Goal: Transaction & Acquisition: Purchase product/service

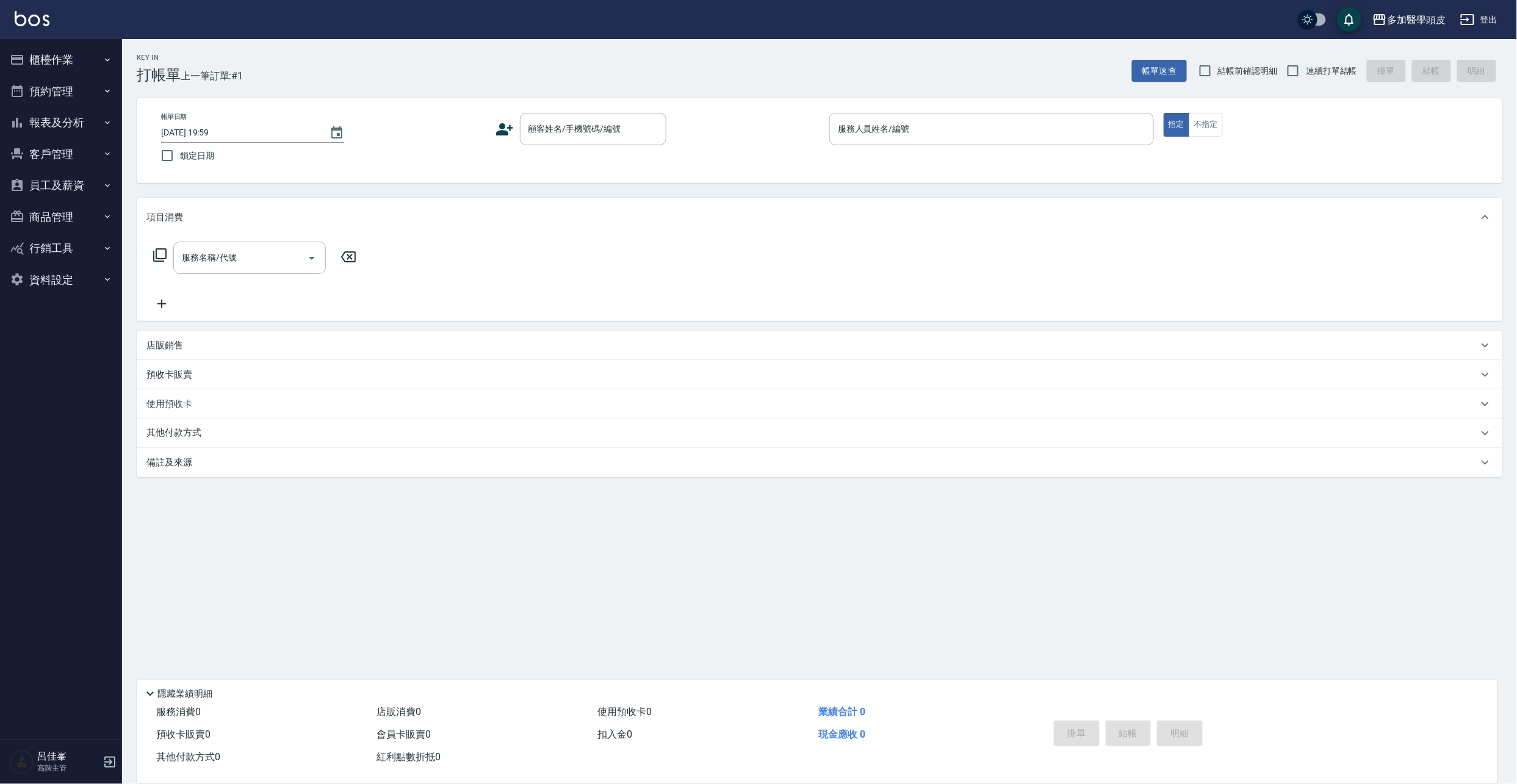
click at [509, 126] on icon at bounding box center [505, 129] width 17 height 12
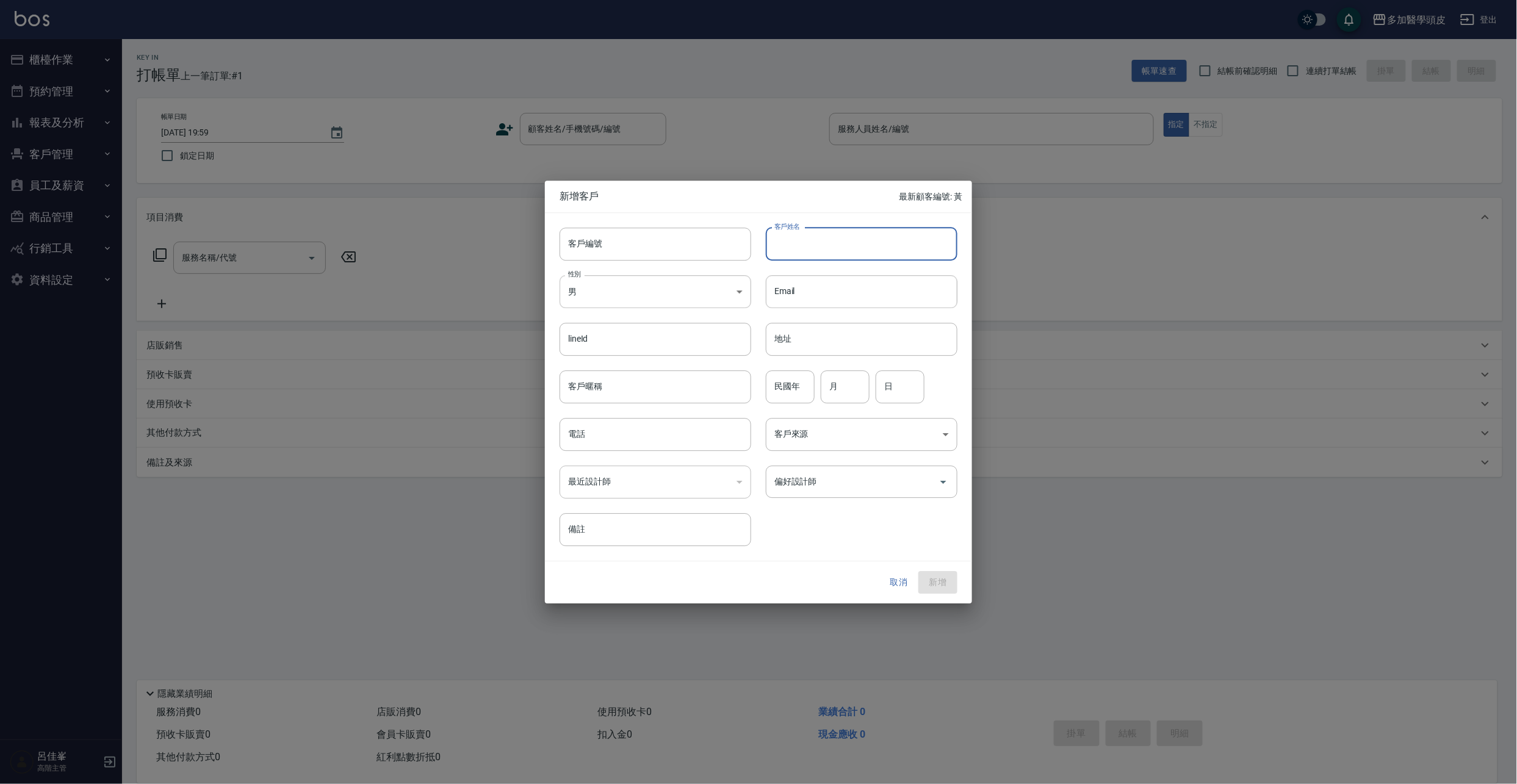
click at [835, 253] on input "客戶姓名" at bounding box center [861, 244] width 191 height 33
type input "王"
click at [901, 586] on button "取消" at bounding box center [899, 583] width 39 height 22
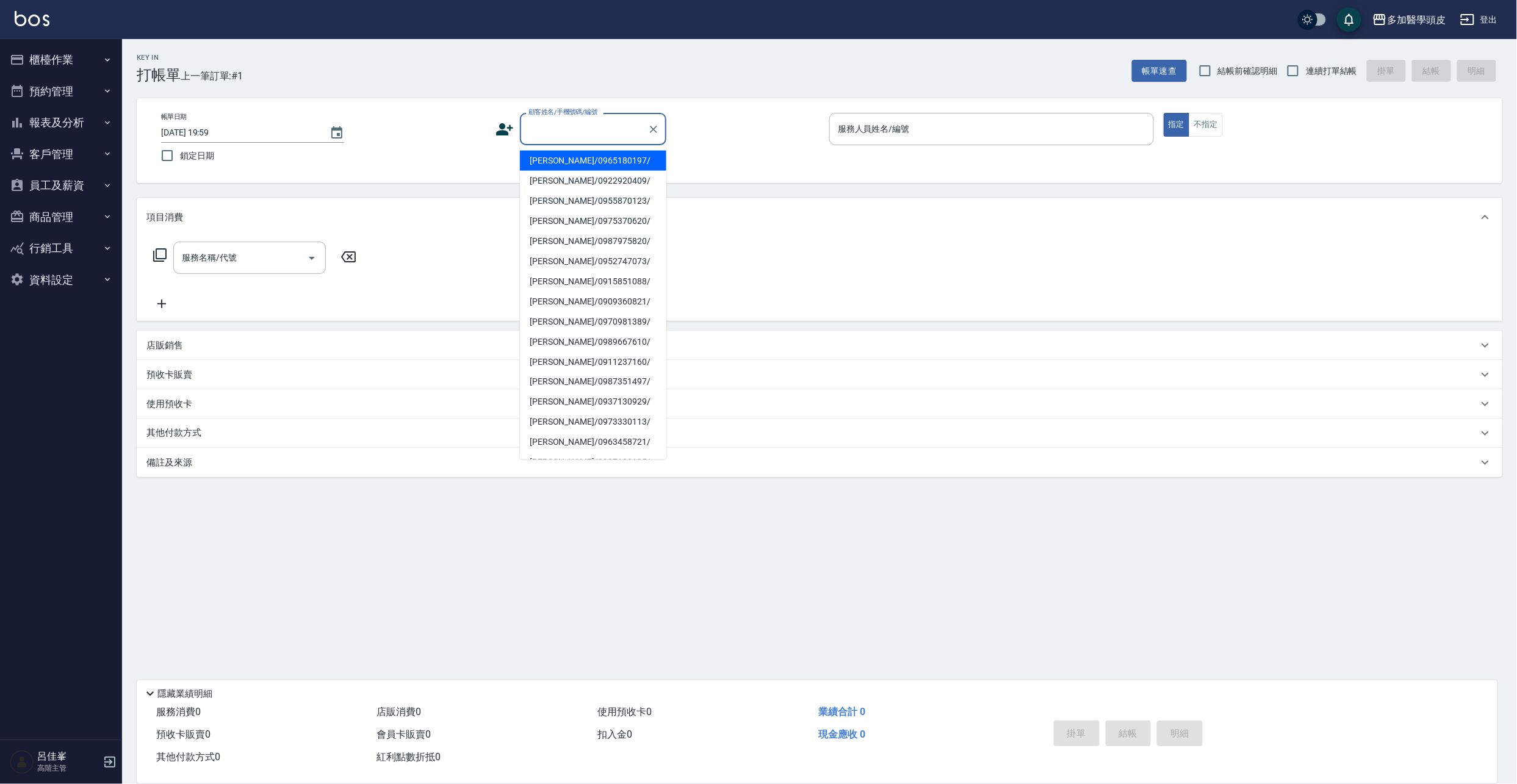
click at [628, 129] on input "顧客姓名/手機號碼/編號" at bounding box center [584, 129] width 117 height 21
click at [567, 161] on li "王建翔/0919516871/" at bounding box center [592, 161] width 146 height 20
type input "王建翔/0919516871/"
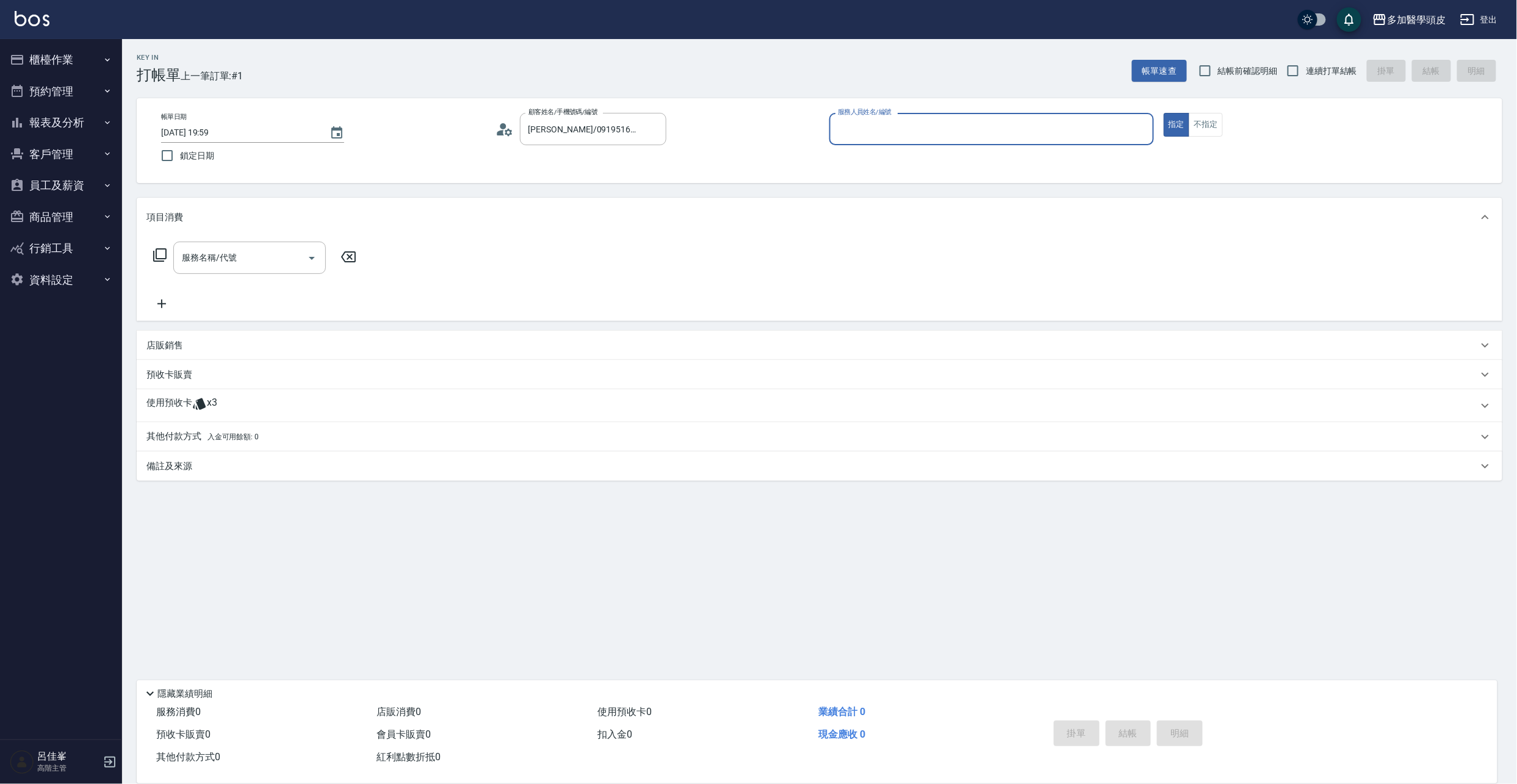
click at [870, 136] on input "服務人員姓名/編號" at bounding box center [991, 129] width 314 height 21
click at [889, 181] on span "張祖惠 (無代號)" at bounding box center [868, 181] width 58 height 13
type input "張祖惠(無代號)"
click at [175, 376] on p "預收卡販賣" at bounding box center [169, 374] width 46 height 13
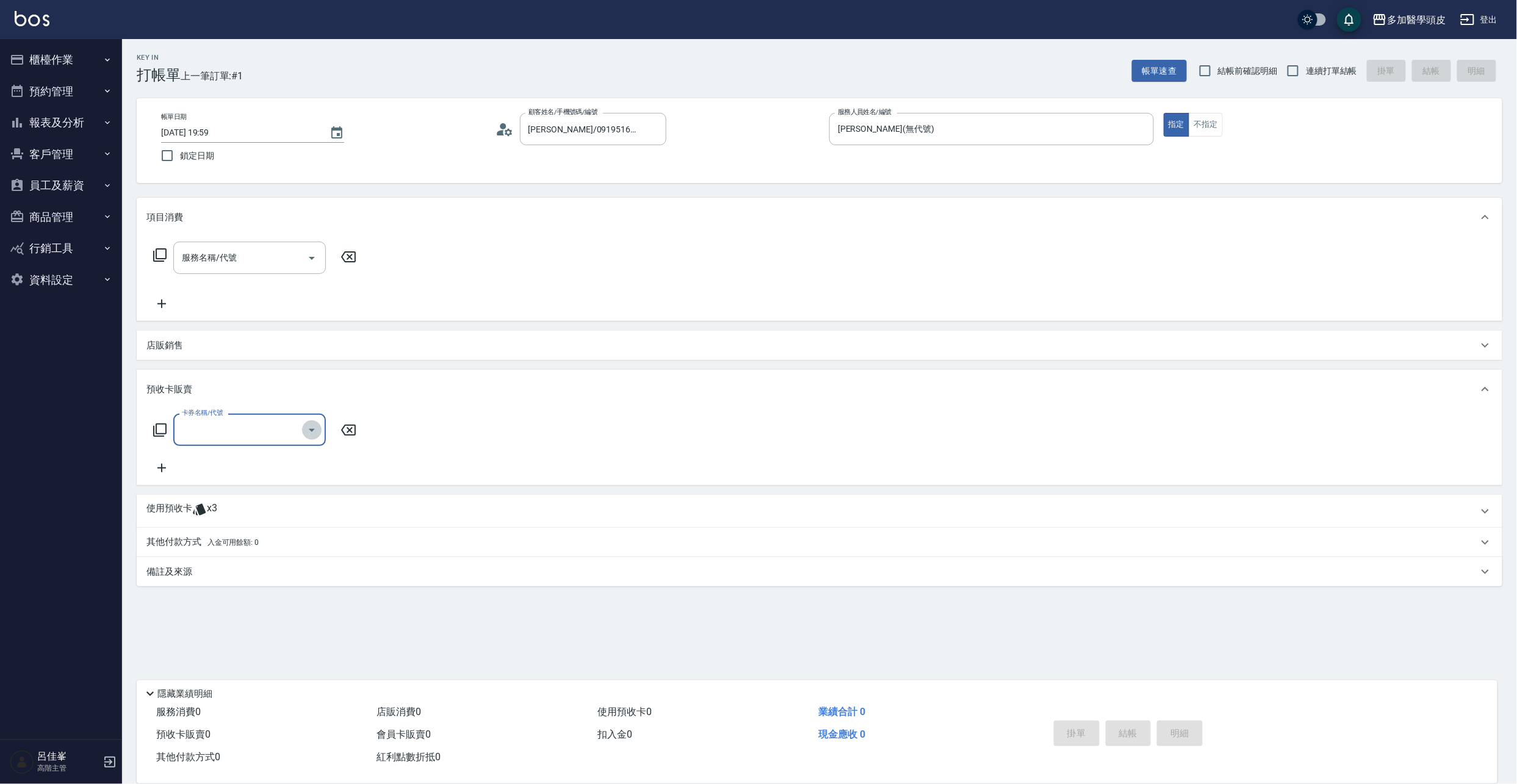
click at [320, 433] on button "Open" at bounding box center [312, 430] width 20 height 20
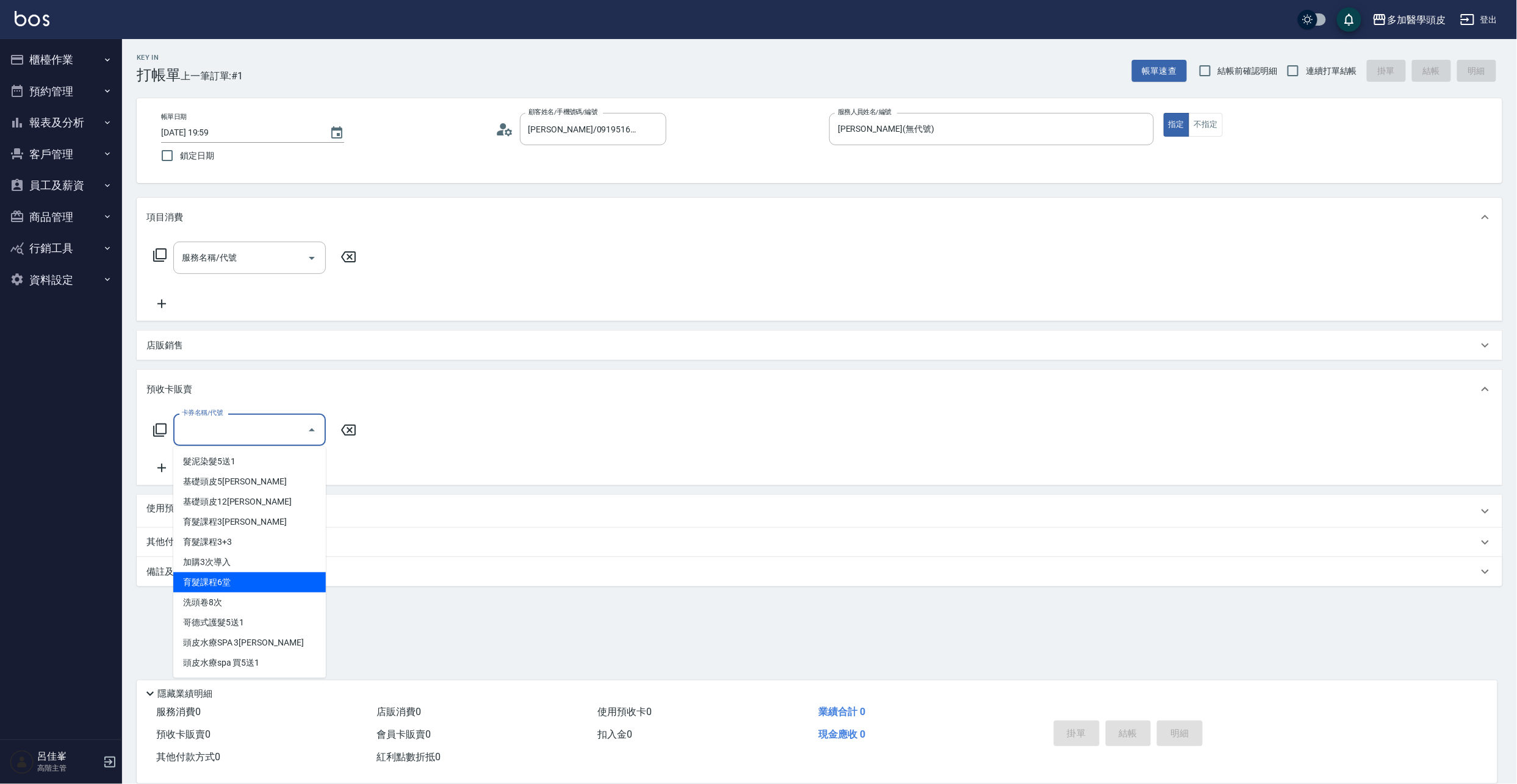
click at [220, 580] on span "育髮課程6堂" at bounding box center [250, 582] width 152 height 20
type input "育髮課程6堂(S5)"
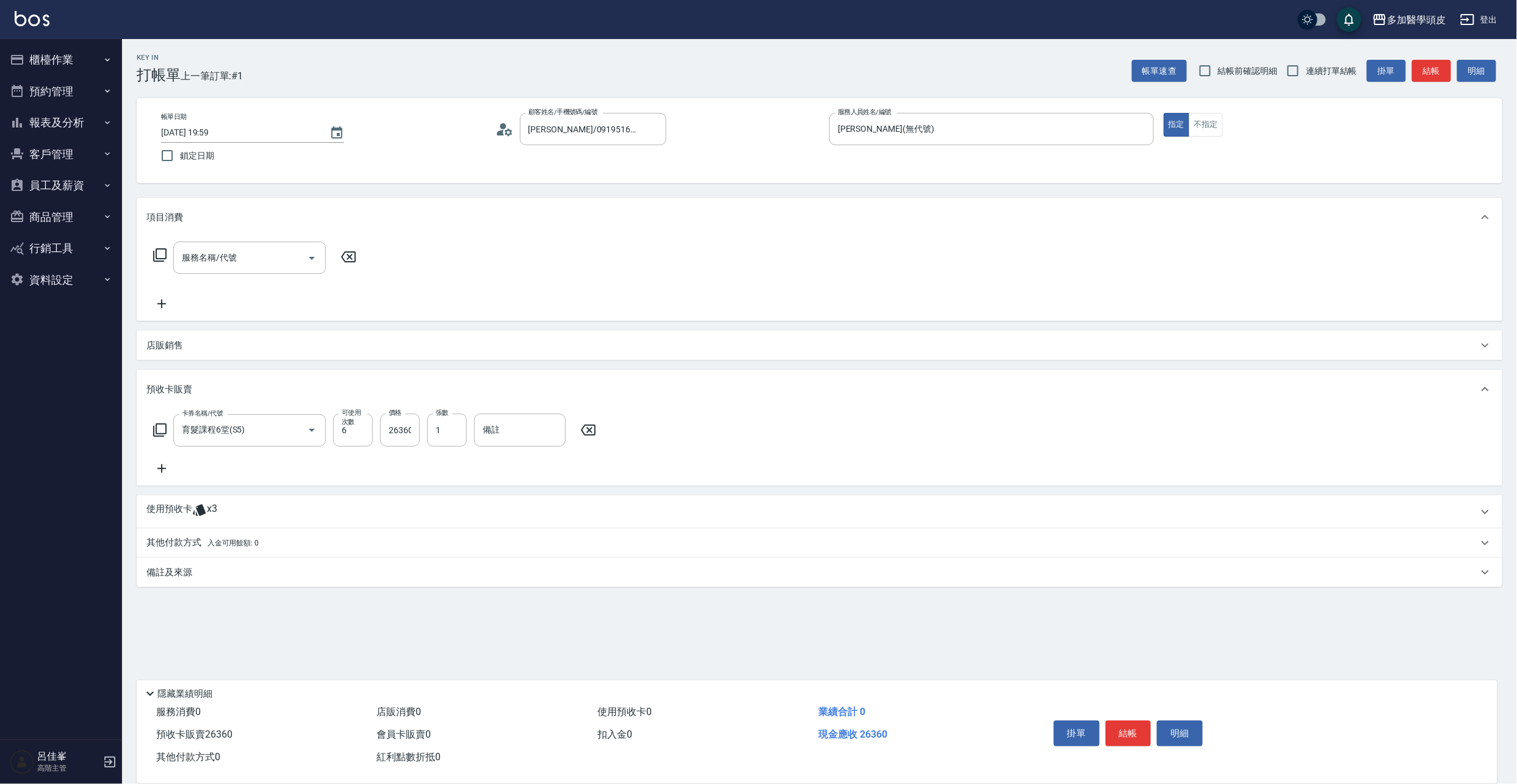
click at [166, 345] on p "店販銷售" at bounding box center [164, 345] width 36 height 13
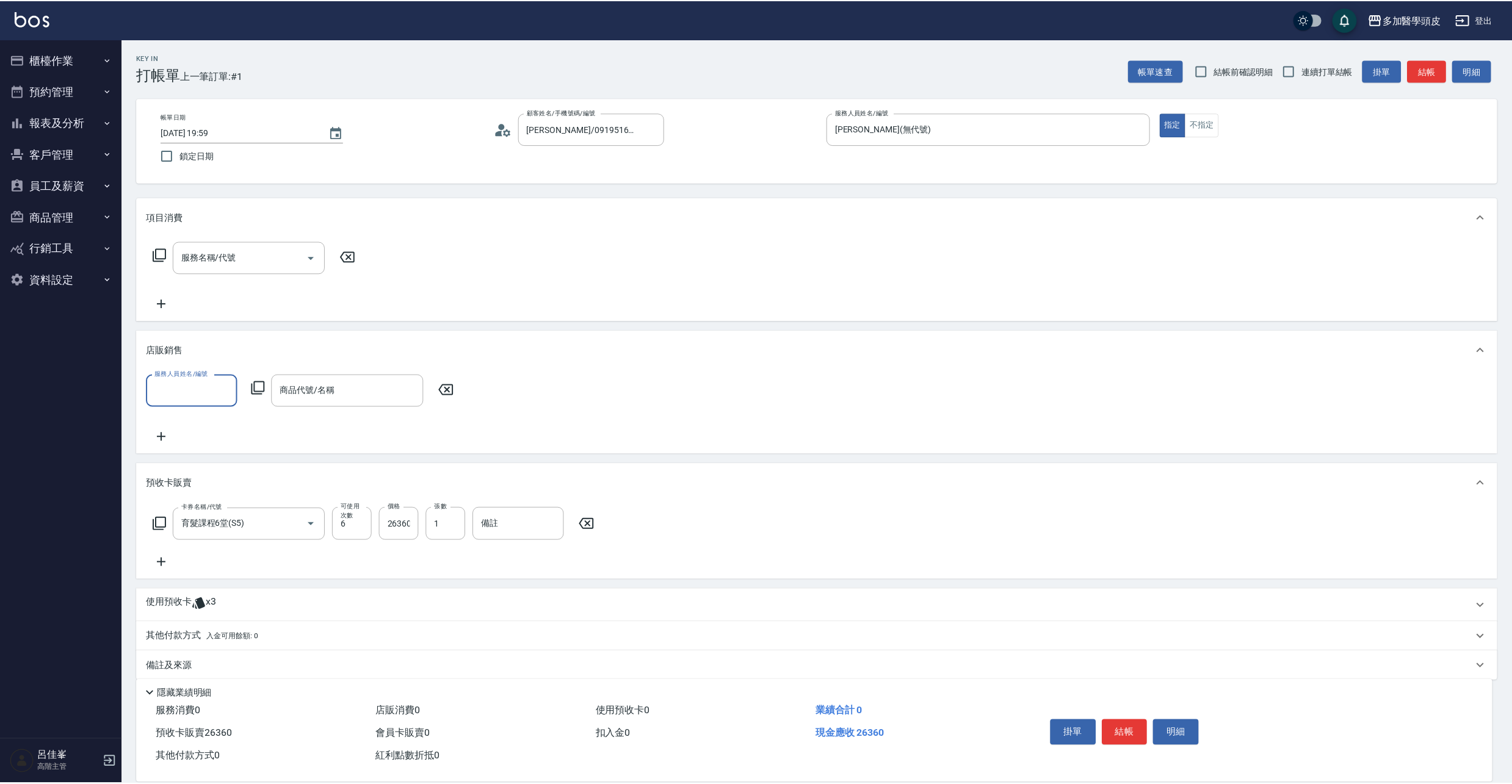
scroll to position [1, 0]
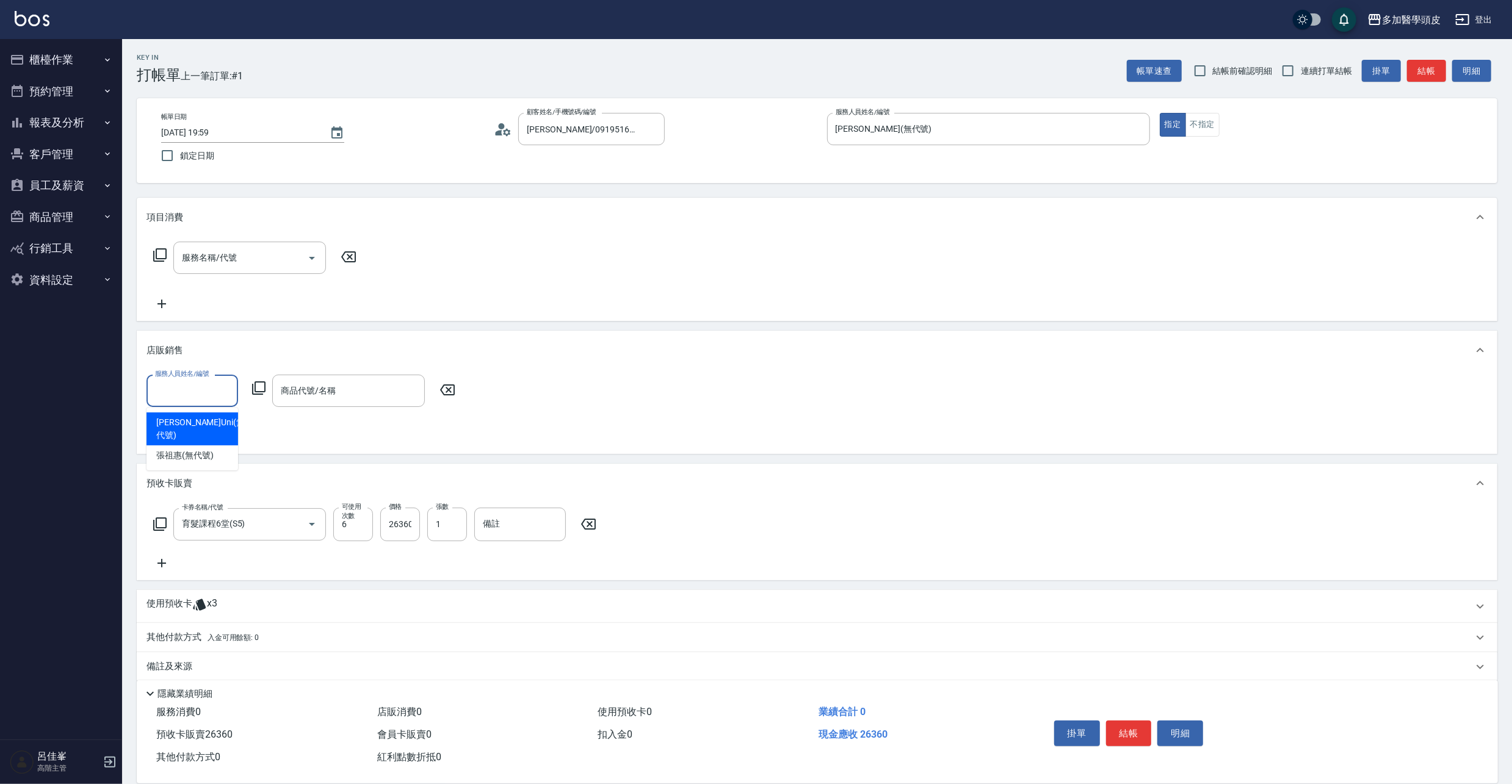
click at [184, 382] on input "服務人員姓名/編號" at bounding box center [193, 390] width 81 height 21
click at [220, 445] on div "張祖惠 (無代號)" at bounding box center [192, 455] width 91 height 20
type input "張祖惠(無代號)"
click at [350, 403] on div "商品代號/名稱" at bounding box center [348, 390] width 152 height 32
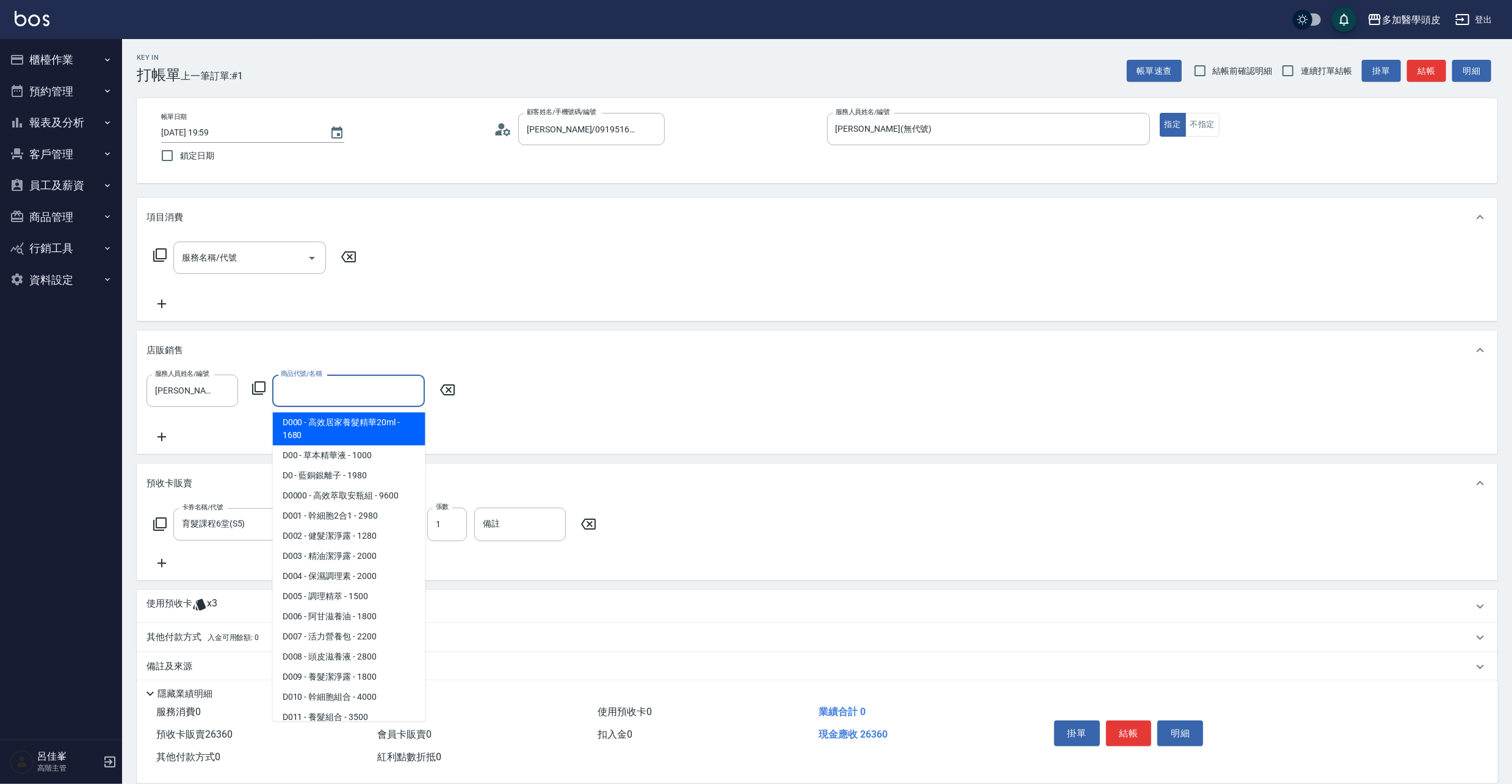
click at [369, 435] on span "D000 - 高效居家養髮精華20ml - 1680" at bounding box center [349, 429] width 152 height 33
type input "高效居家養髮精華20ml"
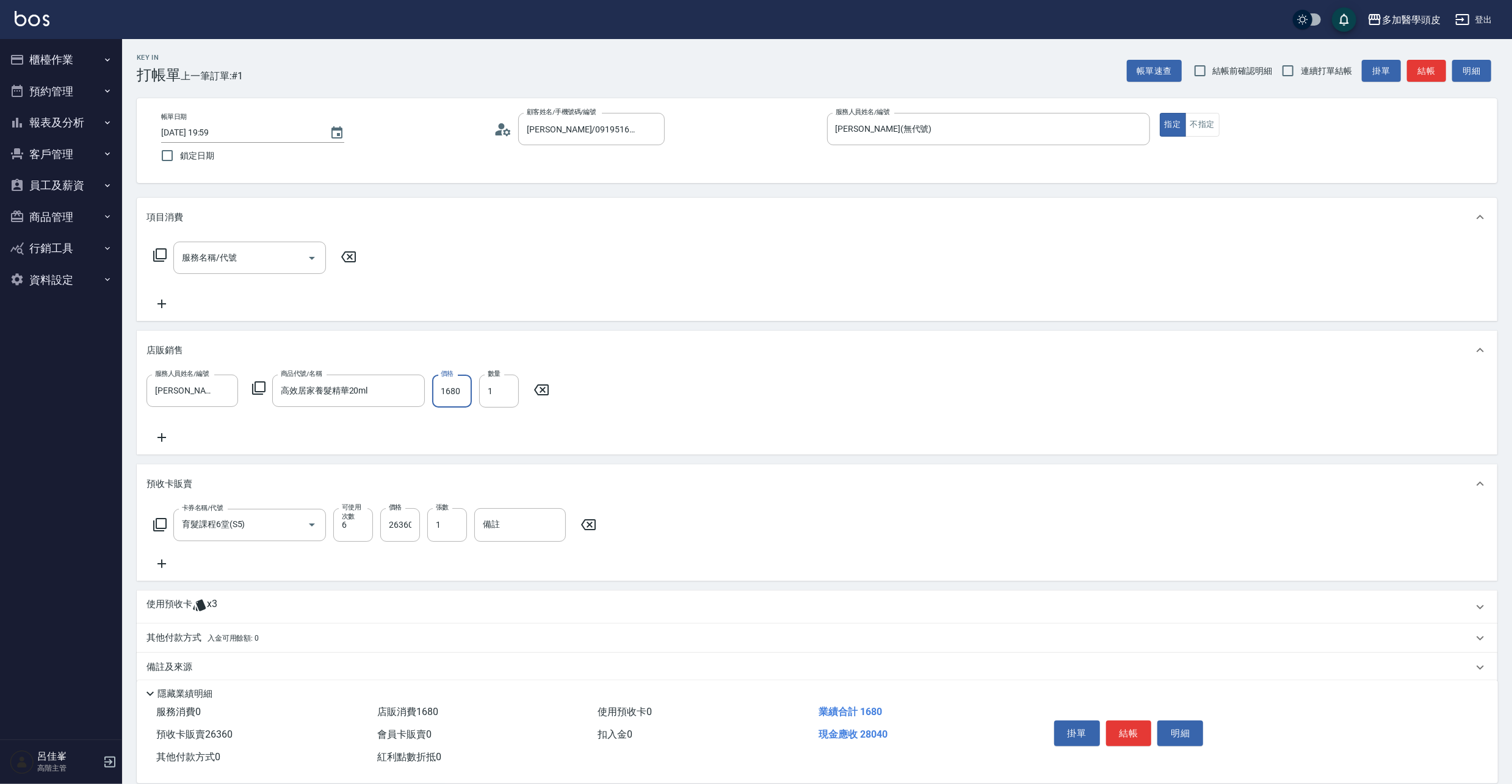
click at [469, 386] on input "1680" at bounding box center [452, 391] width 40 height 33
type input "1512"
click at [508, 390] on input "1" at bounding box center [499, 391] width 40 height 33
type input "2"
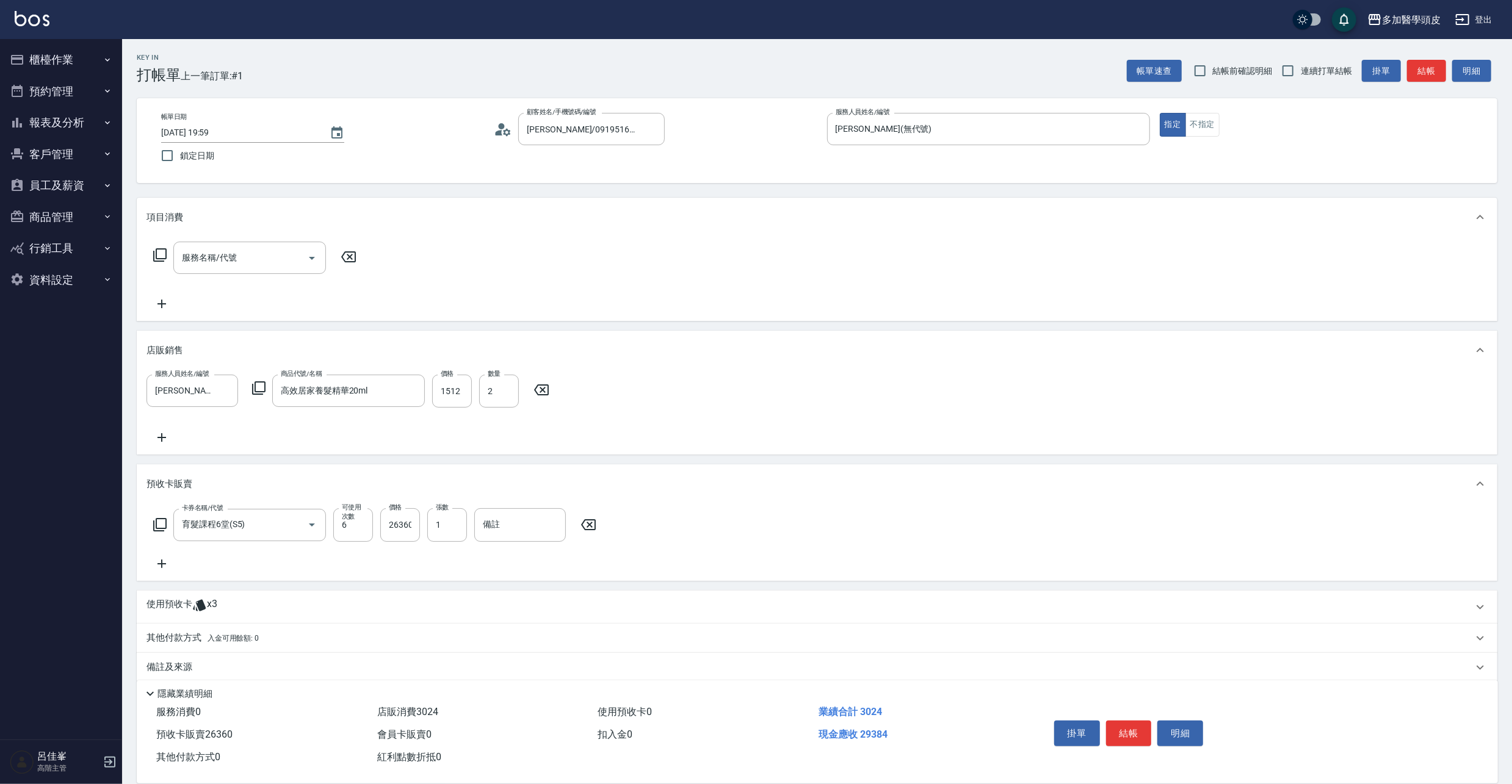
click at [211, 433] on div "服務人員姓名/編號 張祖惠(無代號) 服務人員姓名/編號 商品代號/名稱 高效居家養髮精華20ml 商品代號/名稱 價格 1512 價格 數量 2 數量" at bounding box center [816, 410] width 1341 height 70
click at [166, 437] on icon at bounding box center [162, 437] width 30 height 15
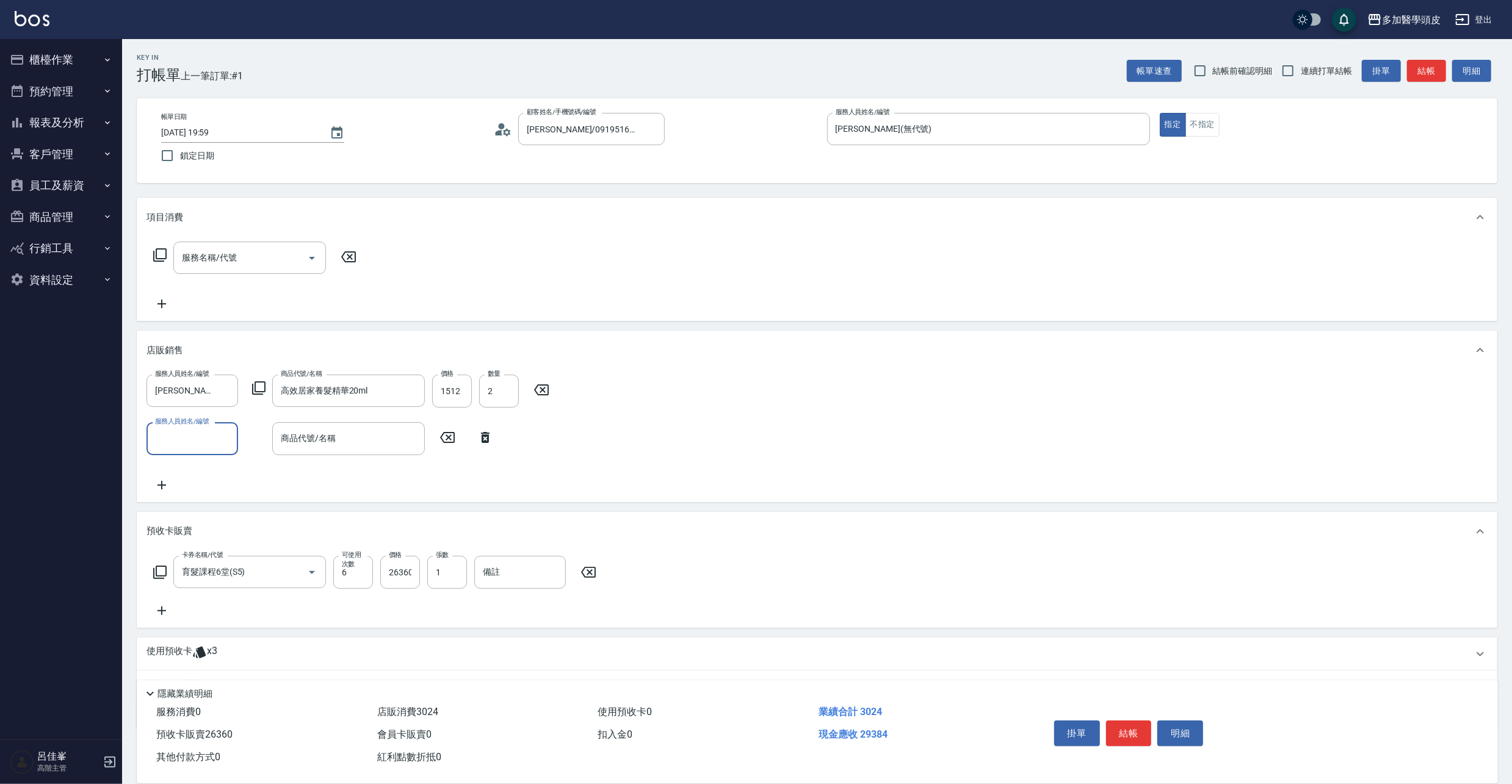
click at [223, 445] on input "服務人員姓名/編號" at bounding box center [193, 438] width 81 height 21
drag, startPoint x: 201, startPoint y: 484, endPoint x: 307, endPoint y: 479, distance: 106.1
click at [201, 496] on span "張祖惠 (無代號)" at bounding box center [185, 502] width 58 height 13
type input "張祖惠(無代號)"
click at [365, 440] on input "商品代號/名稱" at bounding box center [348, 438] width 142 height 21
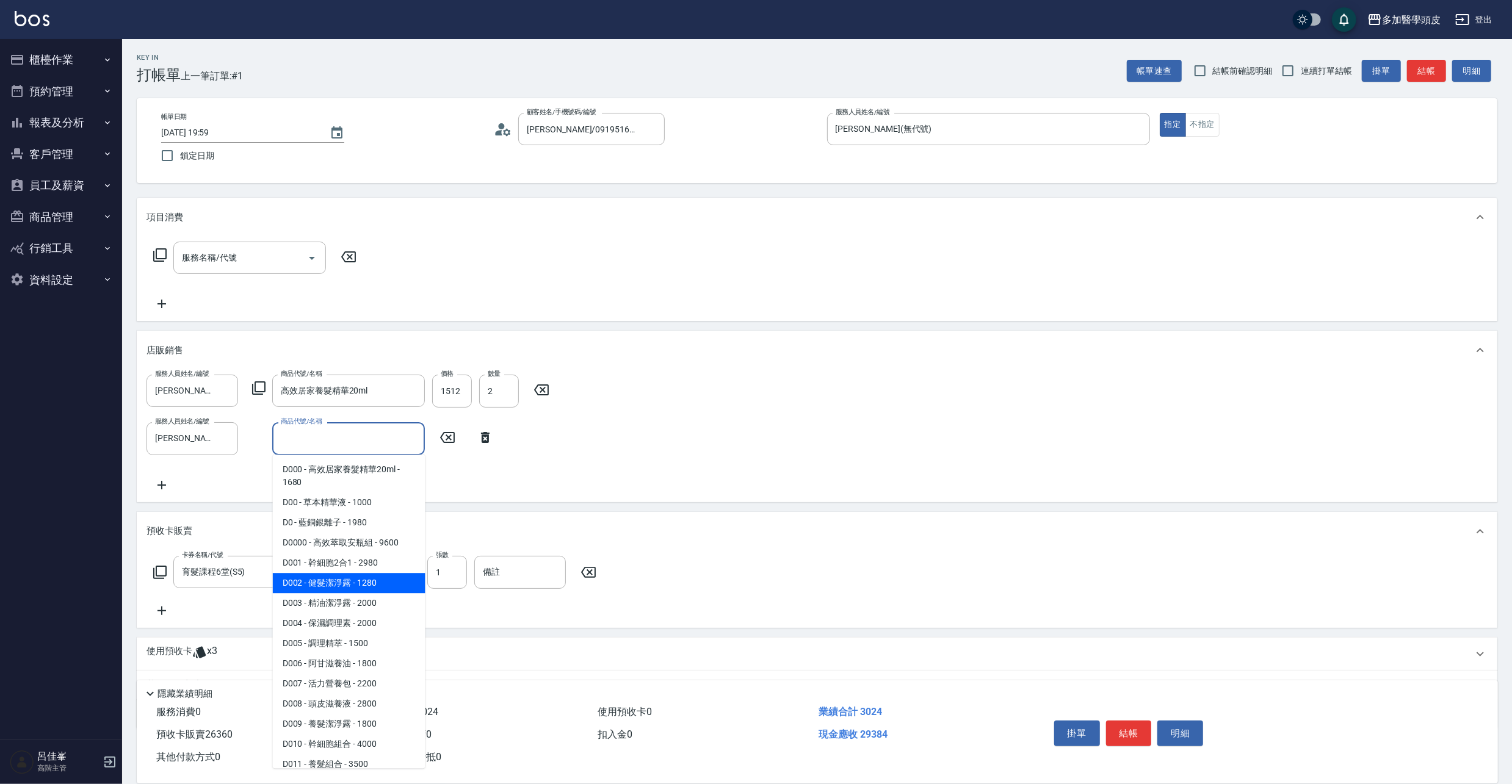
drag, startPoint x: 388, startPoint y: 581, endPoint x: 410, endPoint y: 558, distance: 31.8
click at [389, 581] on span "D002 - 健髮潔淨露 - 1280" at bounding box center [349, 583] width 152 height 20
type input "健髮潔淨露"
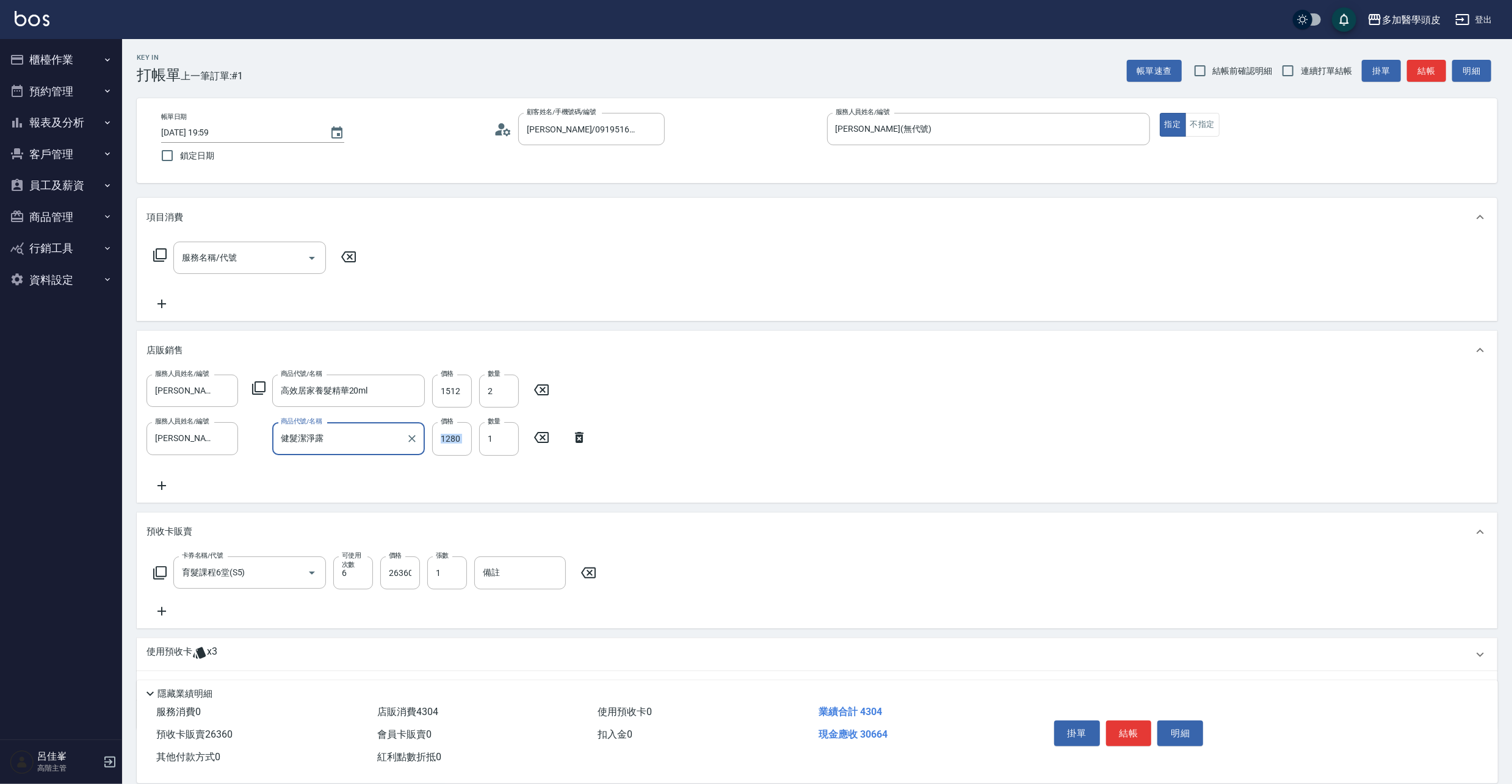
click at [475, 437] on div "服務人員姓名/編號 張祖惠(無代號) 服務人員姓名/編號 商品代號/名稱 健髮潔淨露 商品代號/名稱 價格 1280 價格 數量 1 數量" at bounding box center [370, 439] width 448 height 33
drag, startPoint x: 475, startPoint y: 437, endPoint x: 461, endPoint y: 435, distance: 14.1
click at [461, 435] on input "1280" at bounding box center [452, 439] width 40 height 33
type input "1152"
click at [157, 483] on icon at bounding box center [162, 486] width 30 height 15
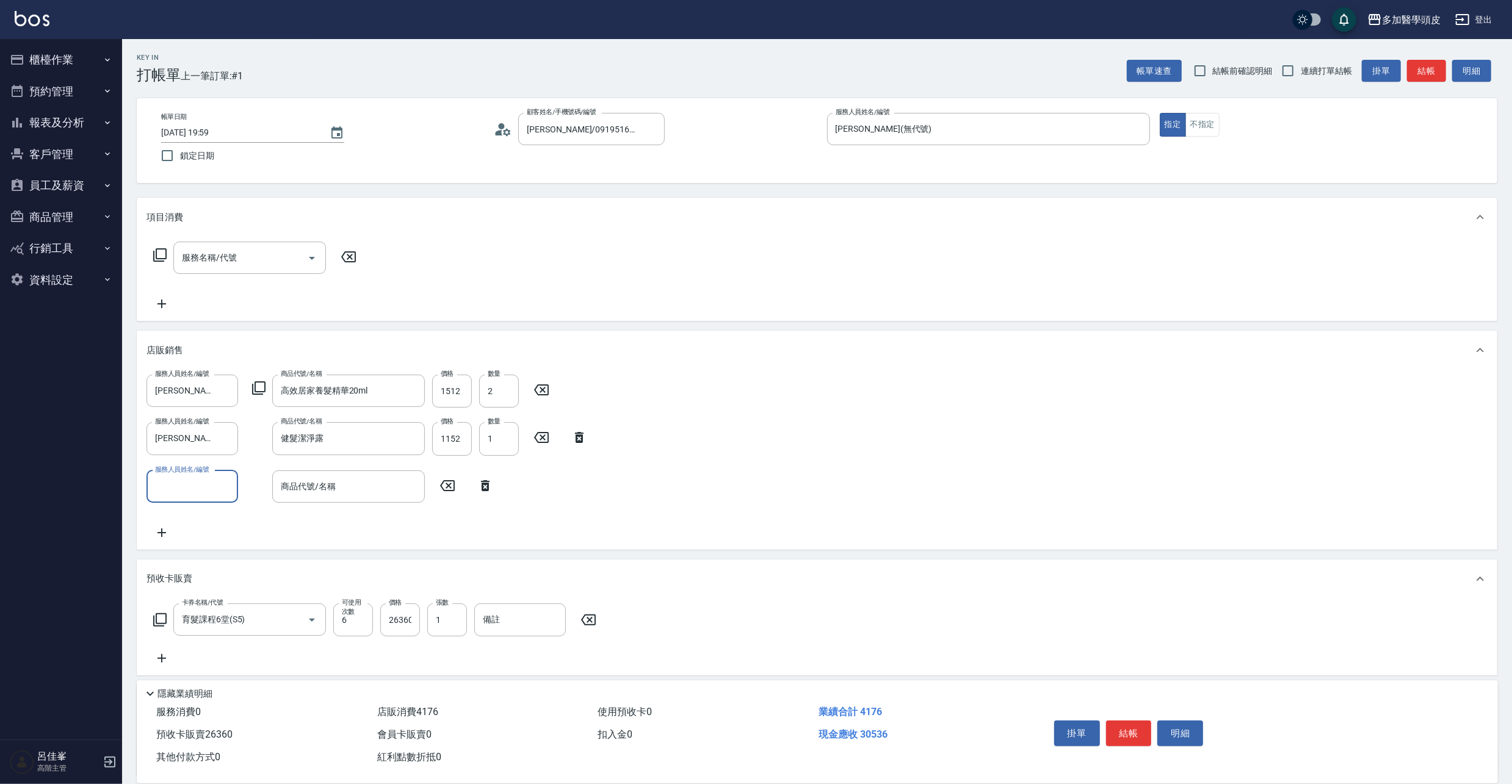
click at [213, 484] on input "服務人員姓名/編號" at bounding box center [193, 486] width 81 height 21
click at [196, 544] on span "張祖惠 (無代號)" at bounding box center [185, 550] width 58 height 13
type input "張祖惠(無代號)"
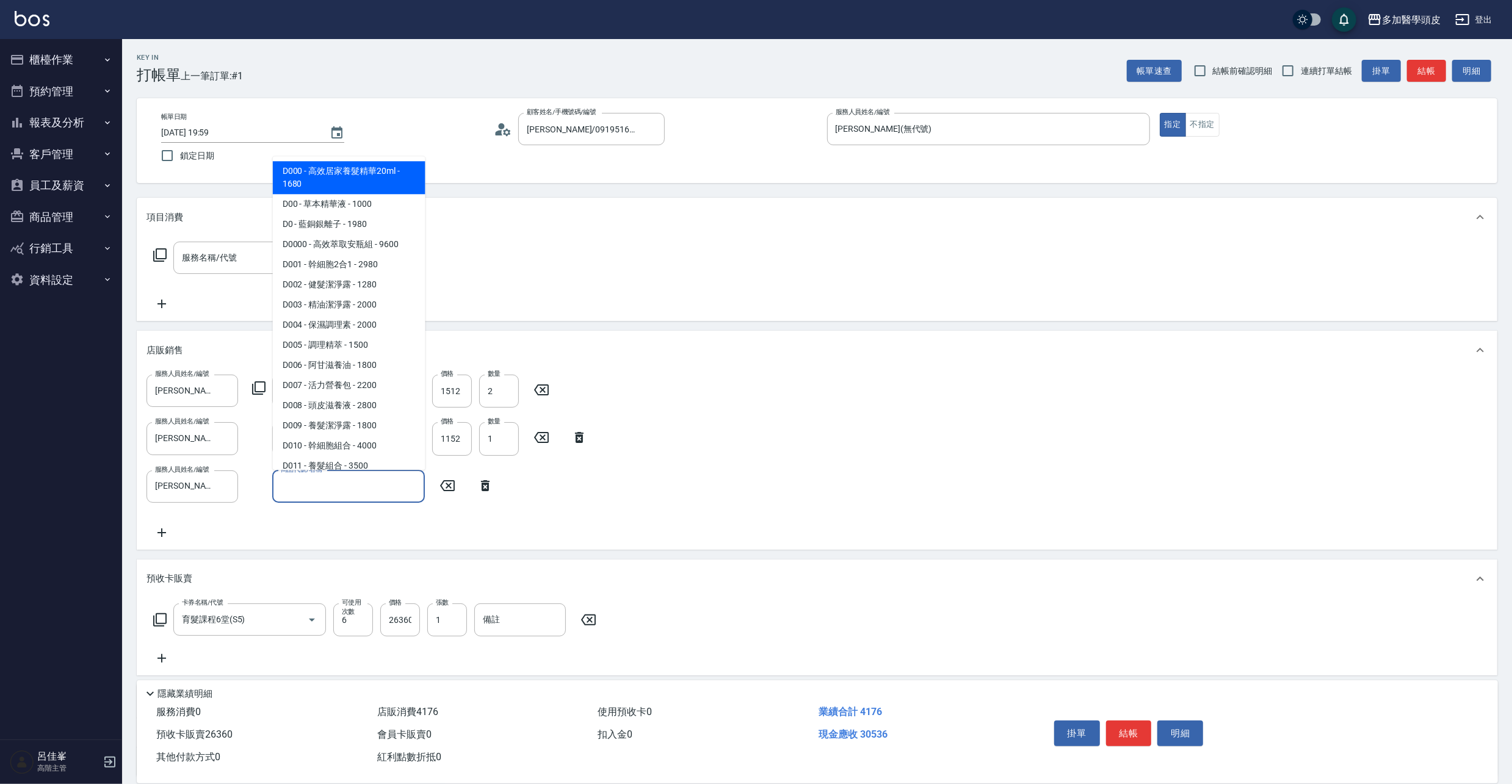
click at [383, 490] on input "商品代號/名稱" at bounding box center [348, 486] width 142 height 21
click at [388, 388] on span "D007 - 活力營養包 - 2200" at bounding box center [349, 385] width 152 height 20
type input "活力營養包"
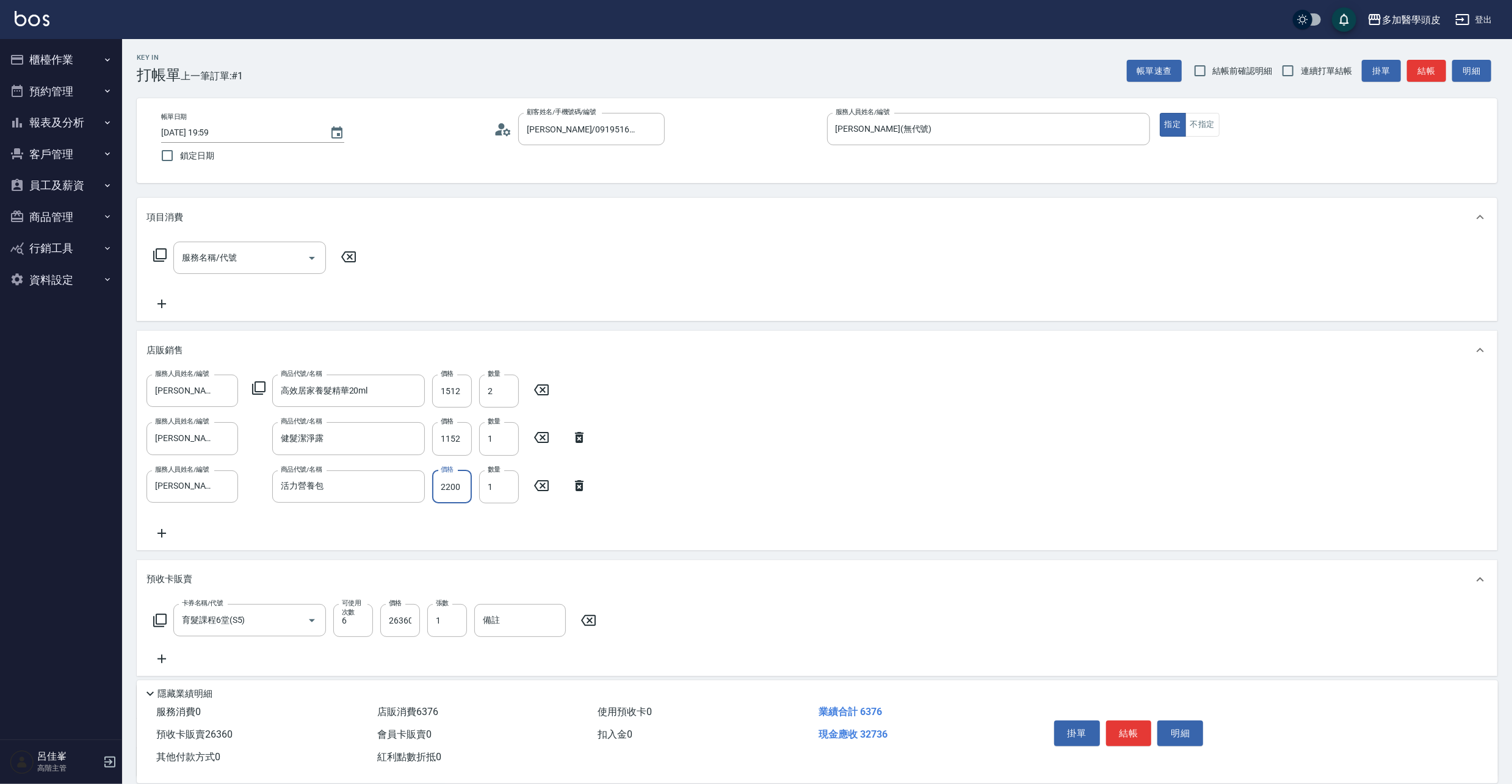
click at [466, 492] on input "2200" at bounding box center [452, 487] width 40 height 33
click at [467, 482] on input "19800" at bounding box center [452, 487] width 40 height 33
type input "1980"
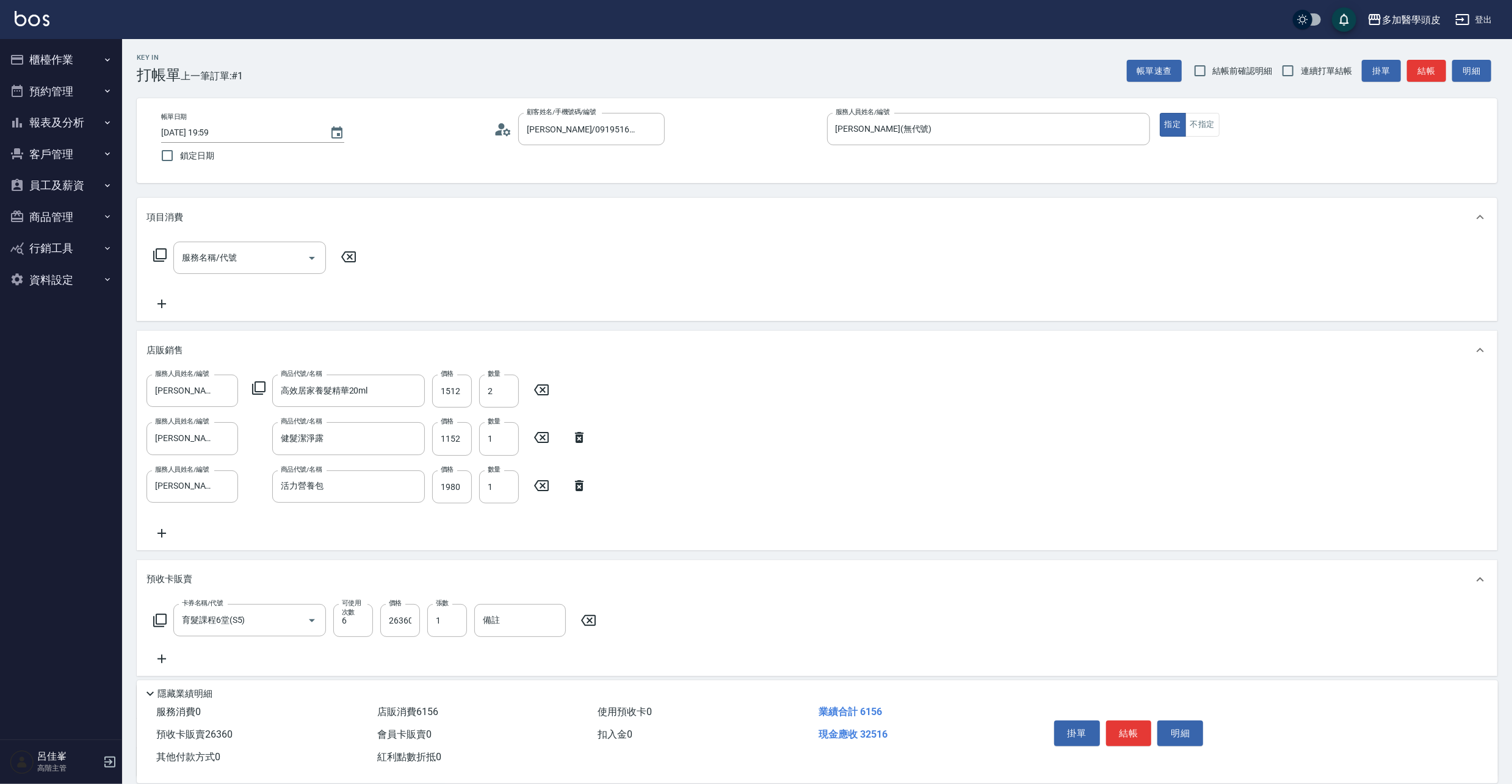
click at [157, 531] on icon at bounding box center [162, 533] width 30 height 15
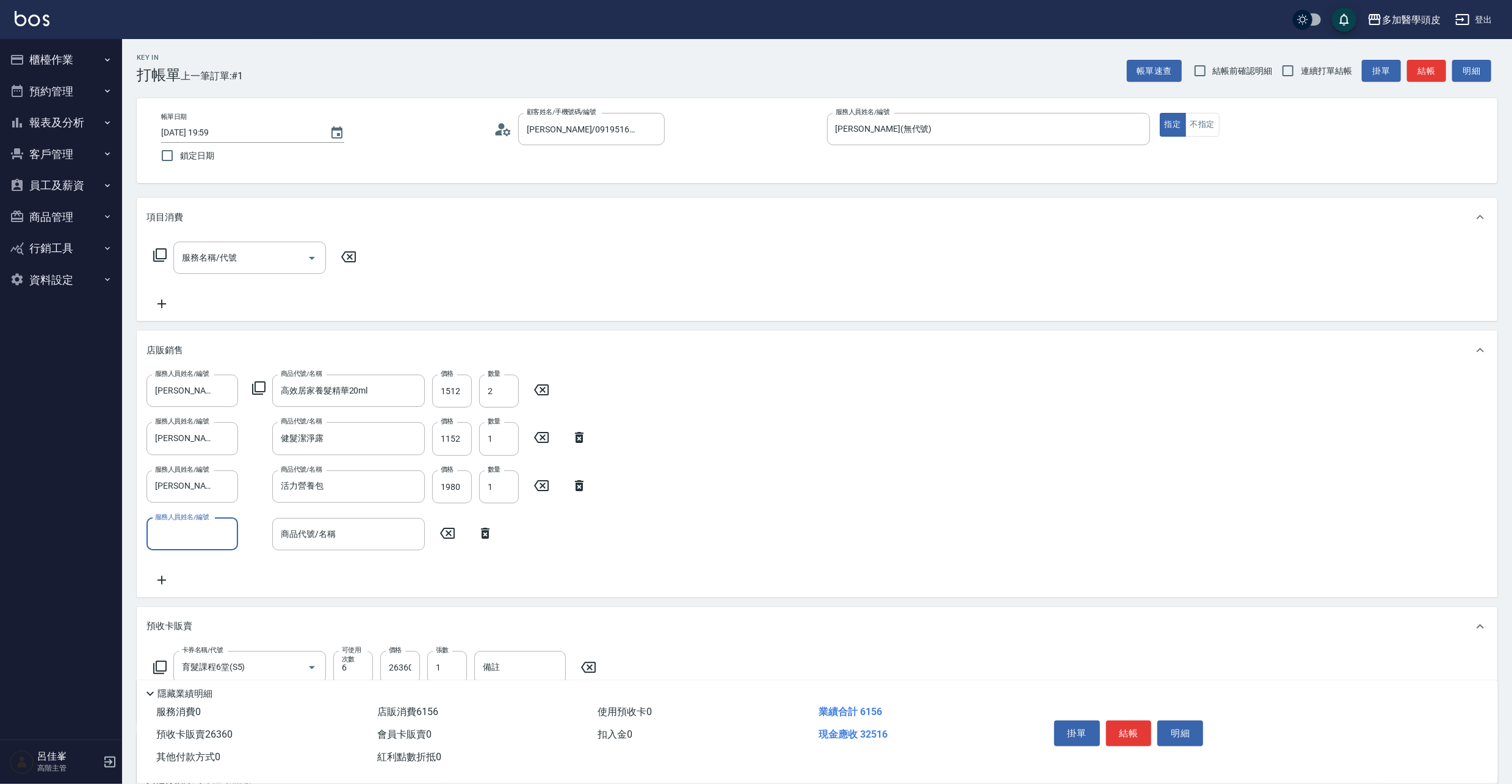
click at [233, 529] on div "服務人員姓名/編號" at bounding box center [192, 534] width 91 height 32
click at [210, 591] on span "張祖惠 (無代號)" at bounding box center [185, 597] width 58 height 13
type input "張祖惠(無代號)"
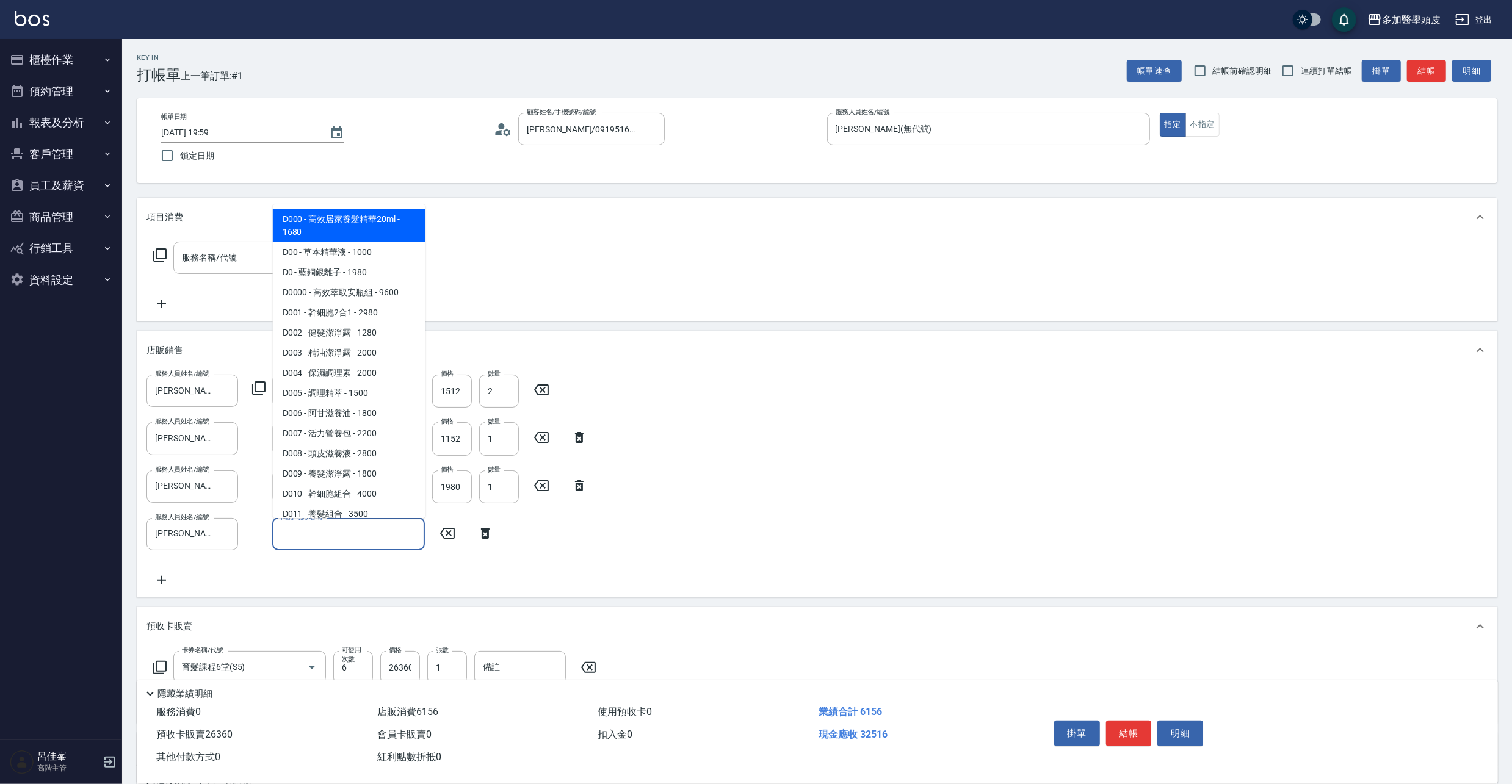
click at [373, 541] on input "商品代號/名稱" at bounding box center [348, 534] width 142 height 21
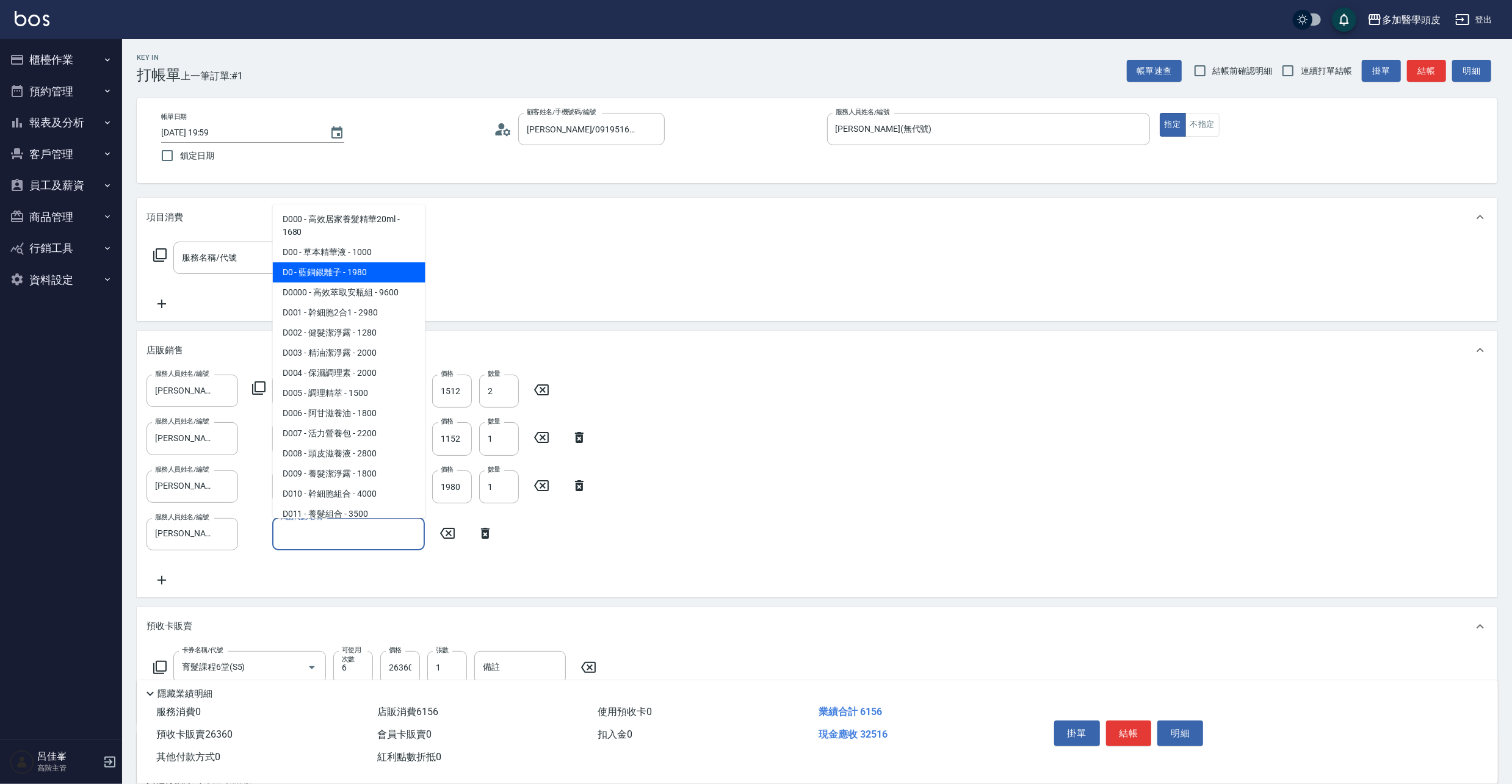
click at [409, 271] on span "D0 - 藍銅銀離子 - 1980" at bounding box center [349, 272] width 152 height 20
type input "藍銅銀離子"
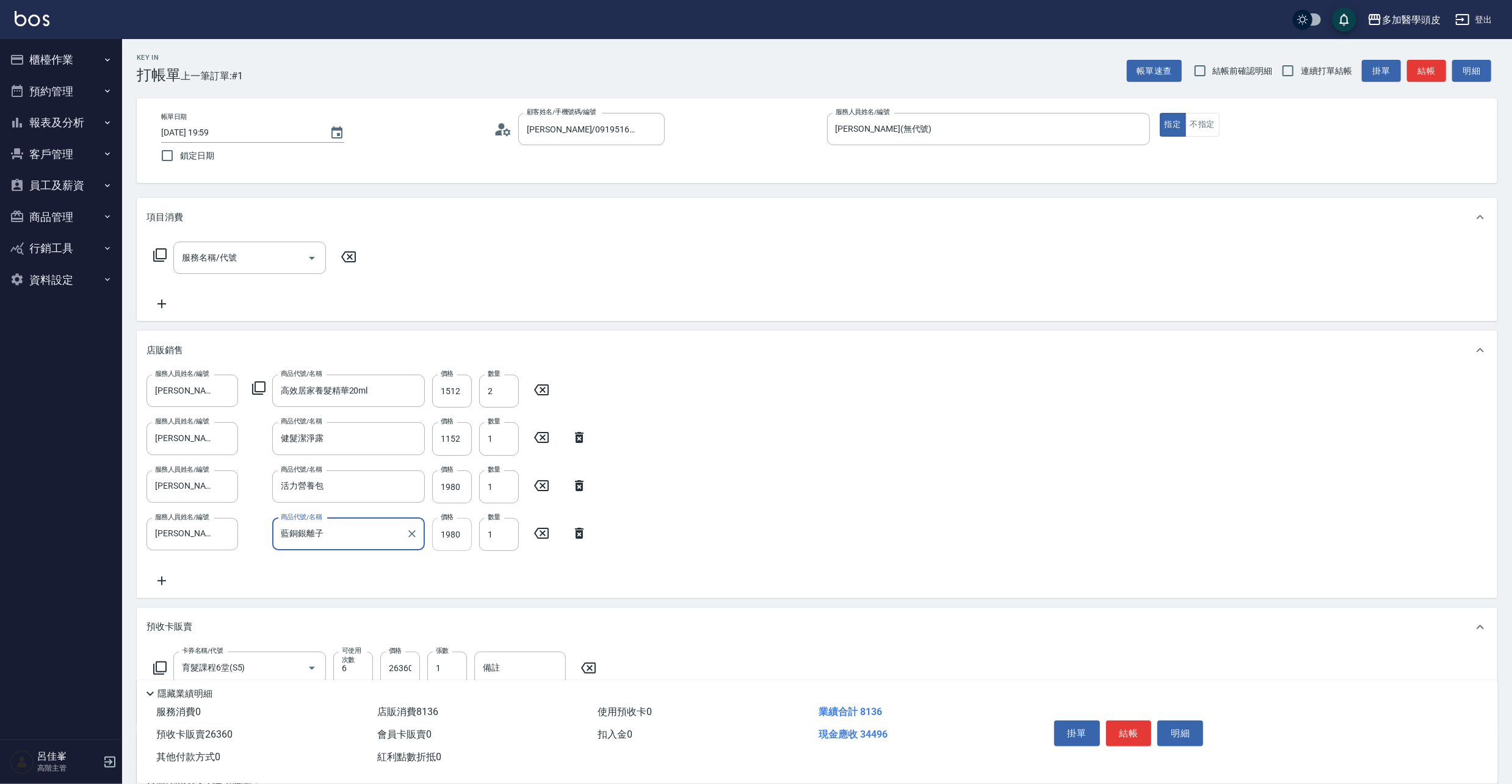
click at [462, 532] on input "1980" at bounding box center [452, 535] width 40 height 33
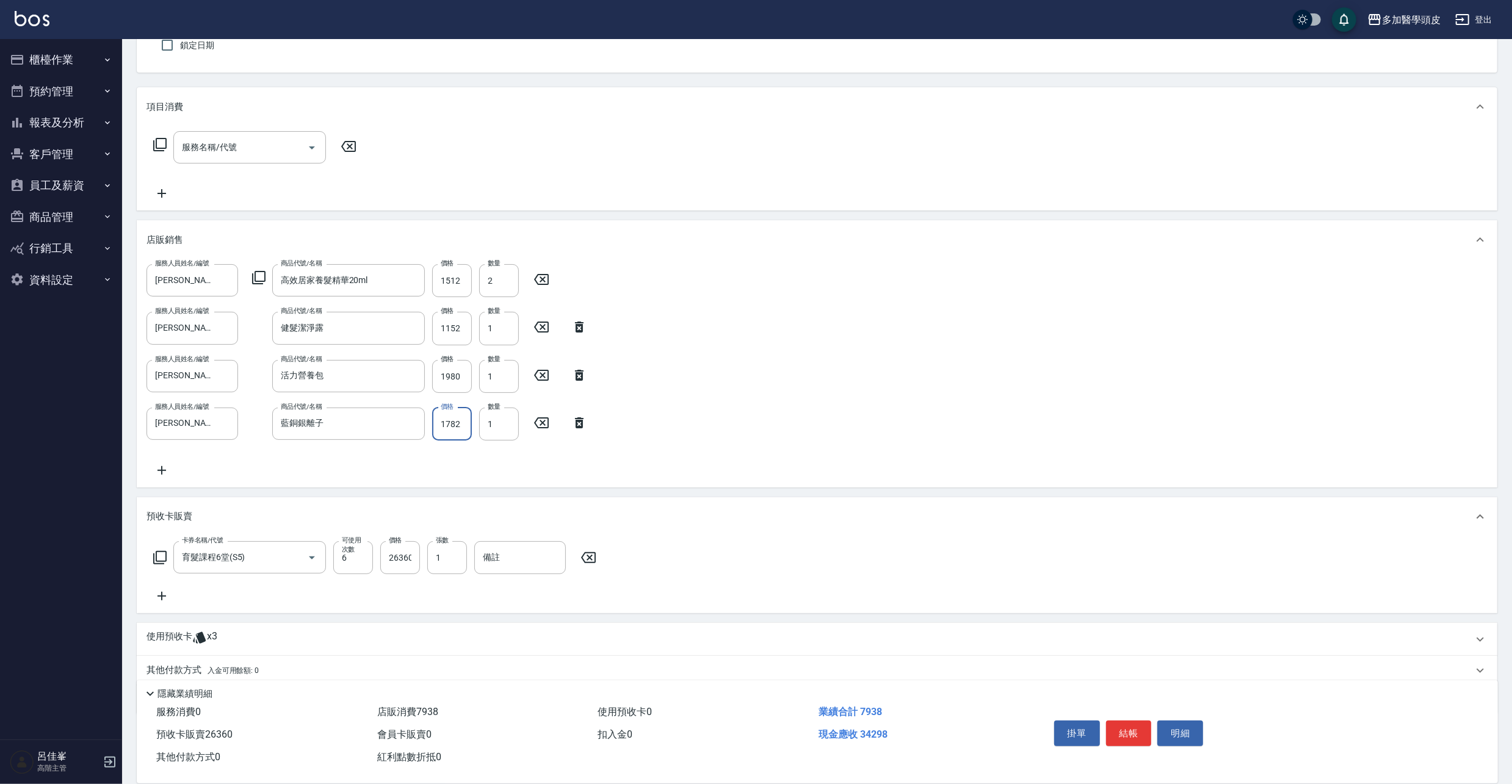
scroll to position [155, 0]
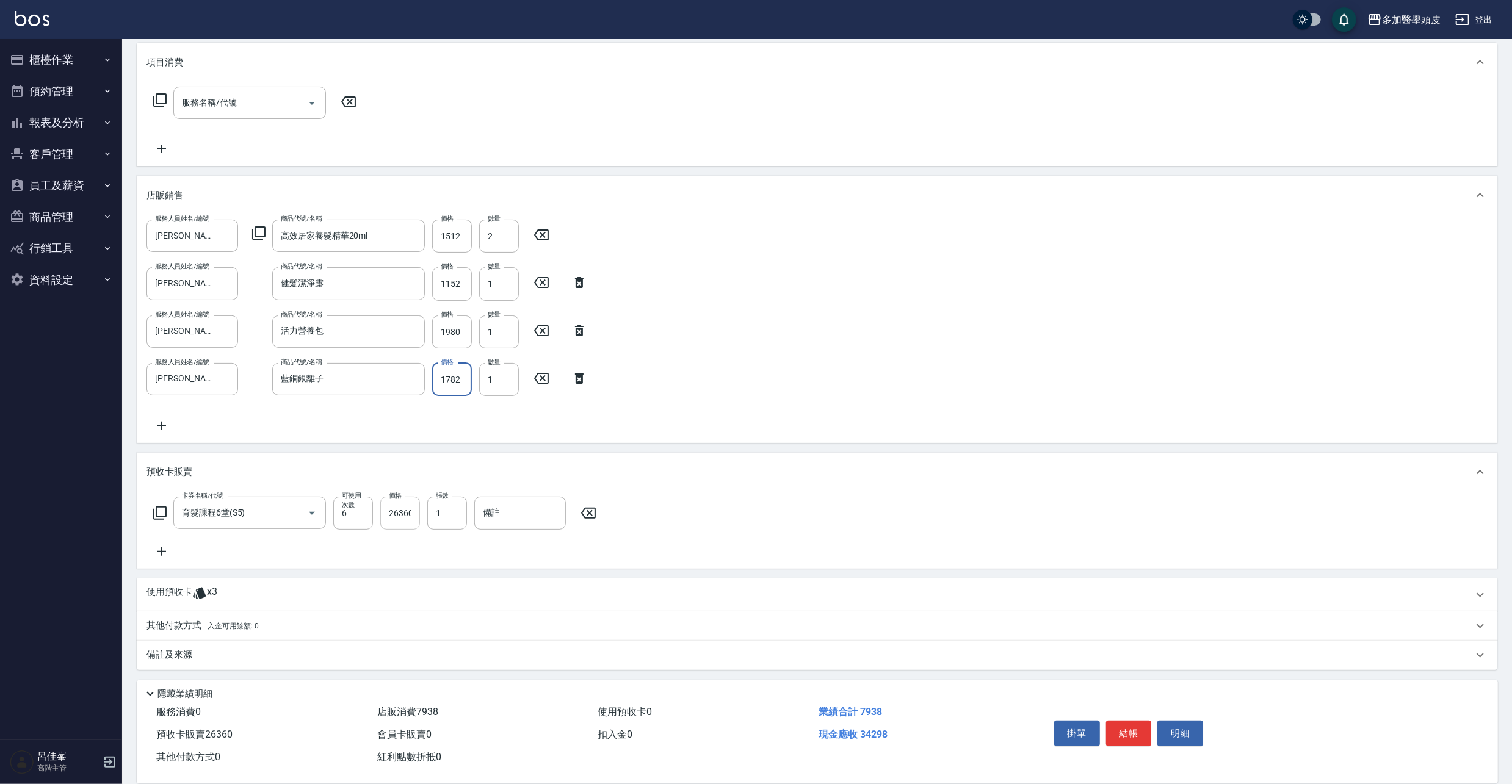
type input "1782"
click at [415, 513] on input "26360" at bounding box center [400, 513] width 40 height 33
click at [402, 505] on input "0" at bounding box center [400, 513] width 40 height 33
type input "22462"
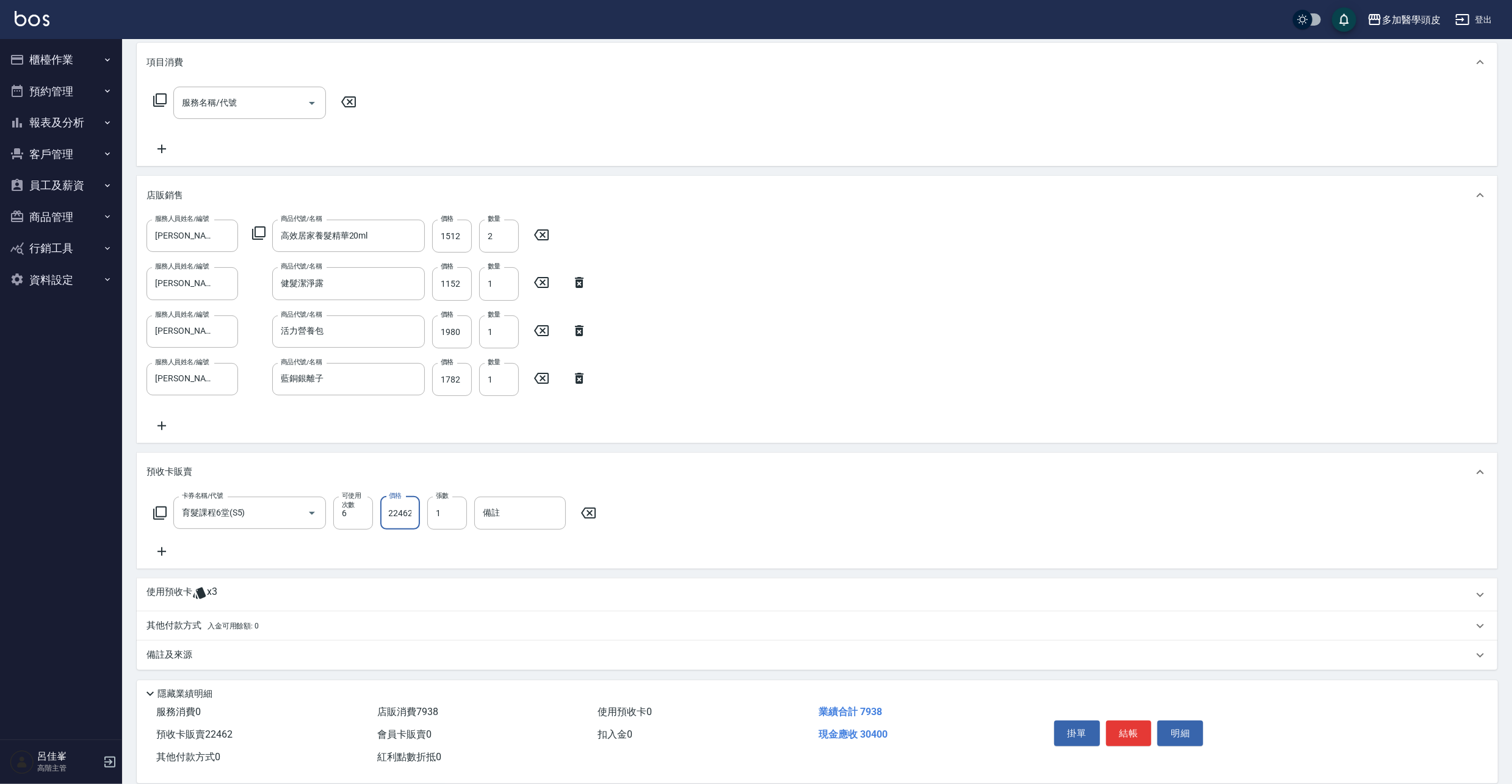
scroll to position [0, 0]
click at [211, 626] on span "入金可用餘額: 0" at bounding box center [233, 625] width 52 height 9
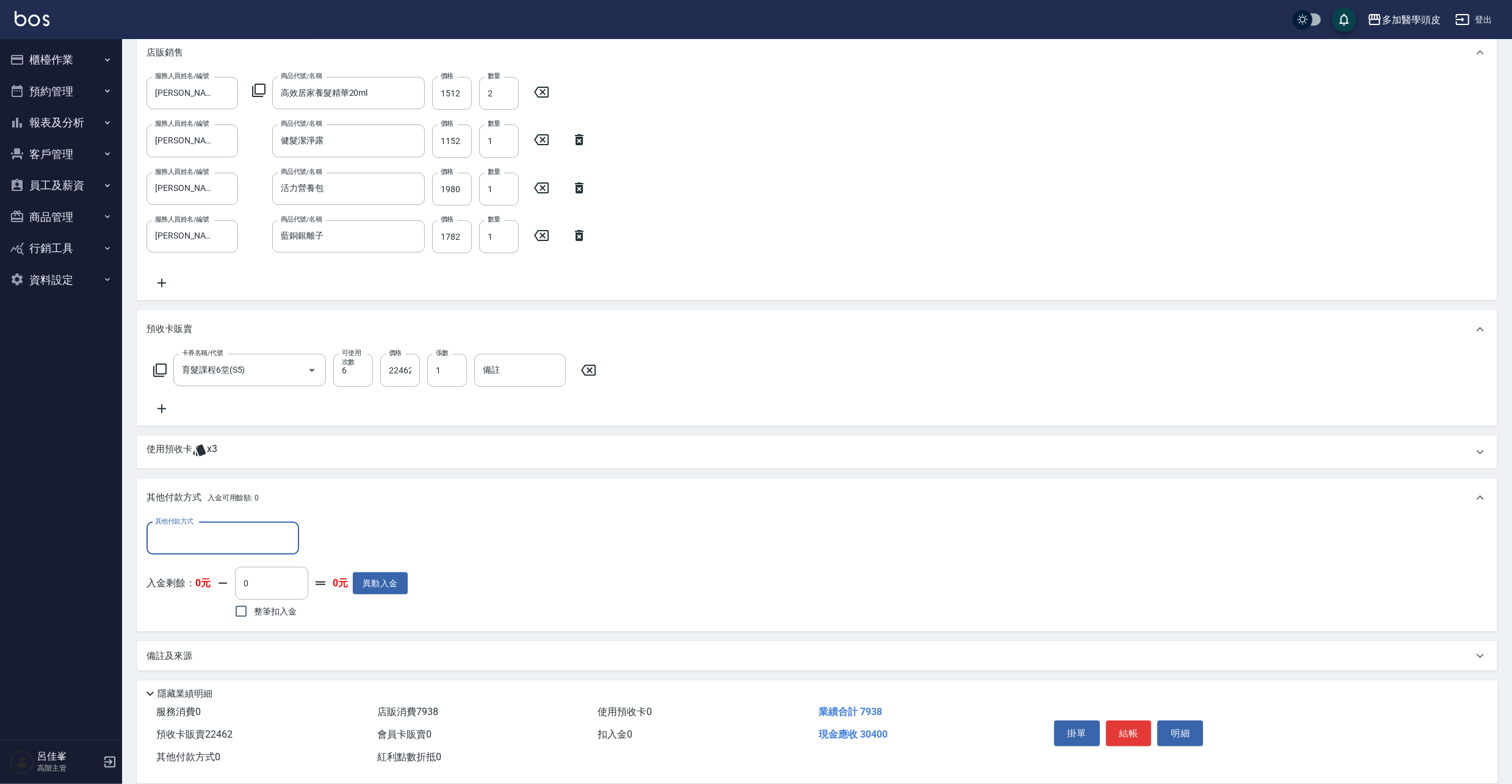
scroll to position [299, 0]
click at [265, 541] on input "其他付款方式" at bounding box center [223, 537] width 142 height 21
click at [242, 572] on span "信用卡" at bounding box center [222, 568] width 152 height 20
type input "信用卡"
click at [334, 551] on input "0" at bounding box center [352, 537] width 91 height 33
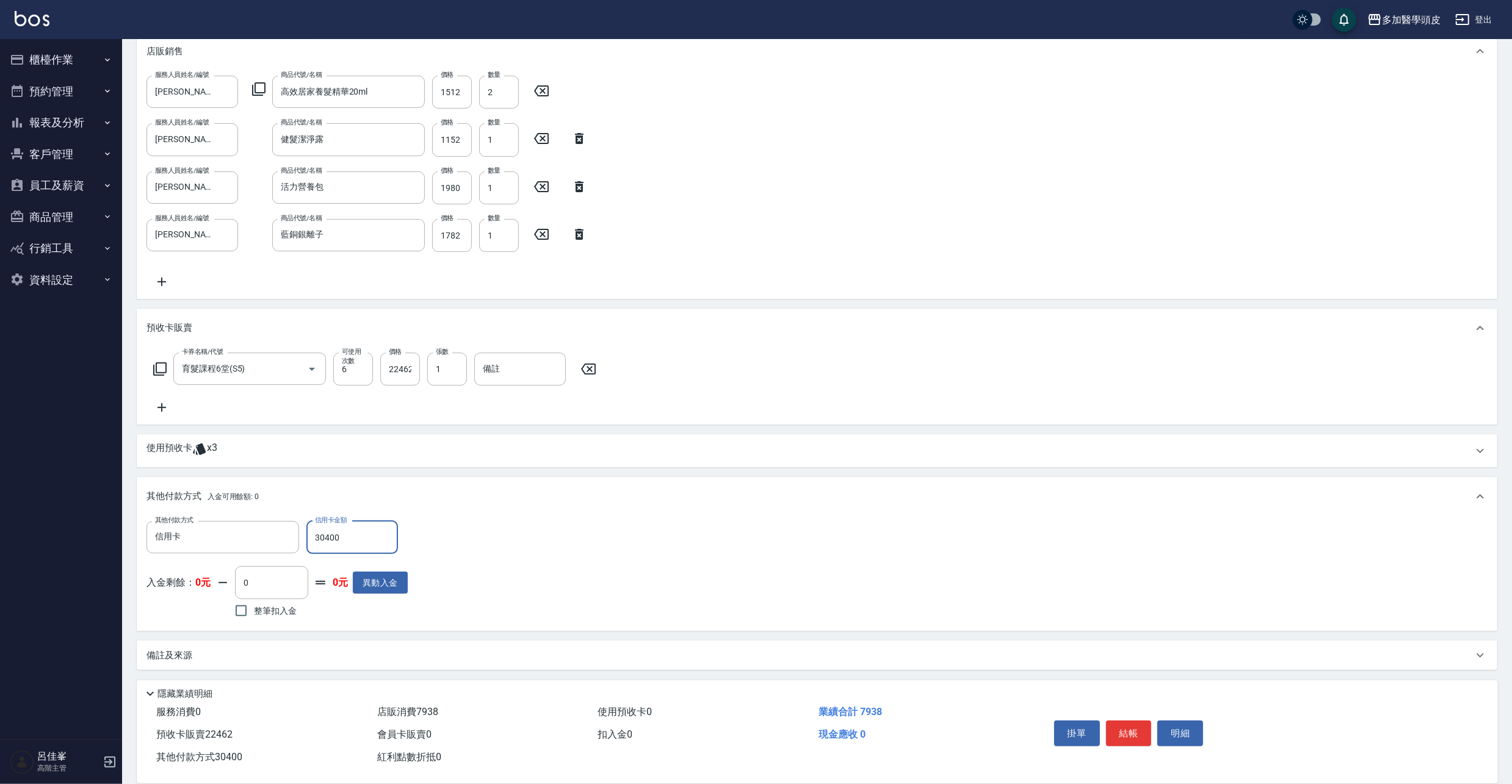
type input "30400"
click at [405, 544] on div "其他付款方式 信用卡 其他付款方式 信用卡金額 30400 信用卡金額" at bounding box center [277, 537] width 261 height 33
click at [1136, 723] on button "結帳" at bounding box center [1129, 733] width 46 height 26
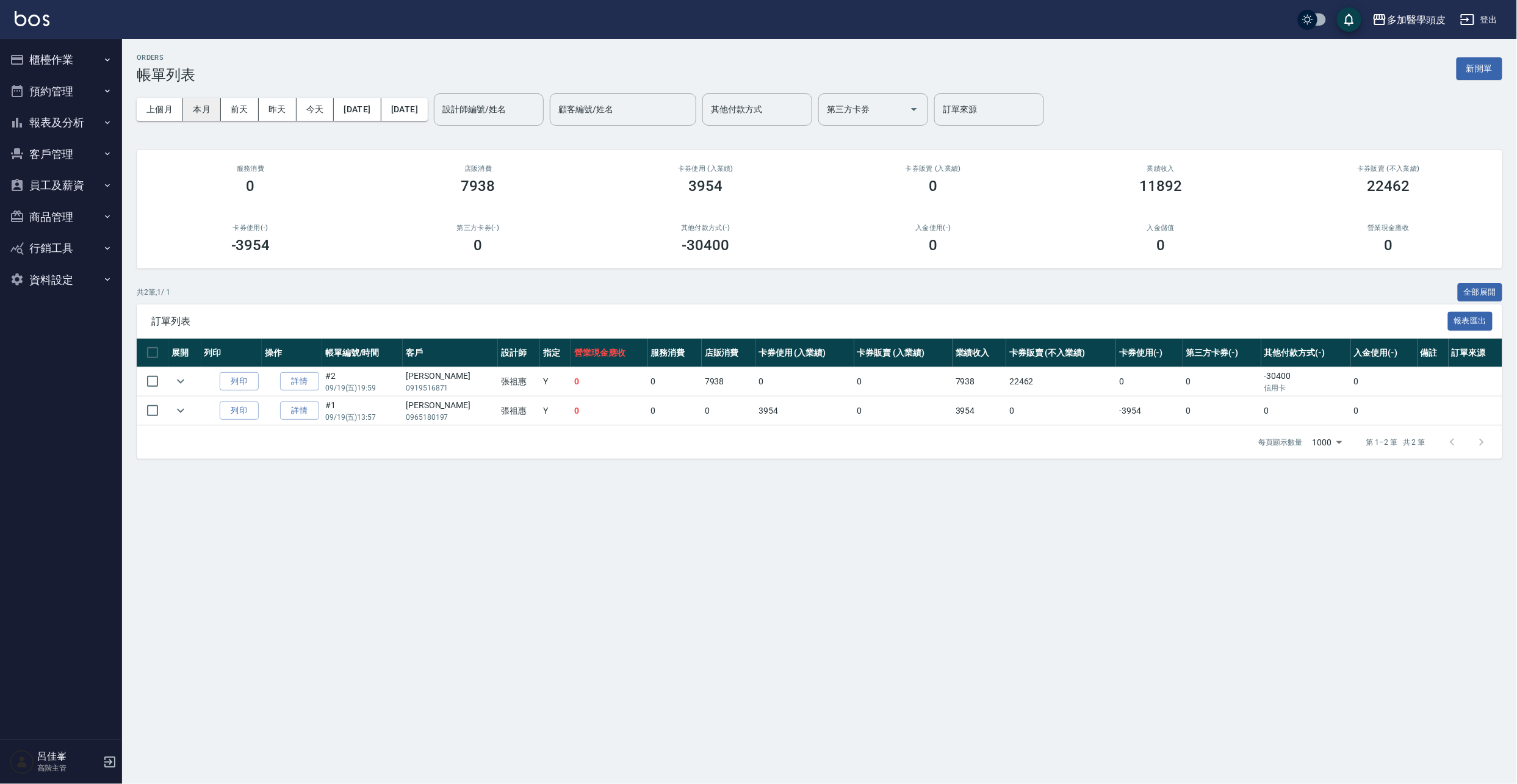
click at [197, 109] on button "本月" at bounding box center [202, 109] width 38 height 22
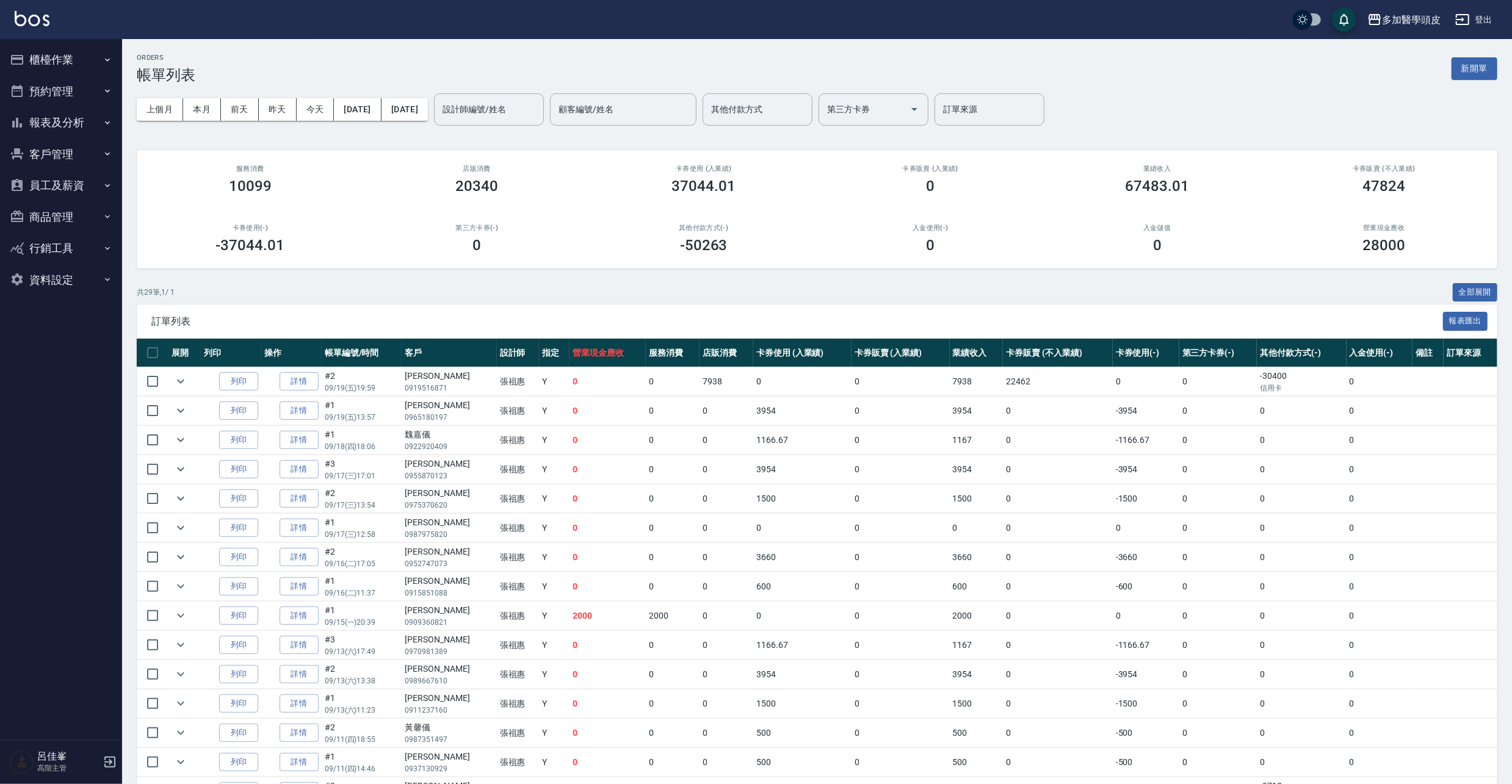
scroll to position [325, 0]
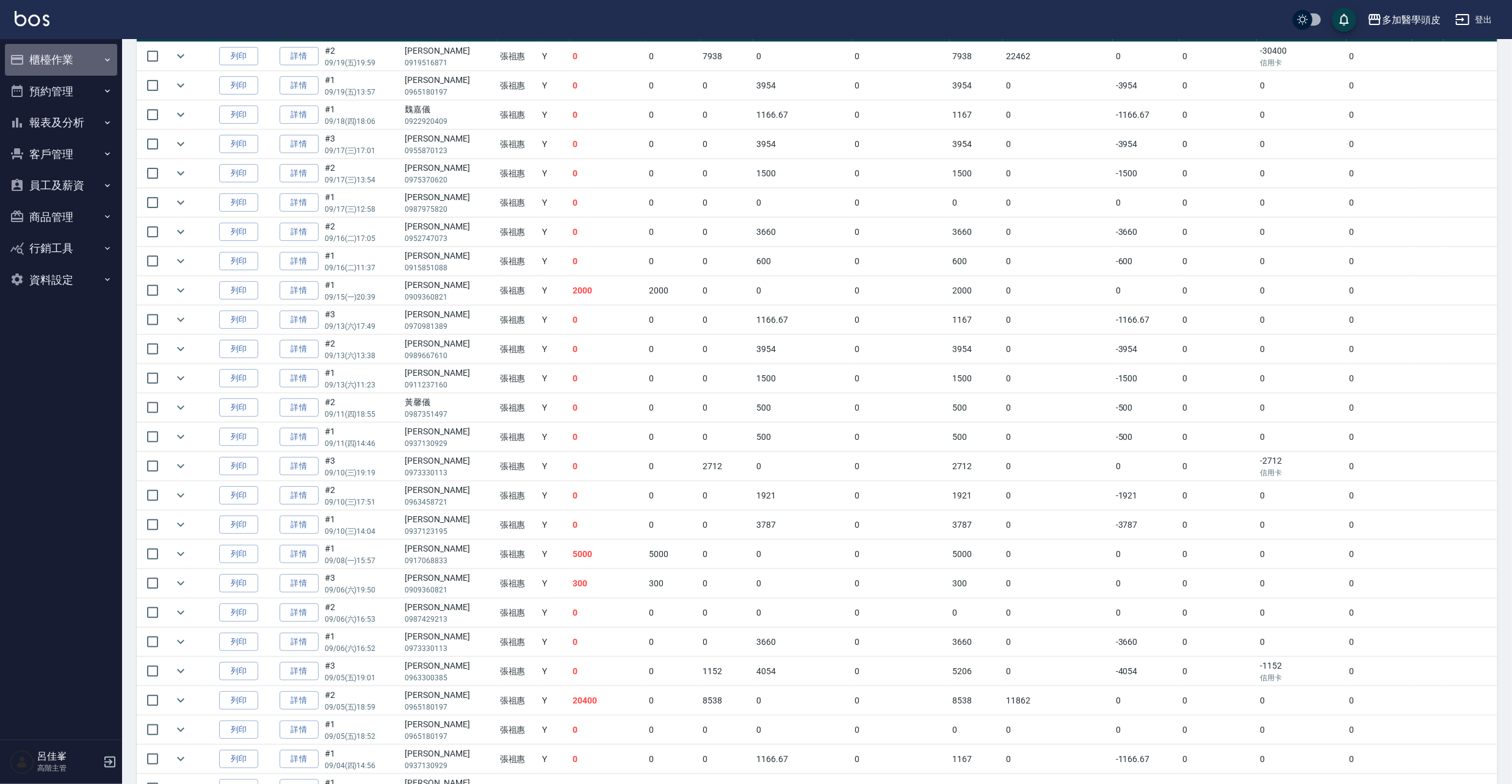
click at [54, 62] on button "櫃檯作業" at bounding box center [61, 60] width 113 height 32
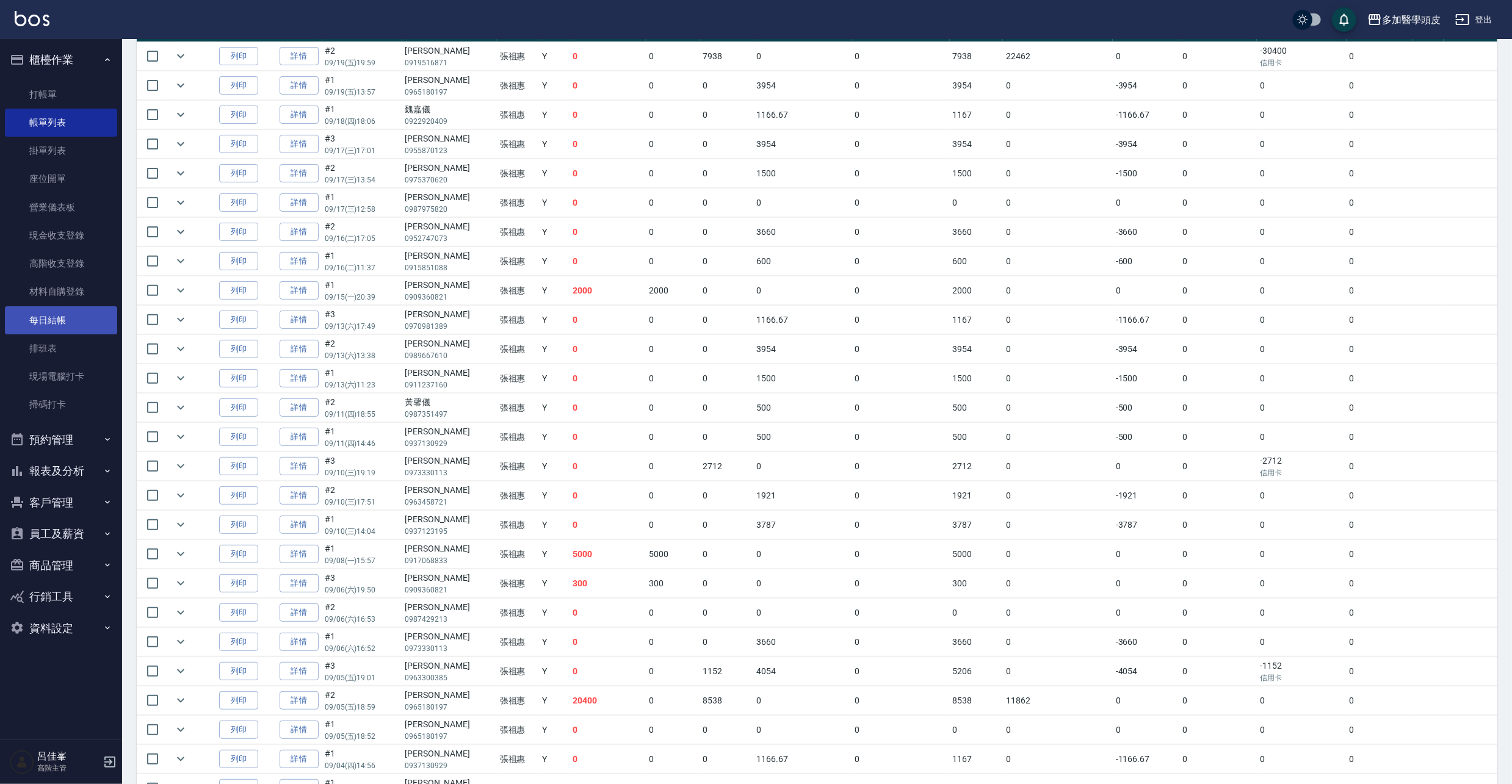
click at [54, 321] on link "每日結帳" at bounding box center [61, 320] width 113 height 28
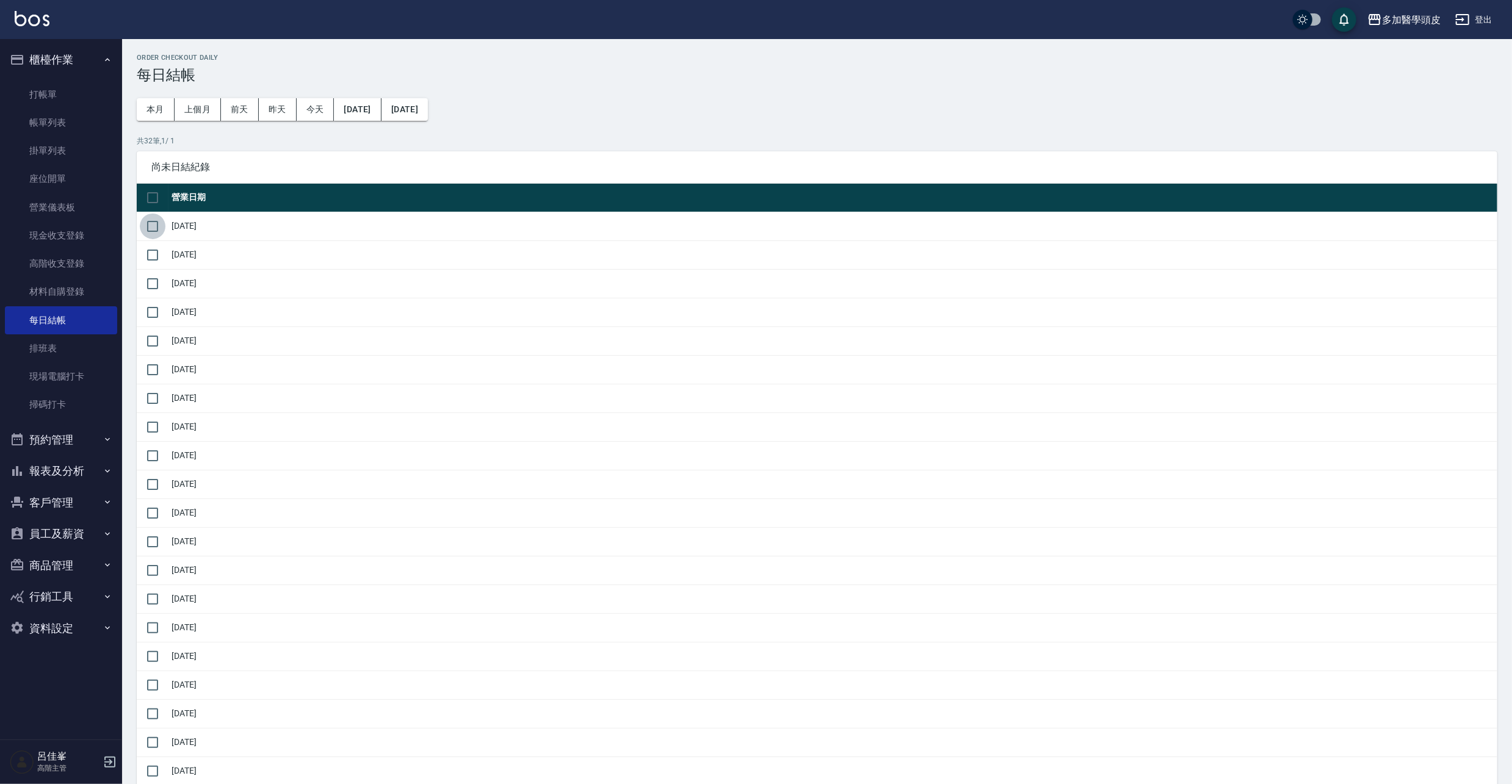
click at [154, 223] on input "checkbox" at bounding box center [152, 226] width 26 height 26
checkbox input "true"
click at [144, 255] on input "checkbox" at bounding box center [152, 255] width 26 height 26
checkbox input "true"
click at [154, 284] on input "checkbox" at bounding box center [152, 283] width 26 height 26
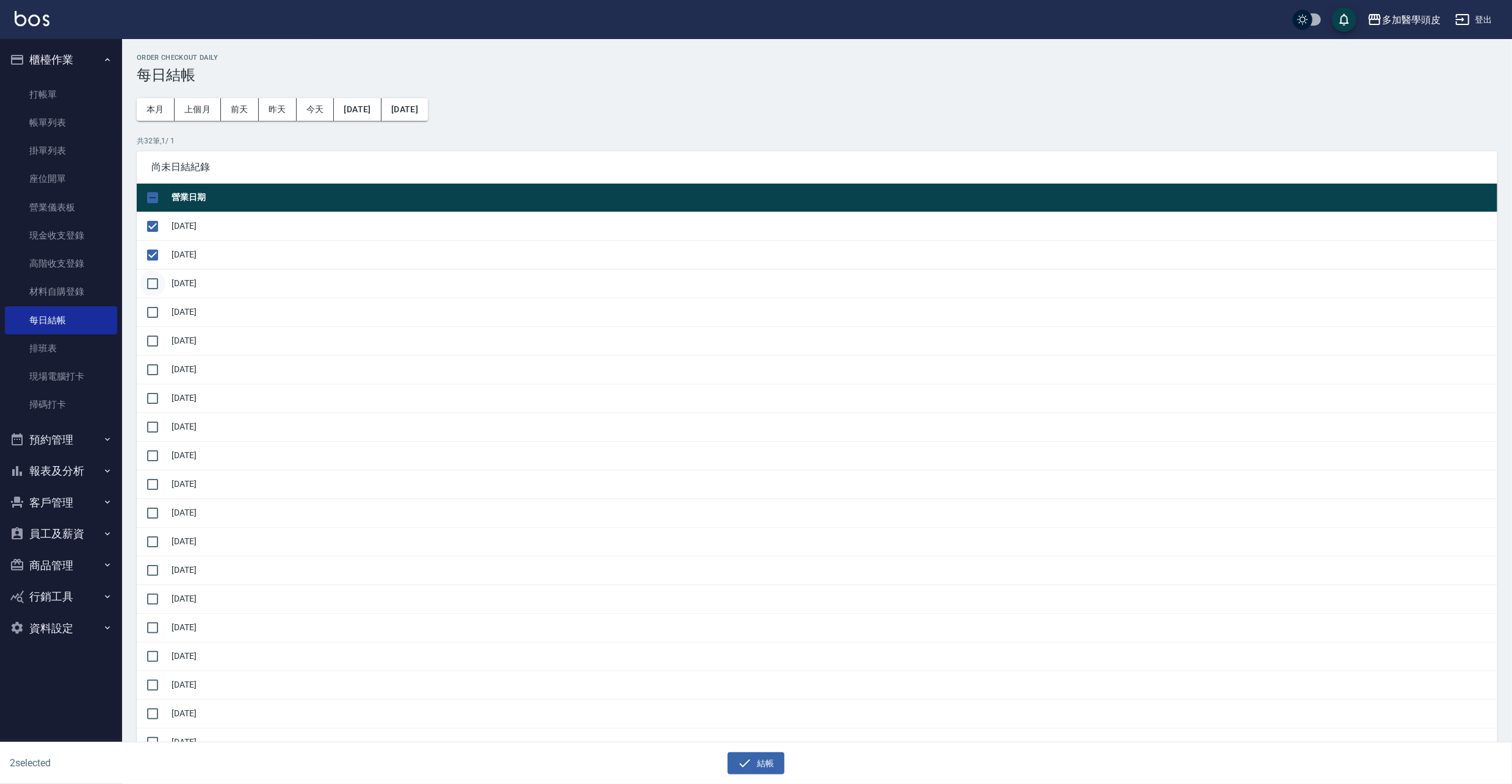
checkbox input "true"
click at [159, 308] on input "checkbox" at bounding box center [152, 312] width 26 height 26
checkbox input "true"
click at [154, 340] on input "checkbox" at bounding box center [152, 341] width 26 height 26
checkbox input "true"
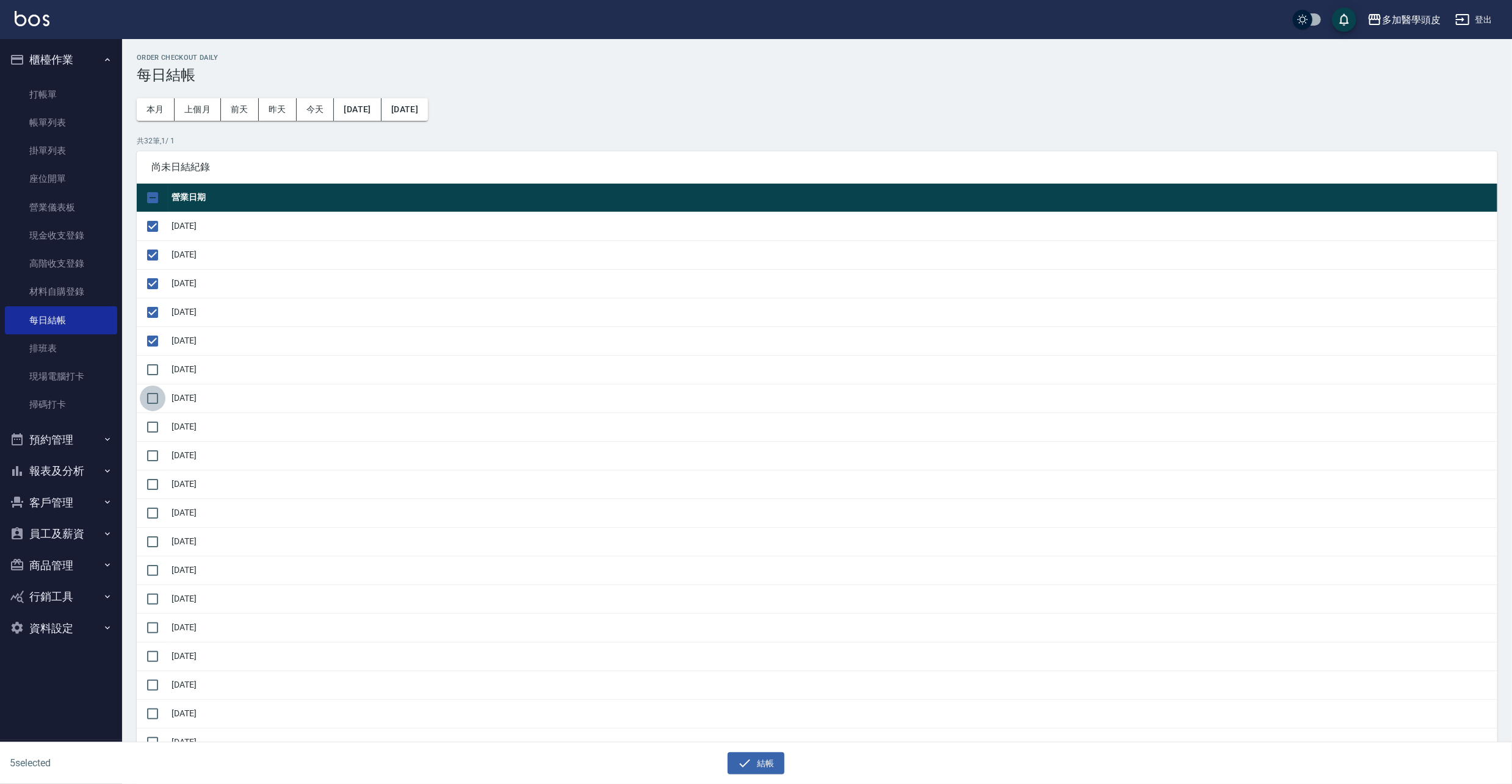
click at [148, 398] on input "checkbox" at bounding box center [152, 398] width 26 height 26
checkbox input "true"
click at [150, 430] on input "checkbox" at bounding box center [152, 427] width 26 height 26
checkbox input "true"
click at [152, 457] on input "checkbox" at bounding box center [152, 455] width 26 height 26
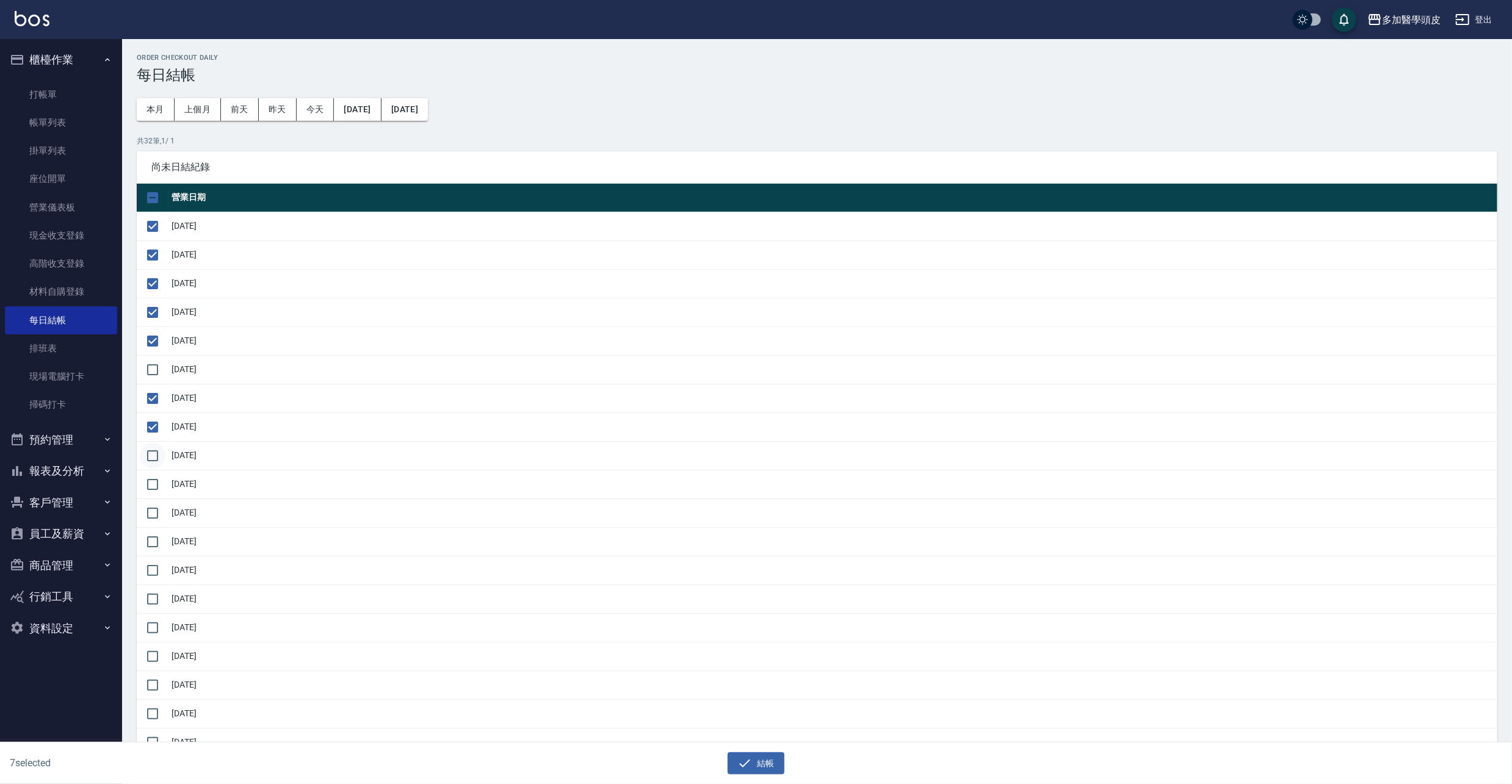
checkbox input "true"
click at [154, 484] on input "checkbox" at bounding box center [152, 484] width 26 height 26
checkbox input "true"
click at [154, 513] on input "checkbox" at bounding box center [152, 513] width 26 height 26
checkbox input "true"
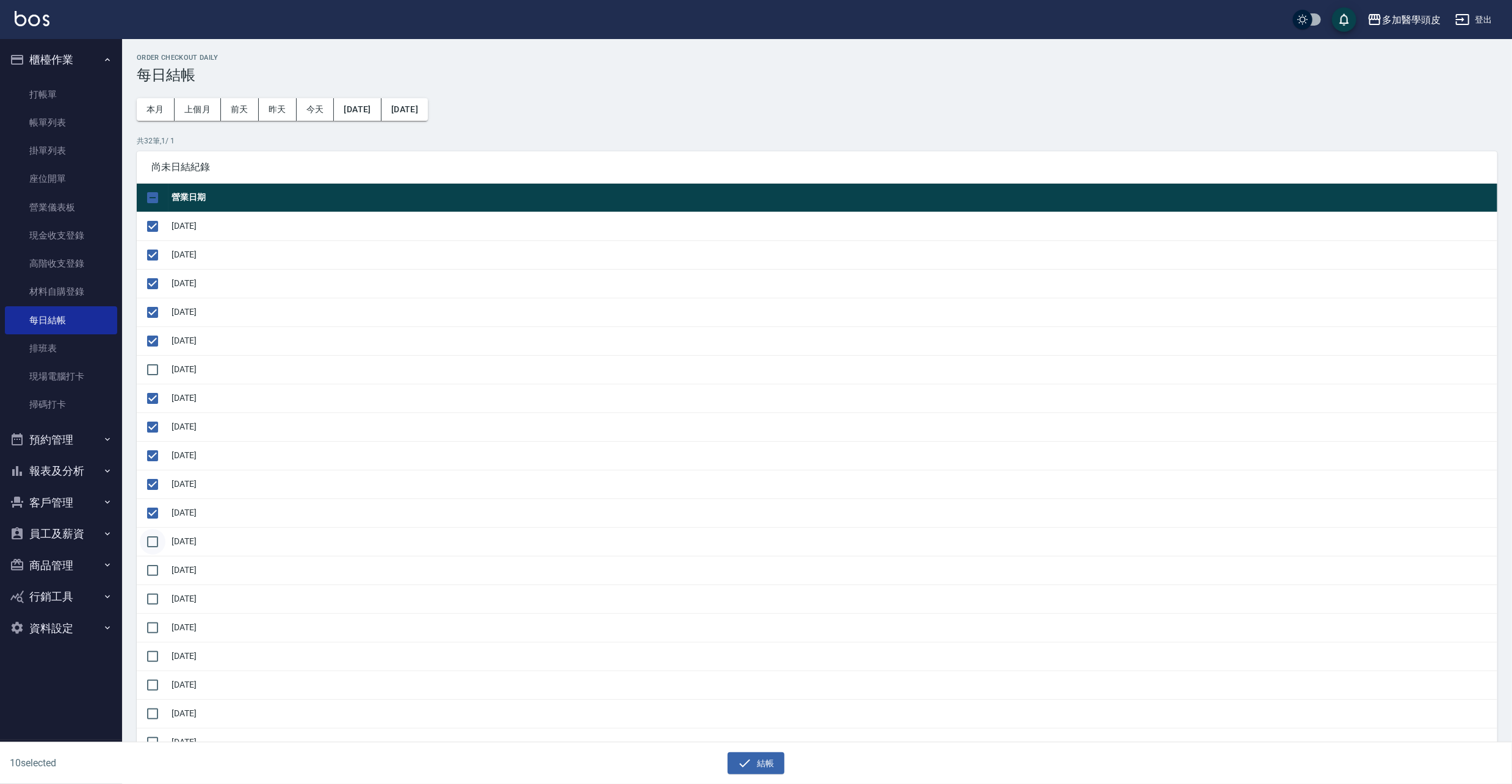
click at [160, 544] on input "checkbox" at bounding box center [152, 541] width 26 height 26
checkbox input "true"
click at [771, 763] on button "結帳" at bounding box center [756, 763] width 57 height 22
click at [707, 43] on button "確定" at bounding box center [711, 49] width 39 height 19
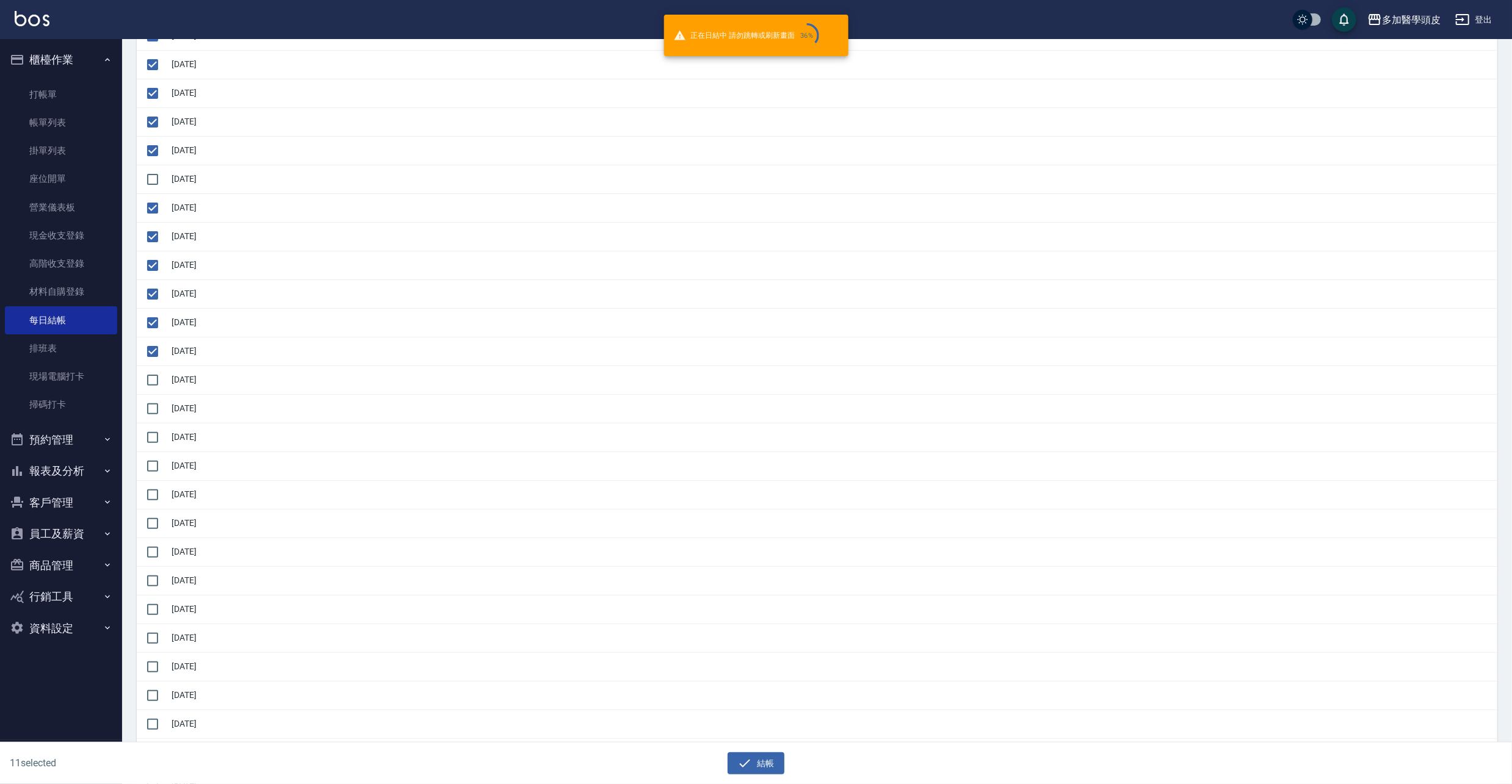
scroll to position [244, 0]
checkbox input "false"
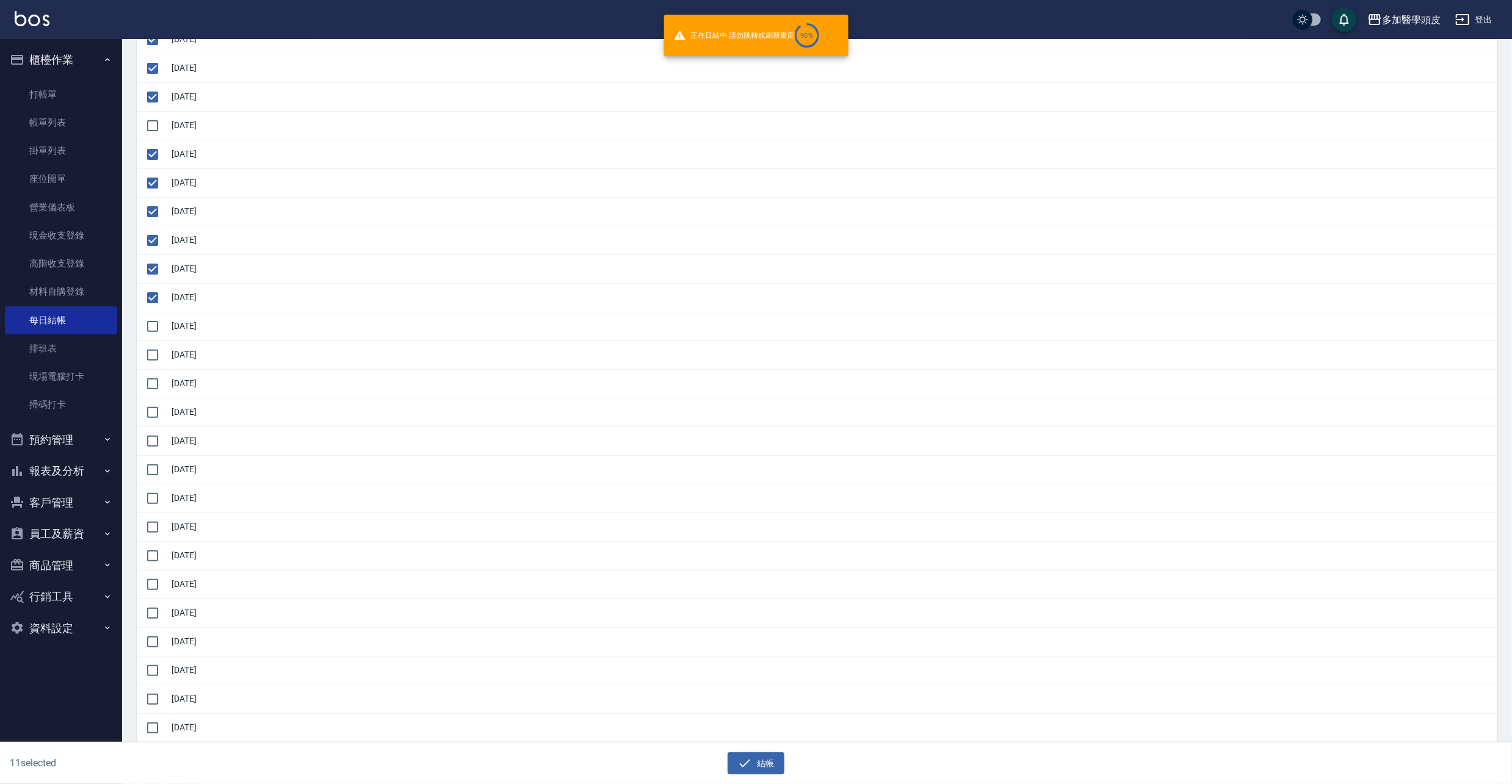
checkbox input "false"
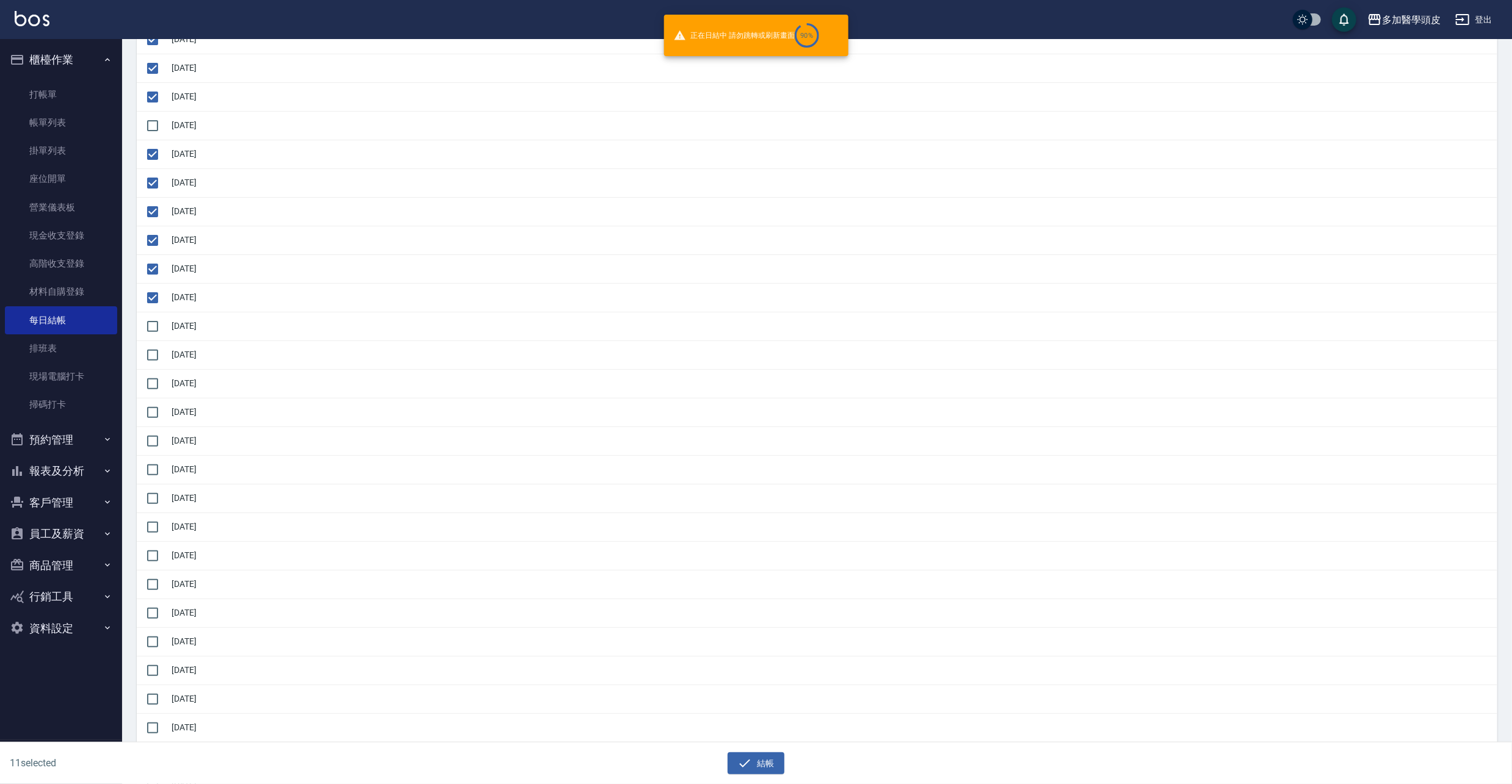
checkbox input "false"
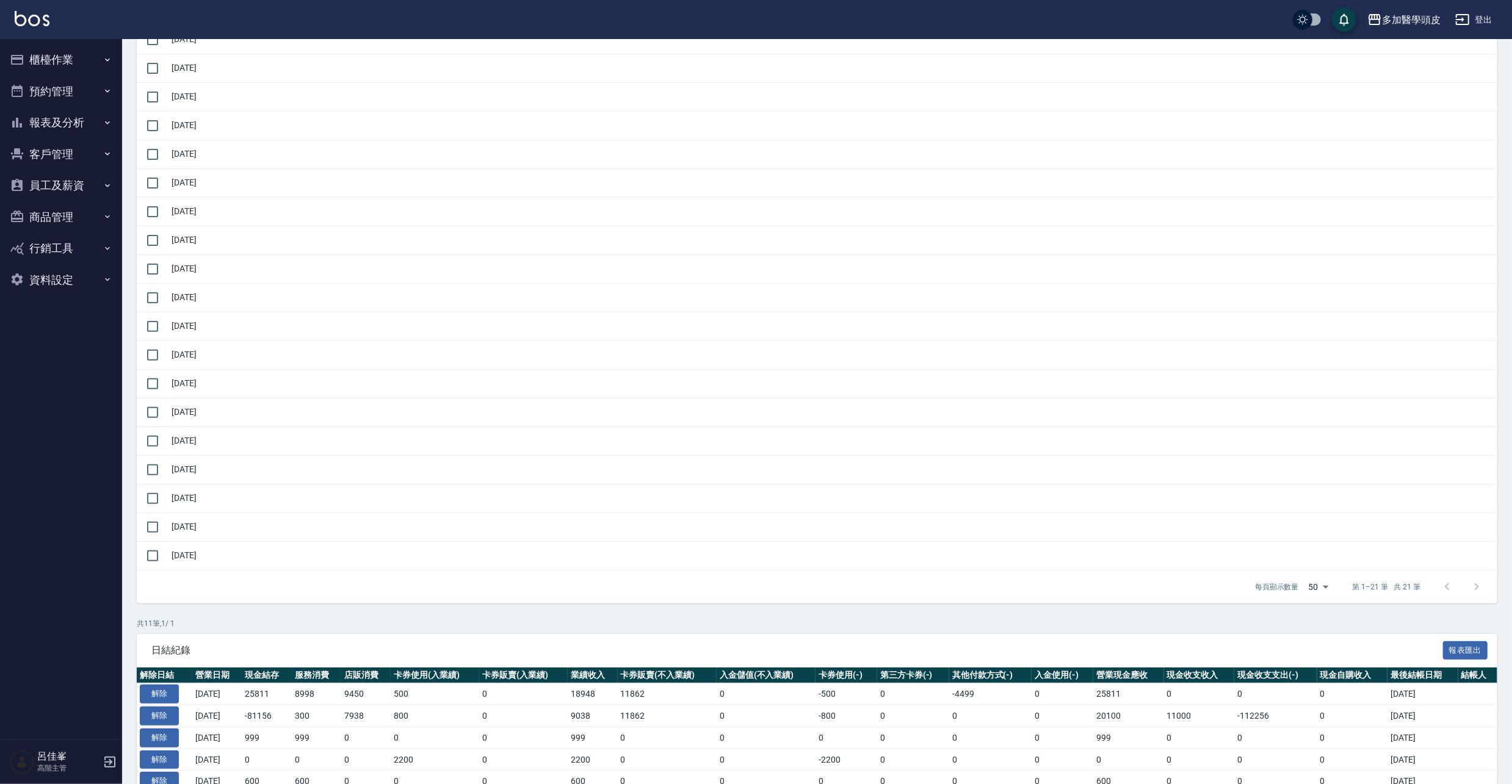
scroll to position [162, 0]
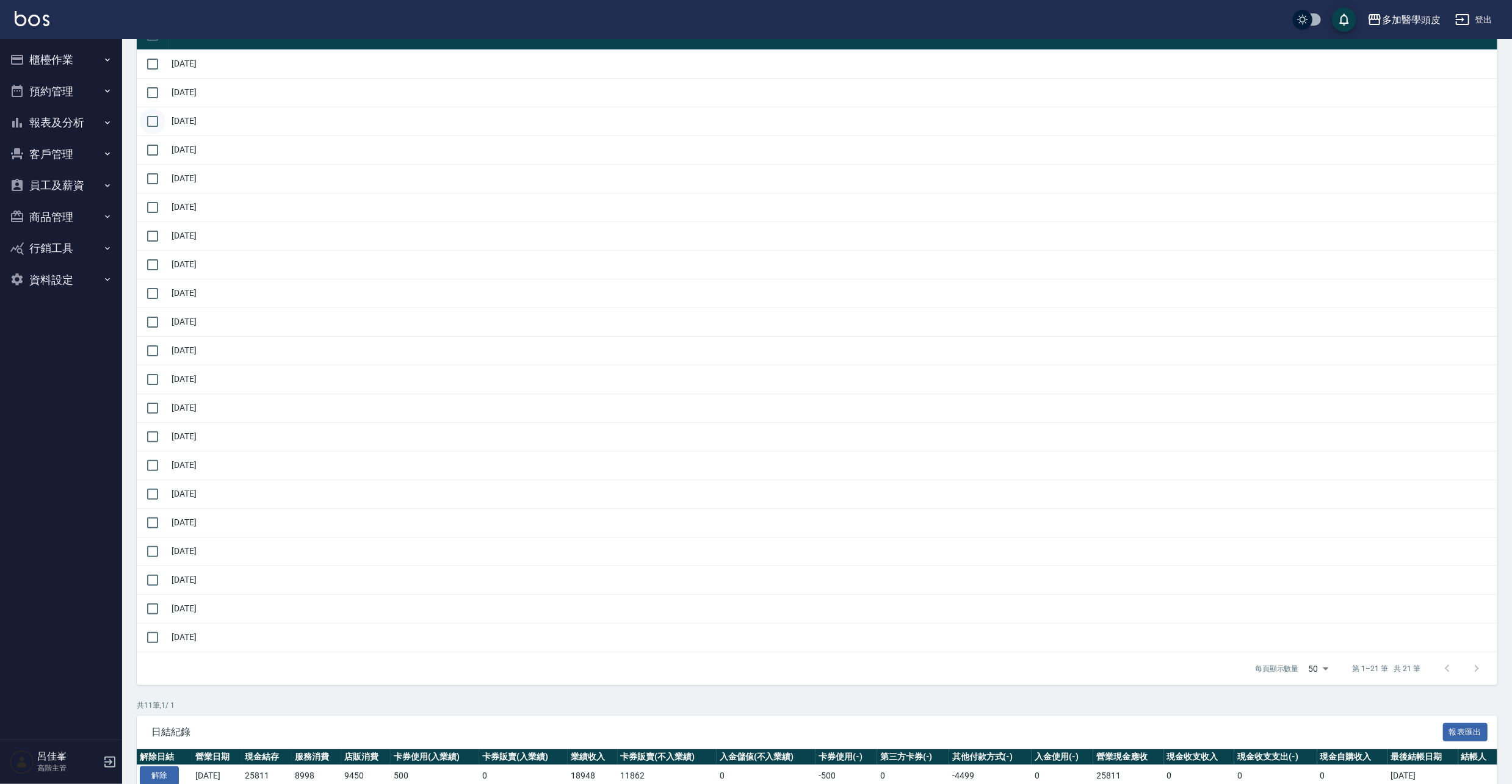
click at [158, 117] on input "checkbox" at bounding box center [152, 121] width 26 height 26
checkbox input "true"
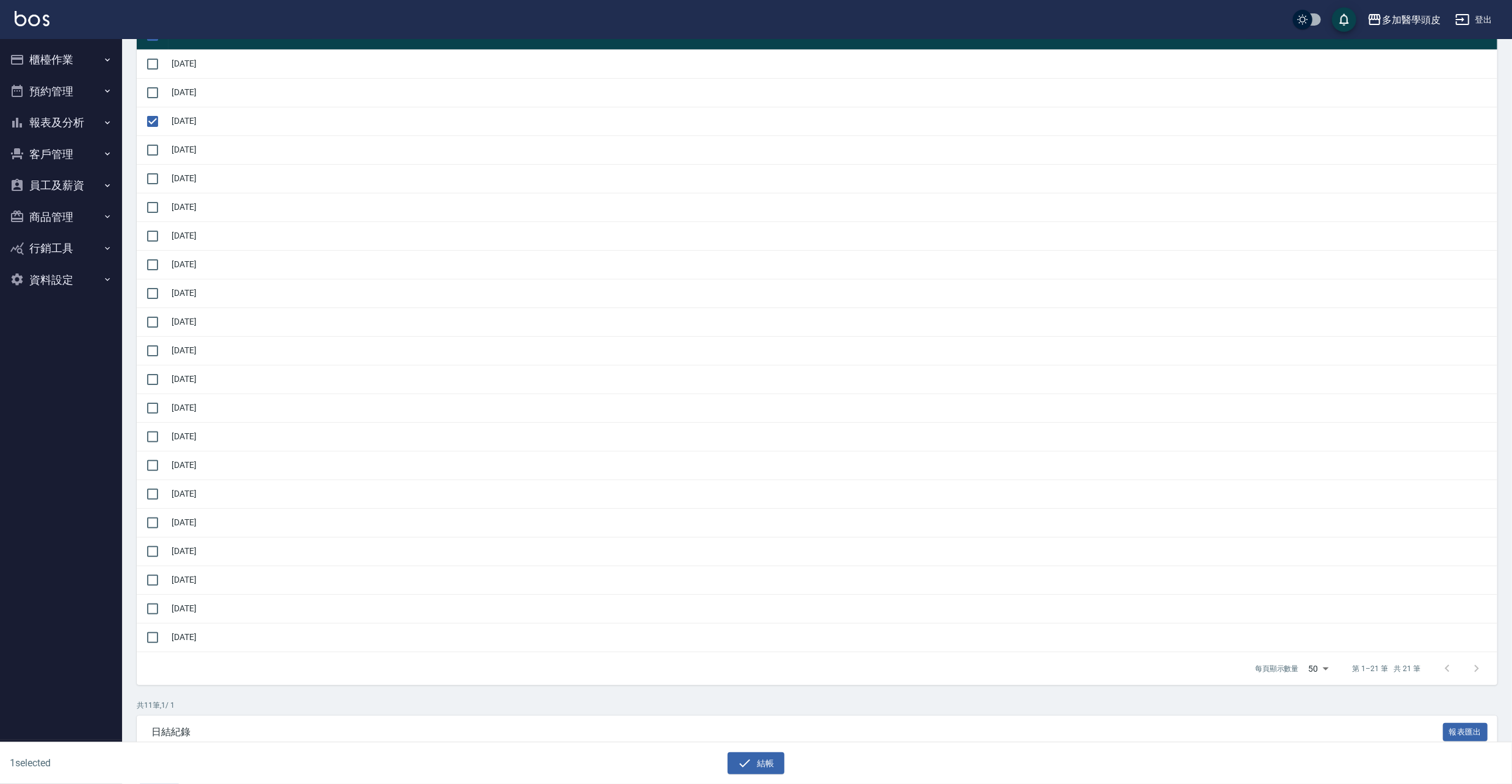
drag, startPoint x: 150, startPoint y: 152, endPoint x: 152, endPoint y: 163, distance: 11.2
click at [152, 153] on input "checkbox" at bounding box center [152, 150] width 26 height 26
checkbox input "true"
click at [154, 179] on input "checkbox" at bounding box center [152, 179] width 26 height 26
checkbox input "true"
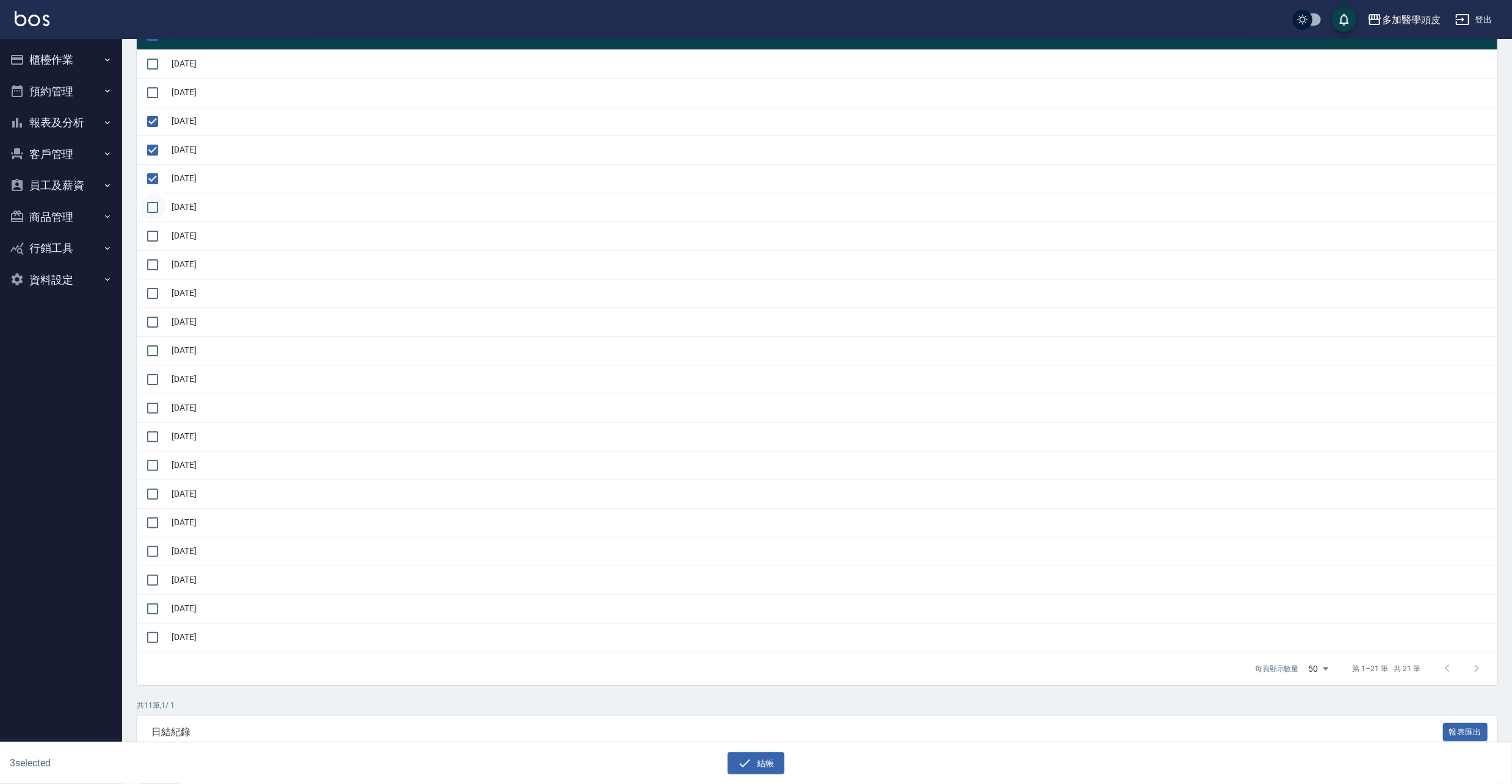
click at [154, 205] on input "checkbox" at bounding box center [152, 207] width 26 height 26
checkbox input "true"
click at [154, 234] on input "checkbox" at bounding box center [152, 236] width 26 height 26
checkbox input "true"
click at [154, 267] on input "checkbox" at bounding box center [152, 265] width 26 height 26
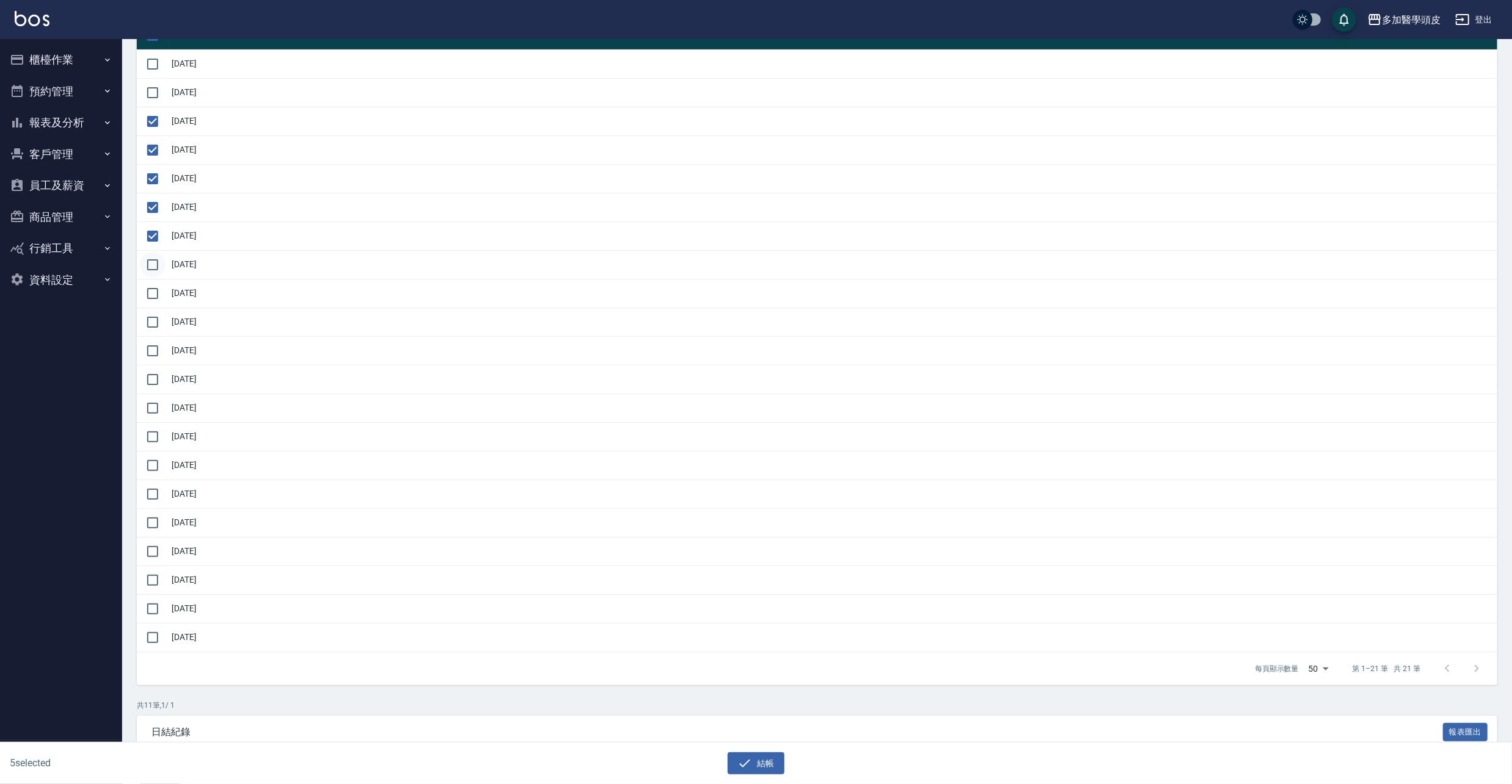
checkbox input "true"
click at [152, 321] on input "checkbox" at bounding box center [152, 322] width 26 height 26
checkbox input "true"
click at [152, 350] on input "checkbox" at bounding box center [152, 351] width 26 height 26
checkbox input "true"
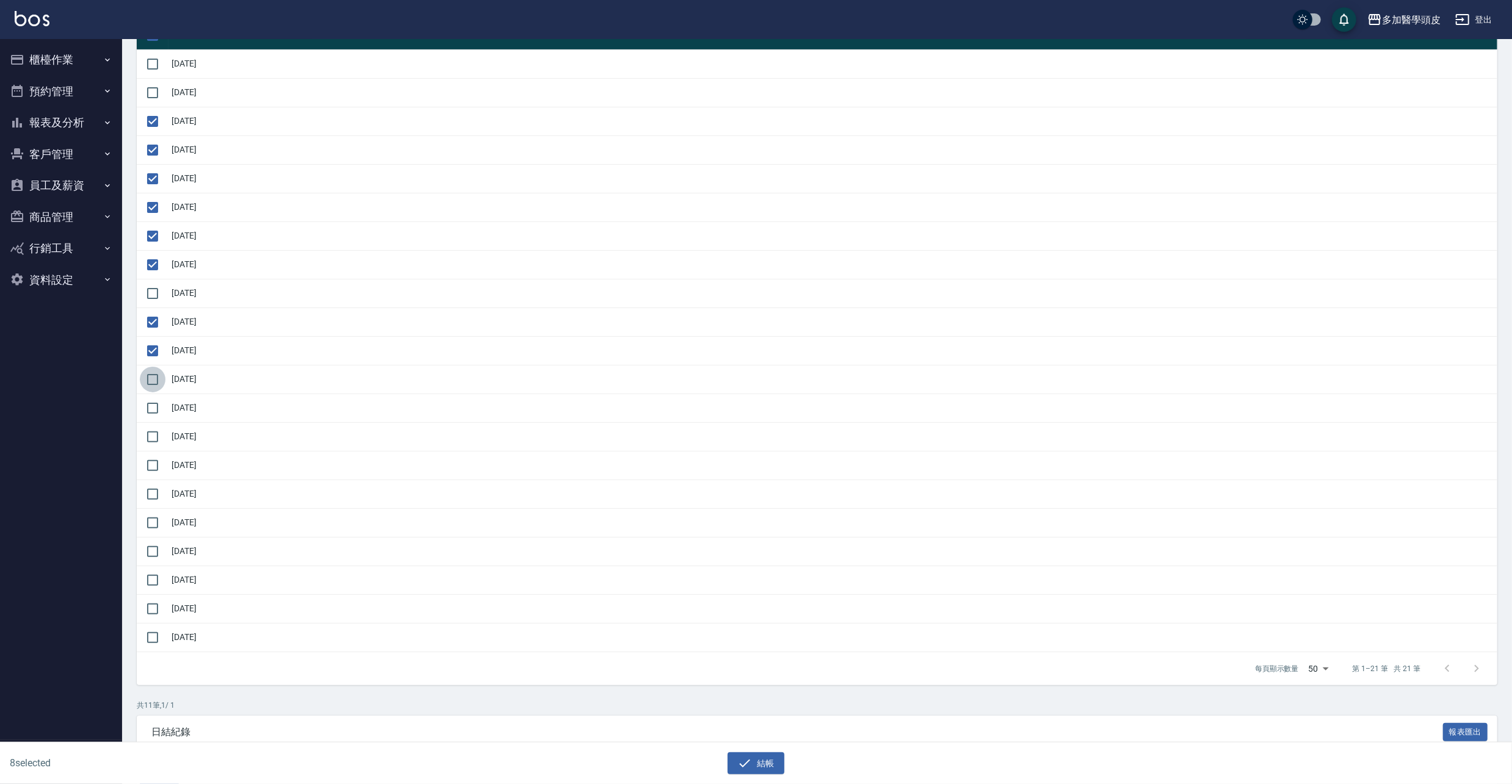
click at [152, 377] on input "checkbox" at bounding box center [152, 379] width 26 height 26
checkbox input "true"
click at [154, 411] on input "checkbox" at bounding box center [152, 408] width 26 height 26
checkbox input "true"
click at [152, 438] on input "checkbox" at bounding box center [152, 437] width 26 height 26
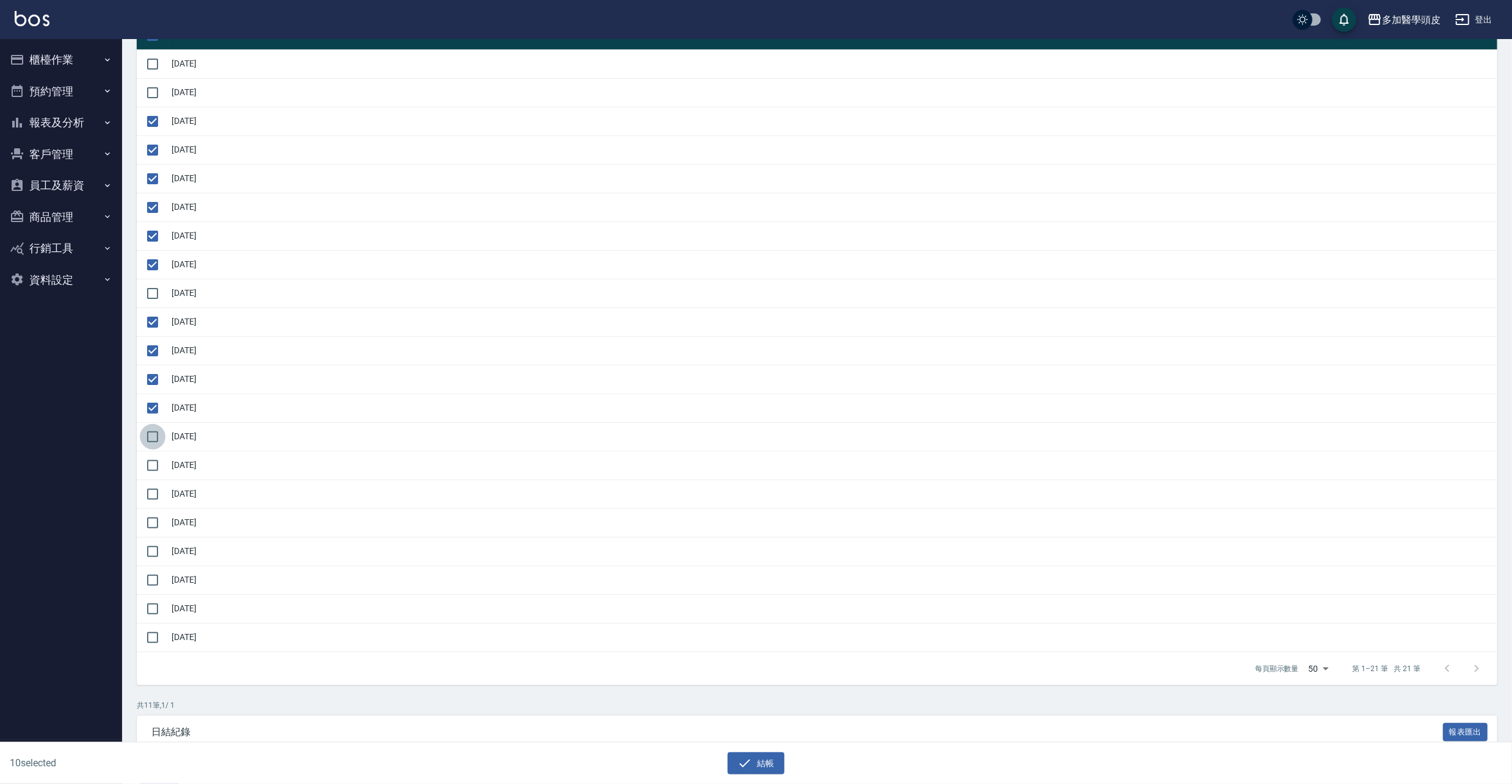
checkbox input "true"
click at [155, 466] on input "checkbox" at bounding box center [152, 465] width 26 height 26
checkbox input "true"
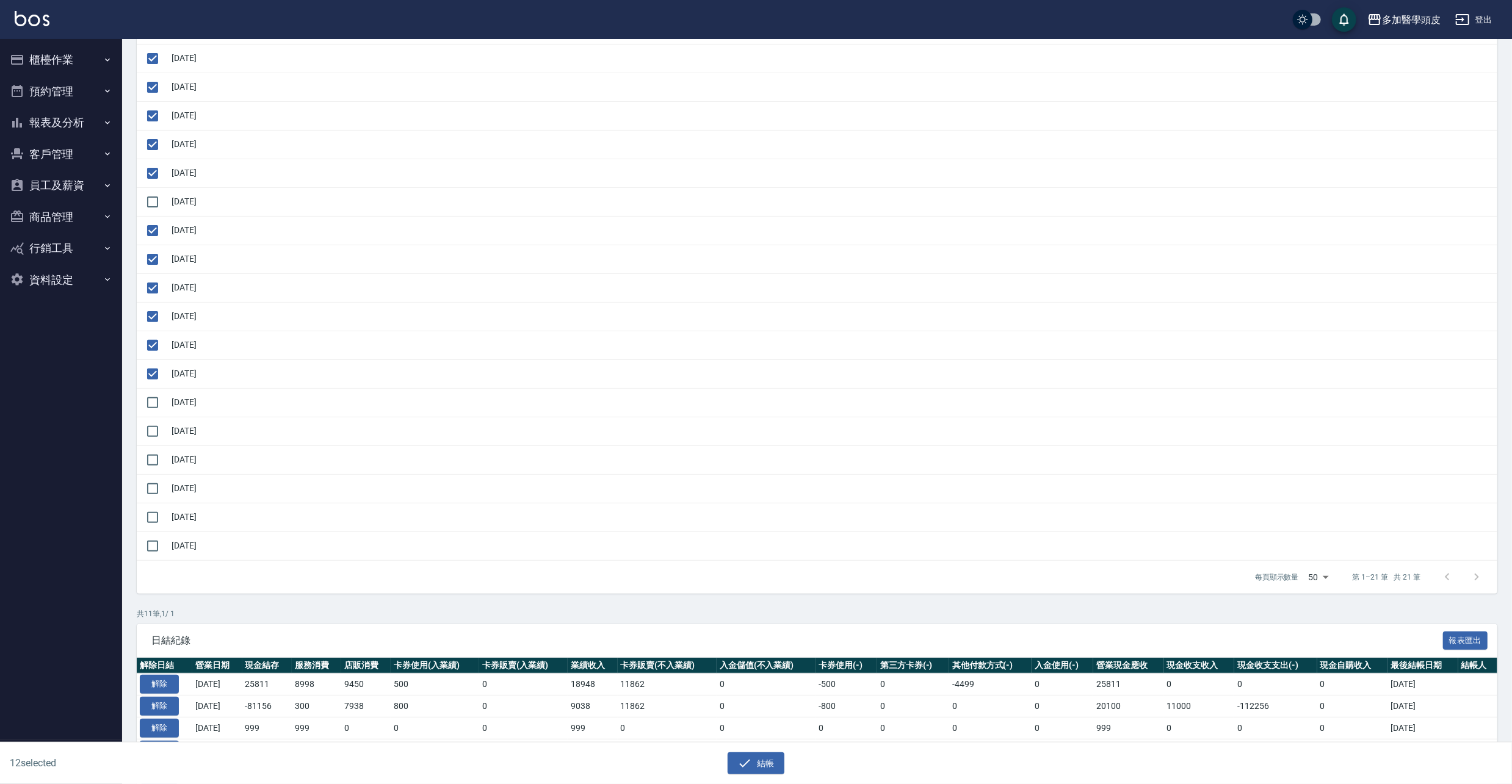
scroll to position [325, 0]
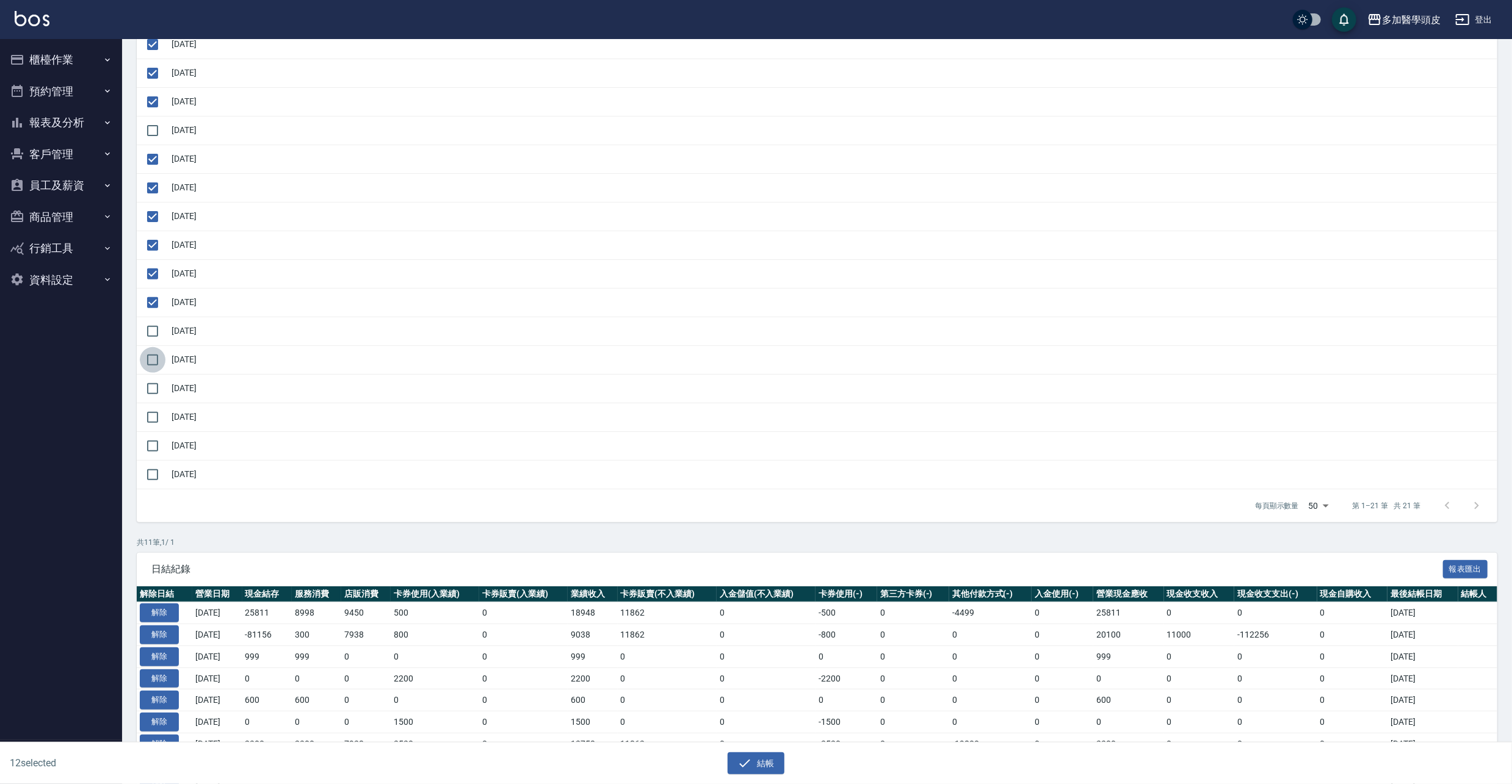
click at [160, 361] on input "checkbox" at bounding box center [152, 360] width 26 height 26
checkbox input "true"
click at [152, 392] on input "checkbox" at bounding box center [152, 388] width 26 height 26
checkbox input "true"
click at [150, 423] on input "checkbox" at bounding box center [152, 417] width 26 height 26
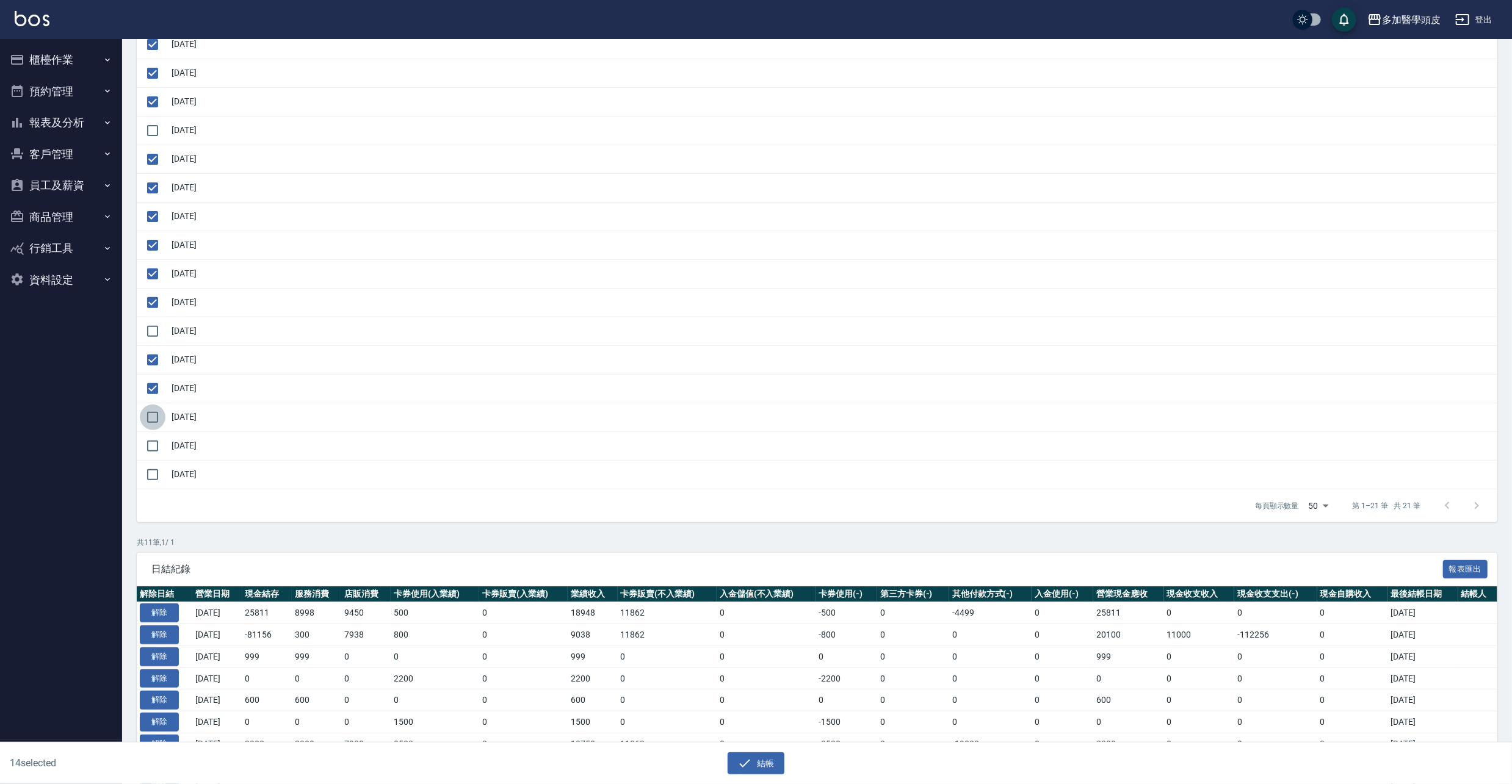
checkbox input "true"
click at [159, 445] on input "checkbox" at bounding box center [152, 446] width 26 height 26
checkbox input "true"
click at [152, 482] on input "checkbox" at bounding box center [152, 474] width 26 height 26
checkbox input "true"
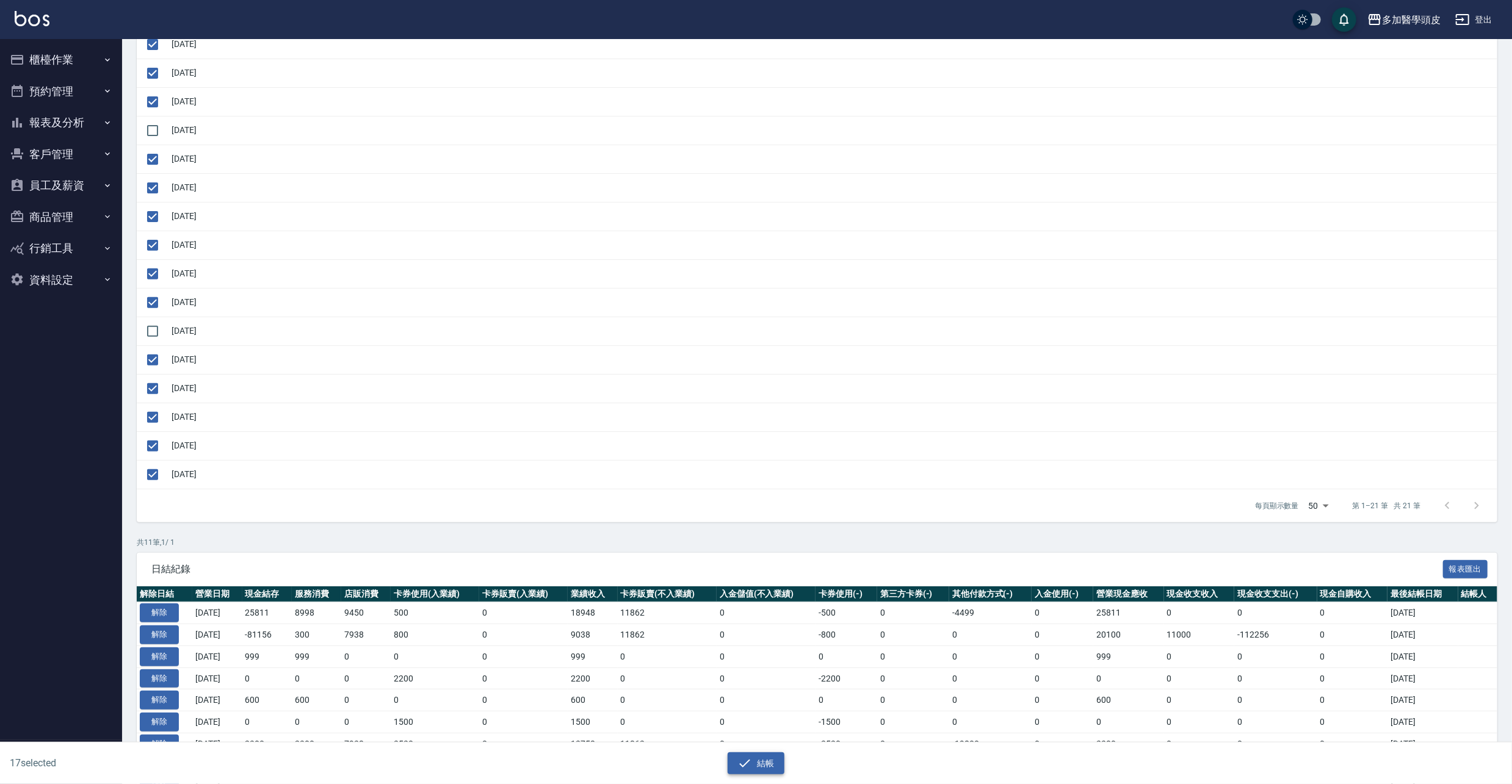
click at [757, 762] on button "結帳" at bounding box center [756, 763] width 57 height 22
click at [718, 49] on button "確定" at bounding box center [711, 49] width 39 height 19
checkbox input "false"
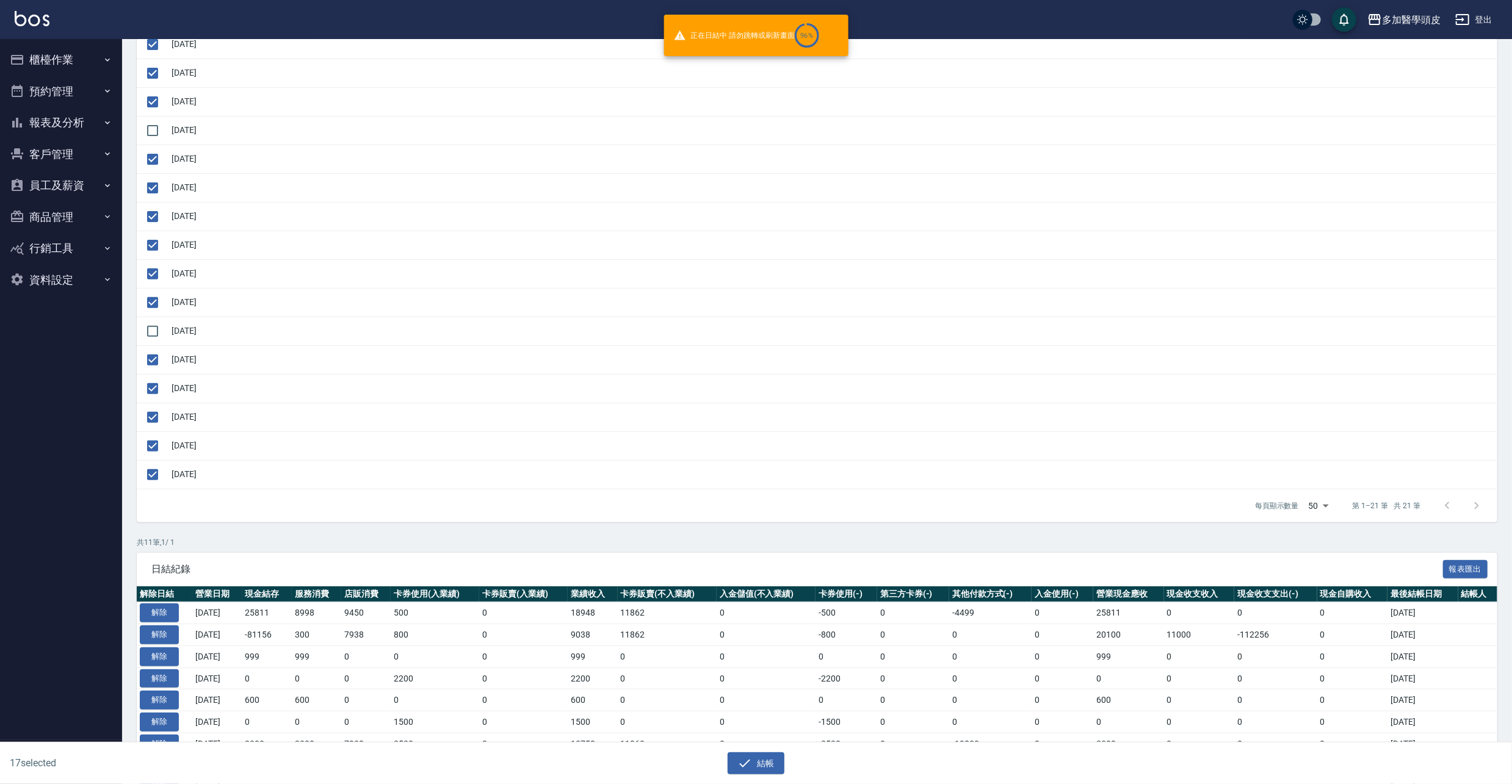
checkbox input "false"
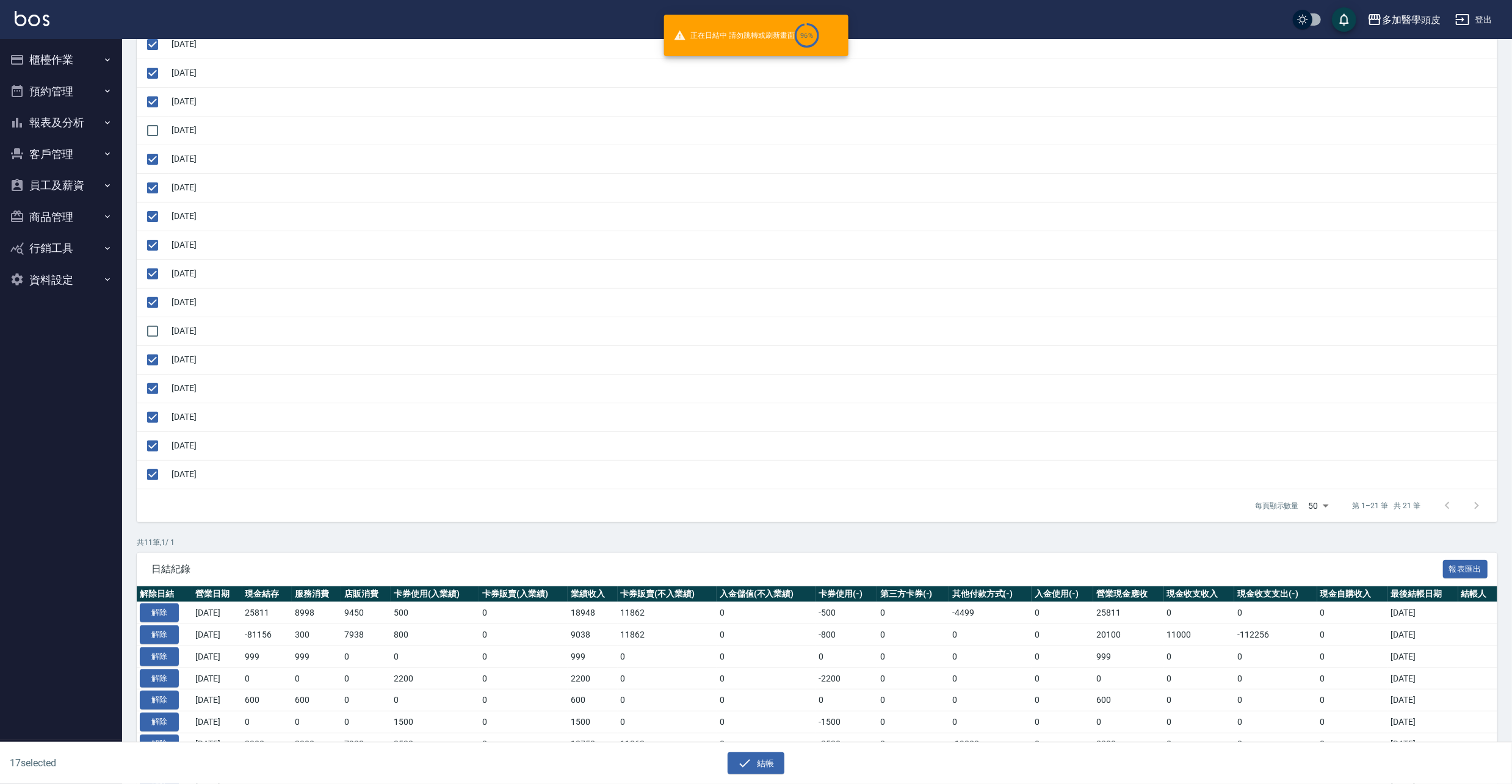
checkbox input "false"
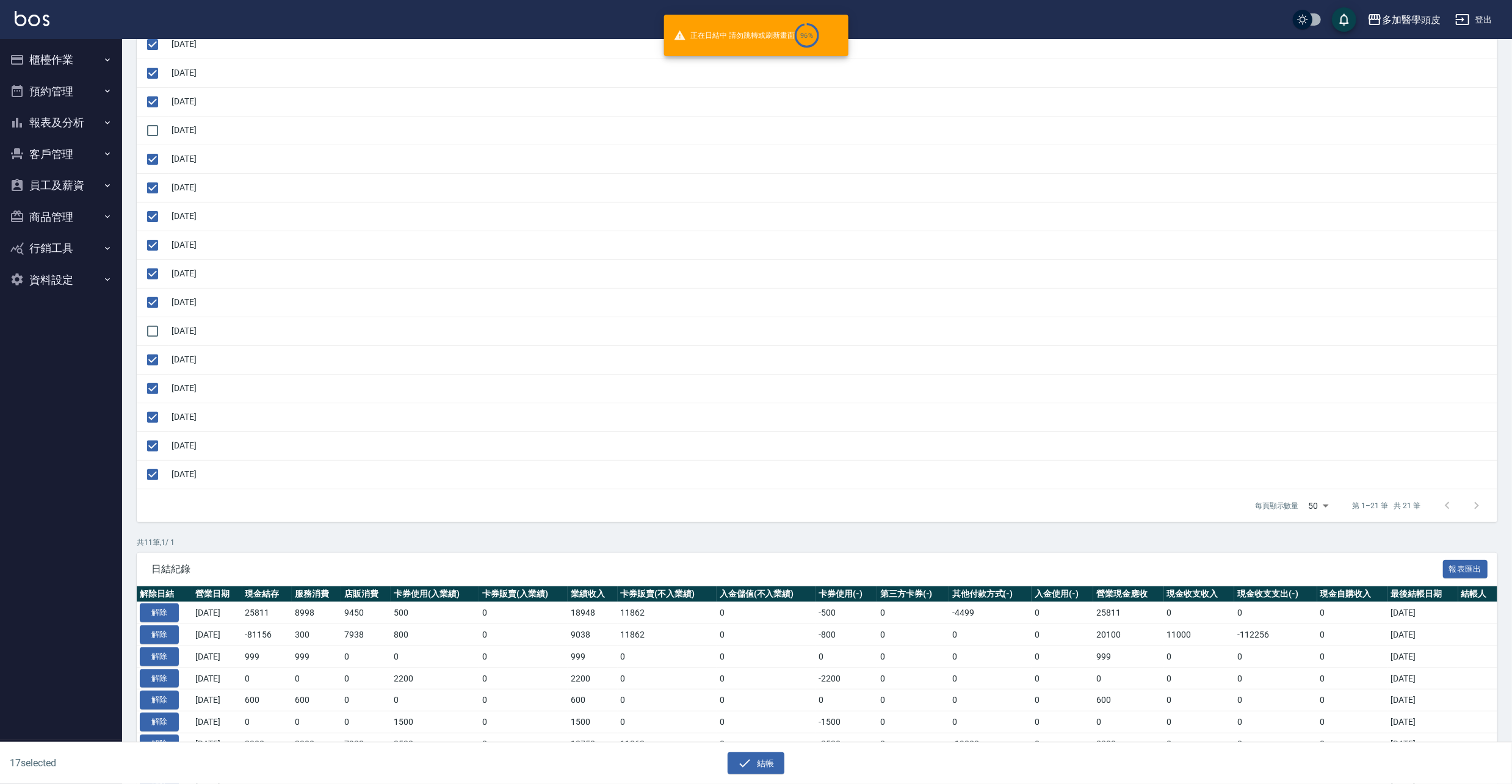
checkbox input "false"
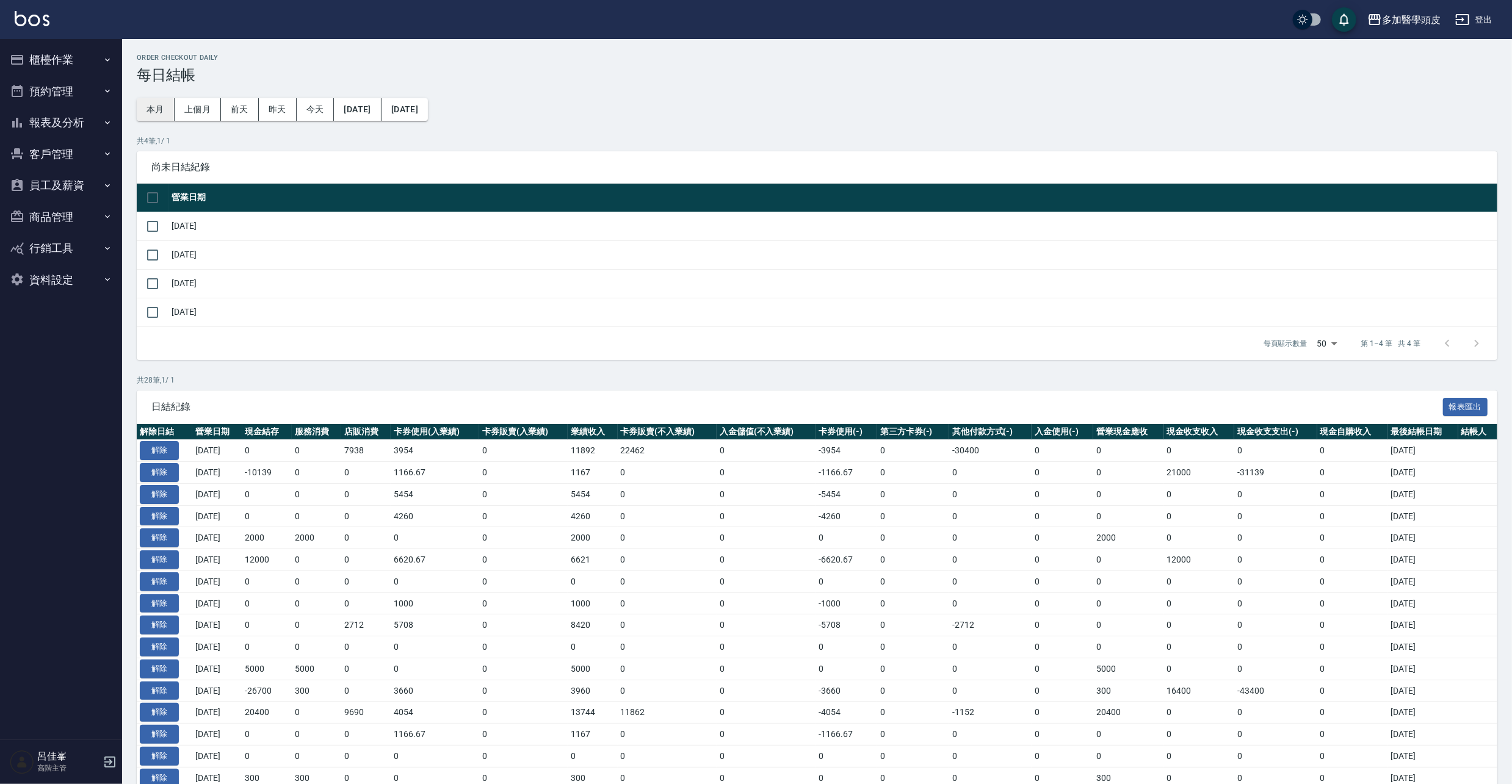
click at [162, 104] on button "本月" at bounding box center [156, 109] width 38 height 22
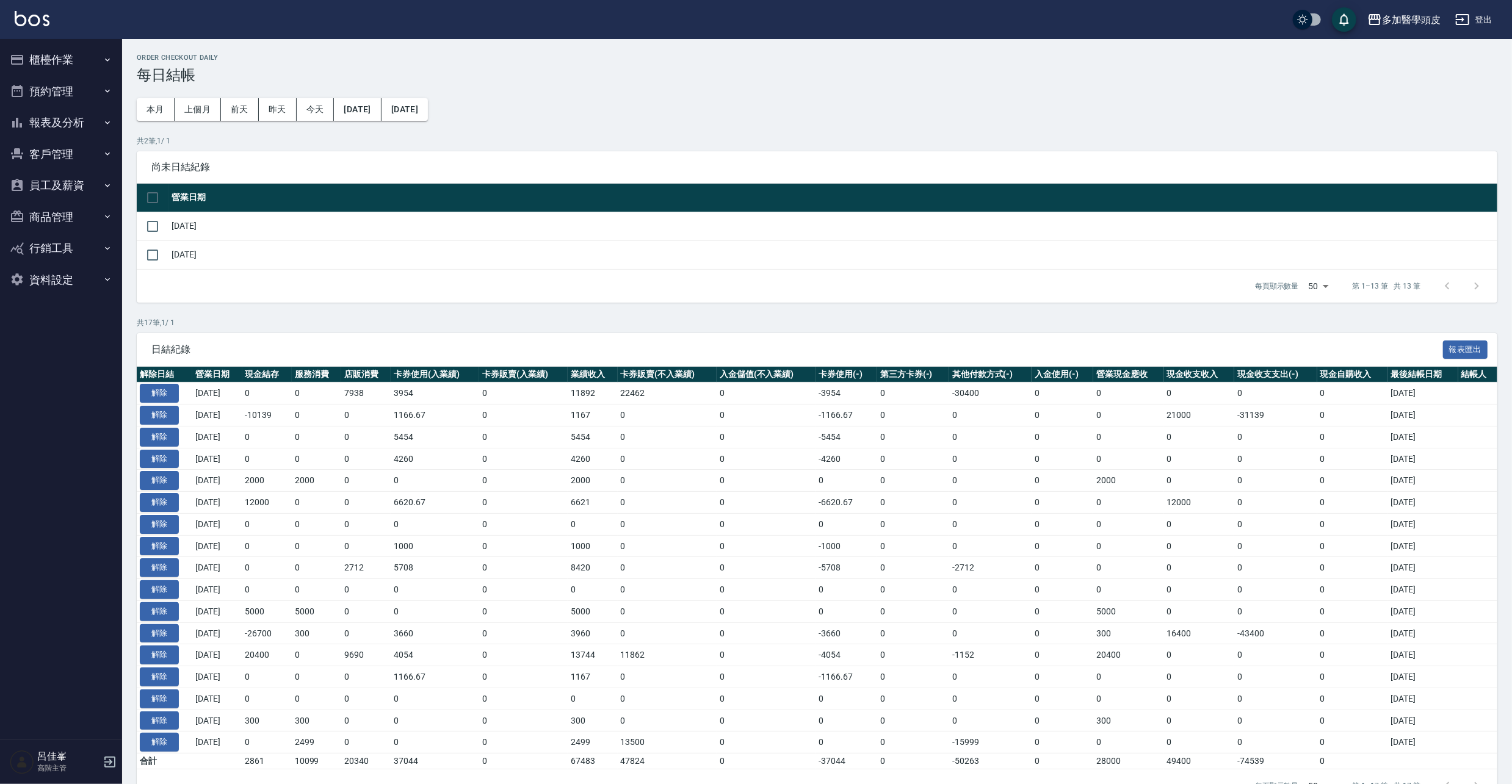
click at [106, 62] on icon "button" at bounding box center [107, 60] width 10 height 10
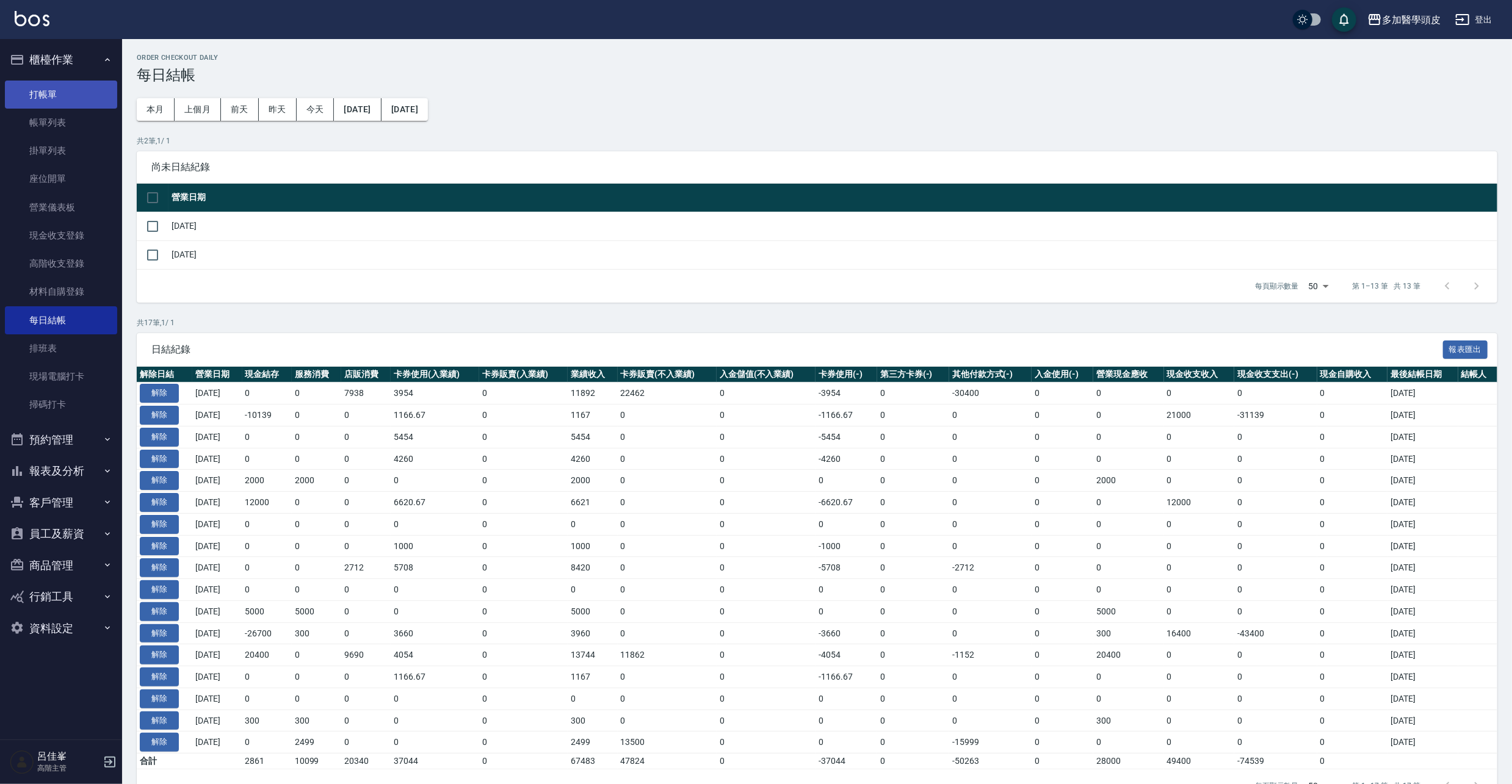
click at [98, 98] on link "打帳單" at bounding box center [61, 95] width 113 height 28
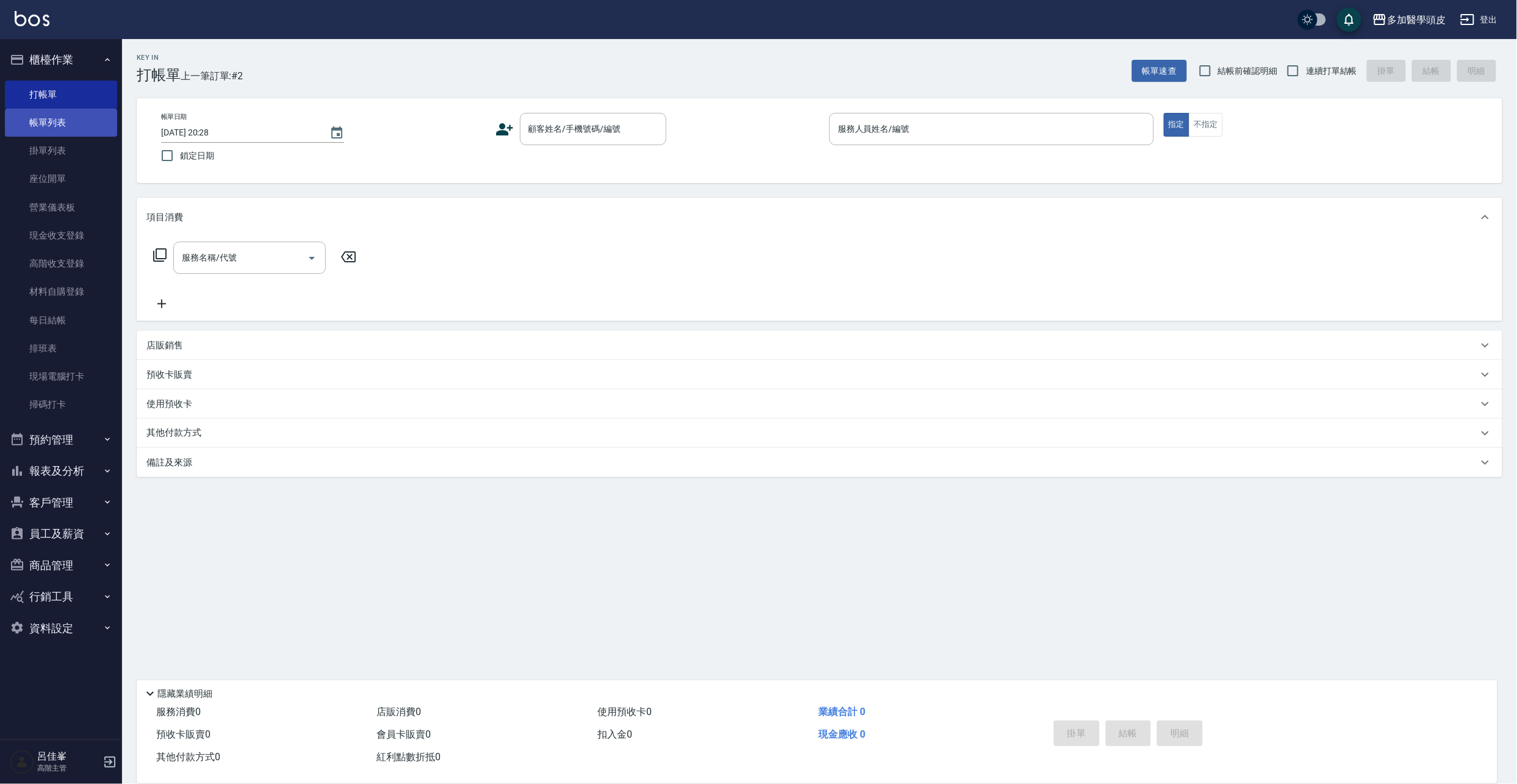
click at [62, 120] on link "帳單列表" at bounding box center [61, 122] width 113 height 28
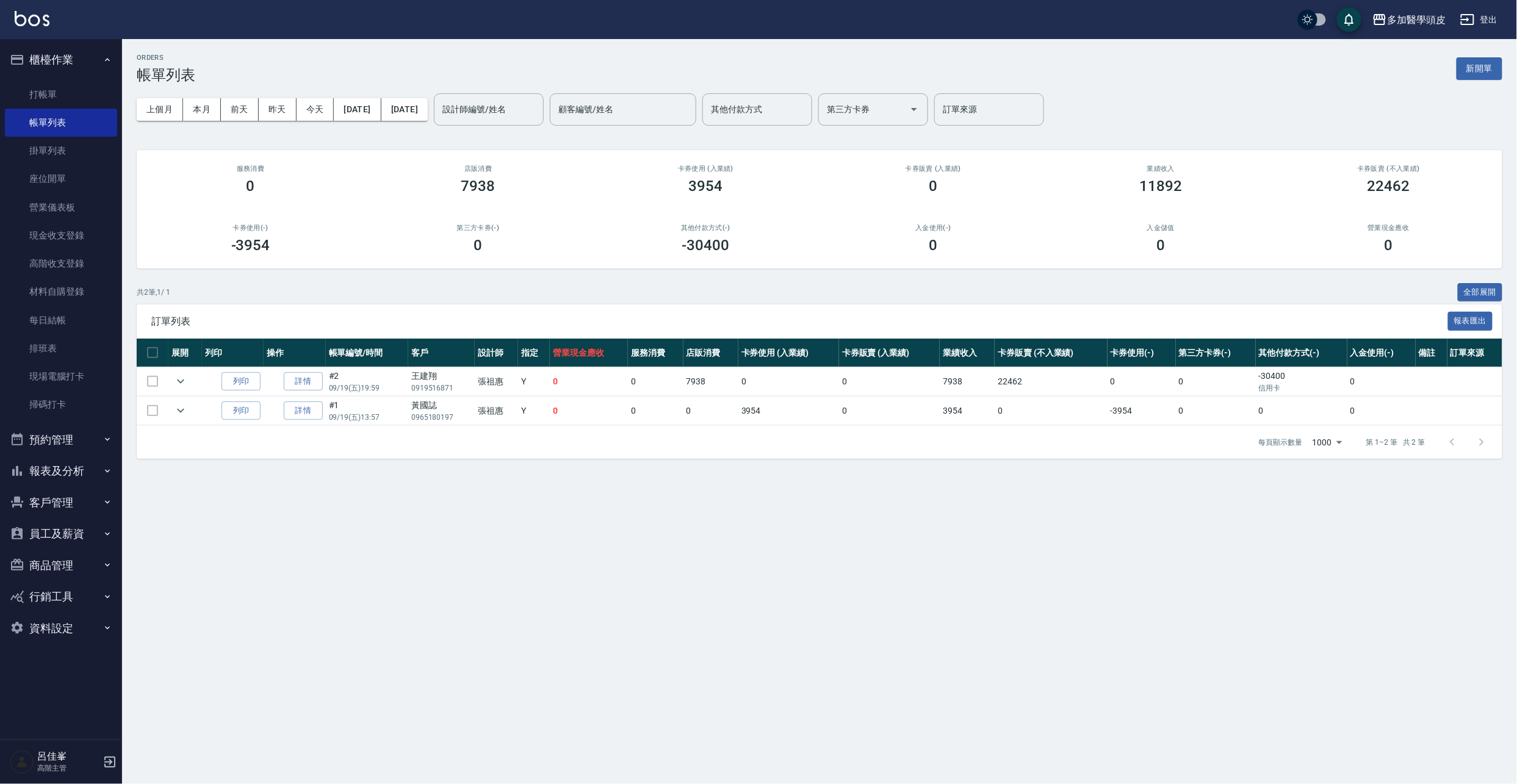
click at [175, 97] on div "上個月 本月 前天 昨天 今天 [DATE] [DATE] 設計師編號/姓名 設計師編號/姓名 顧客編號/姓名 顧客編號/姓名 其他付款方式 其他付款方式 第…" at bounding box center [819, 109] width 1365 height 52
click at [203, 113] on button "本月" at bounding box center [202, 109] width 38 height 22
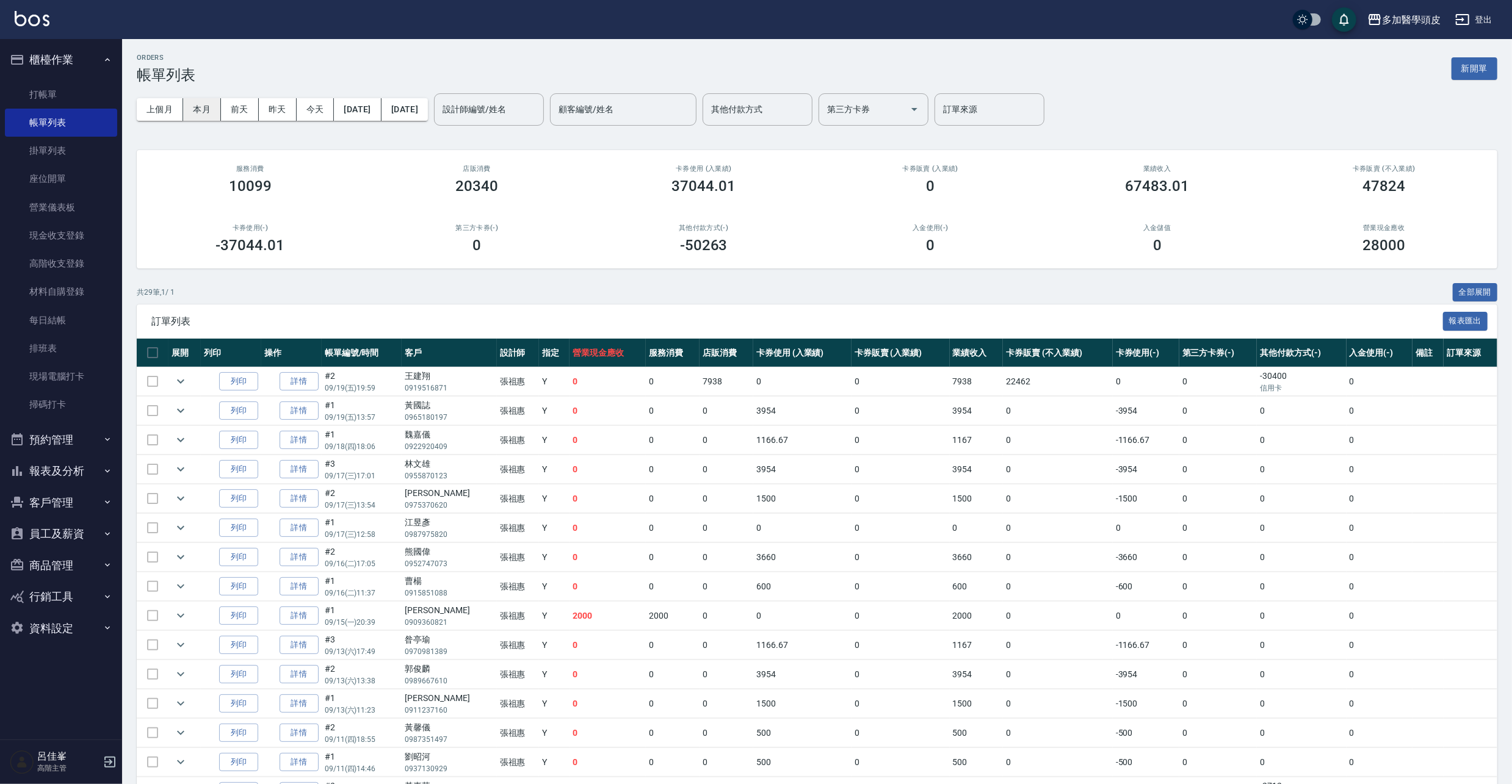
click at [203, 113] on button "本月" at bounding box center [202, 109] width 38 height 22
